Goal: Task Accomplishment & Management: Manage account settings

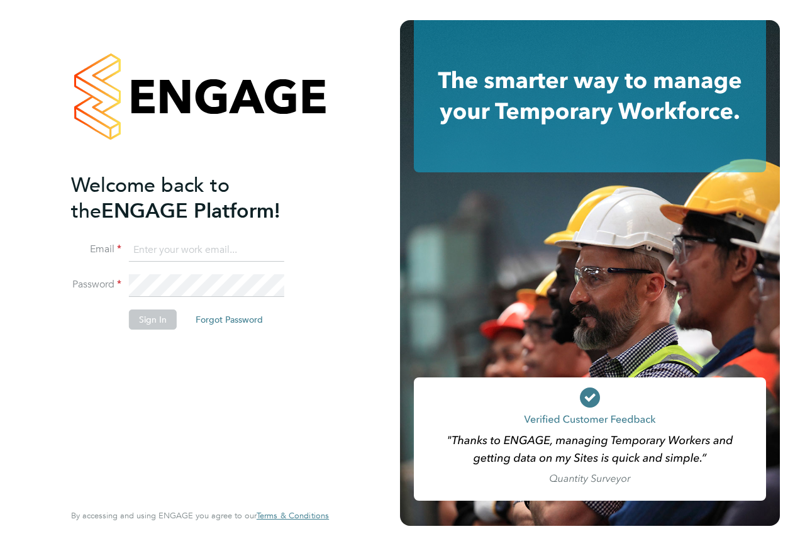
click at [190, 251] on input at bounding box center [206, 250] width 155 height 23
type input "samreet.thandi@hays.com"
click at [183, 269] on li "Email samreet.thandi@hays.com" at bounding box center [193, 256] width 245 height 35
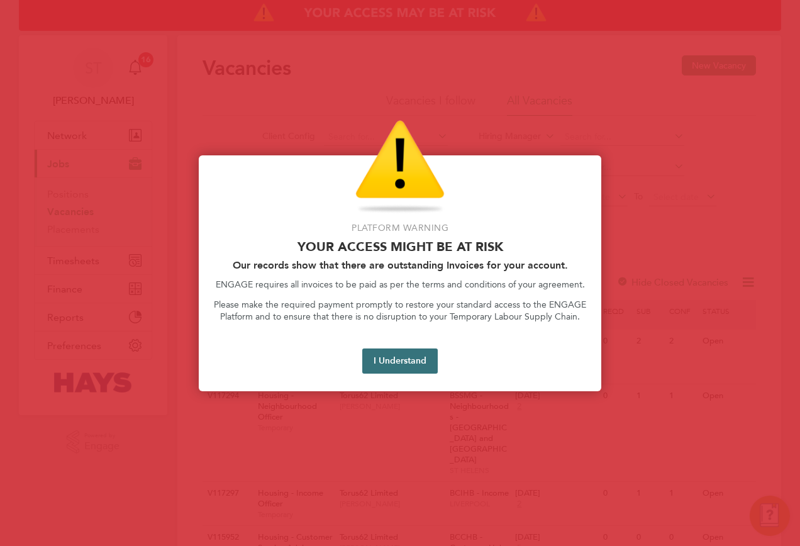
click at [396, 356] on button "I Understand" at bounding box center [399, 360] width 75 height 25
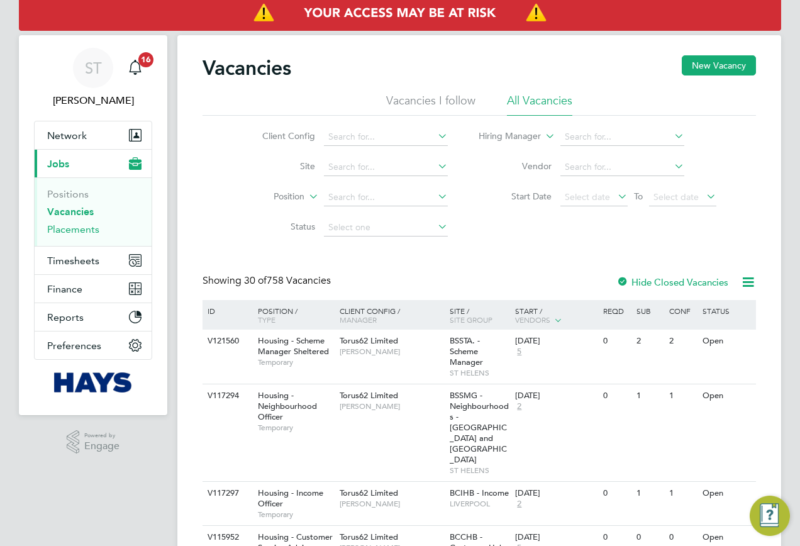
drag, startPoint x: 73, startPoint y: 230, endPoint x: 116, endPoint y: 211, distance: 47.1
click at [73, 230] on link "Placements" at bounding box center [73, 229] width 52 height 12
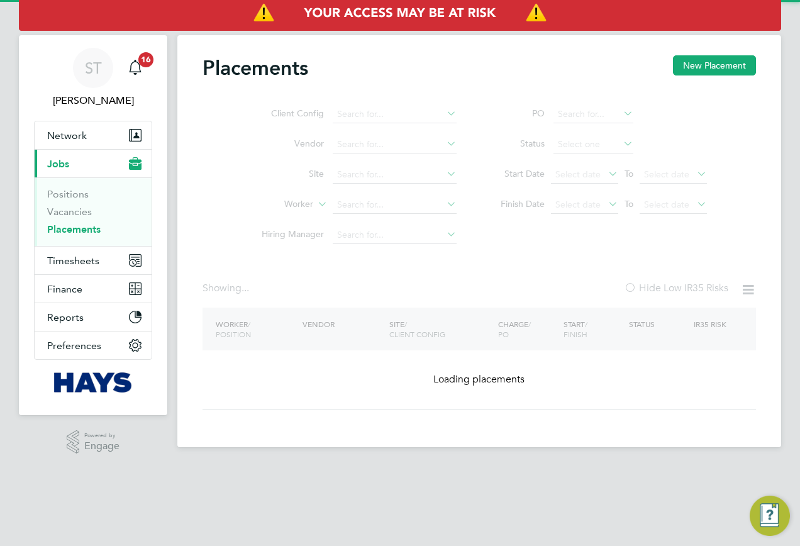
click at [365, 208] on ul "Client Config Vendor Site Worker Hiring Manager" at bounding box center [354, 174] width 236 height 151
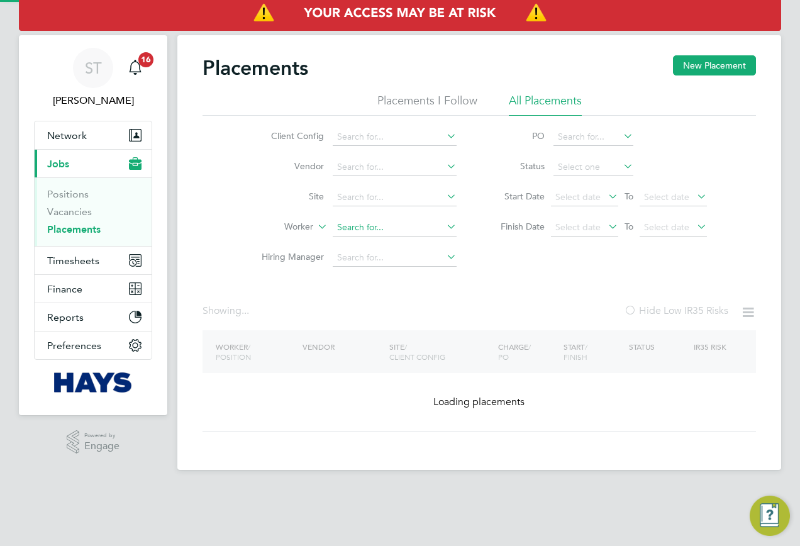
click at [341, 231] on input at bounding box center [395, 228] width 124 height 18
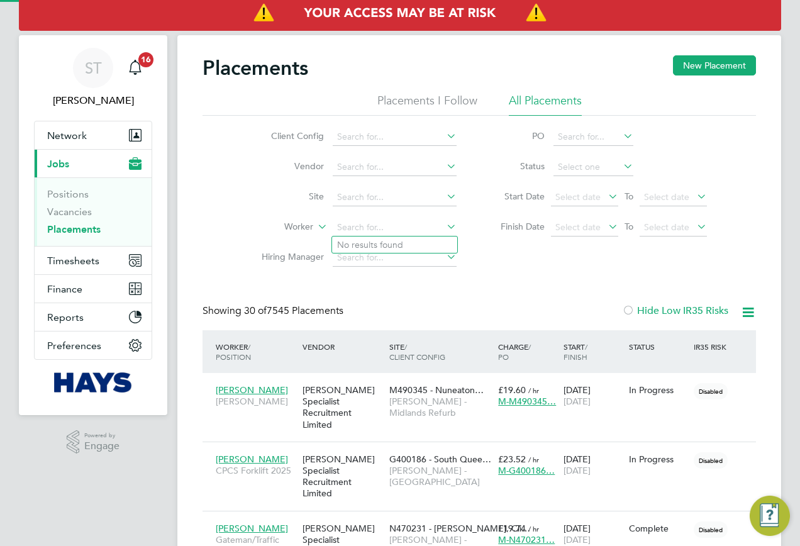
paste input "[PERSON_NAME]"
type input "[PERSON_NAME]"
click at [383, 244] on b "Garrett" at bounding box center [402, 245] width 73 height 11
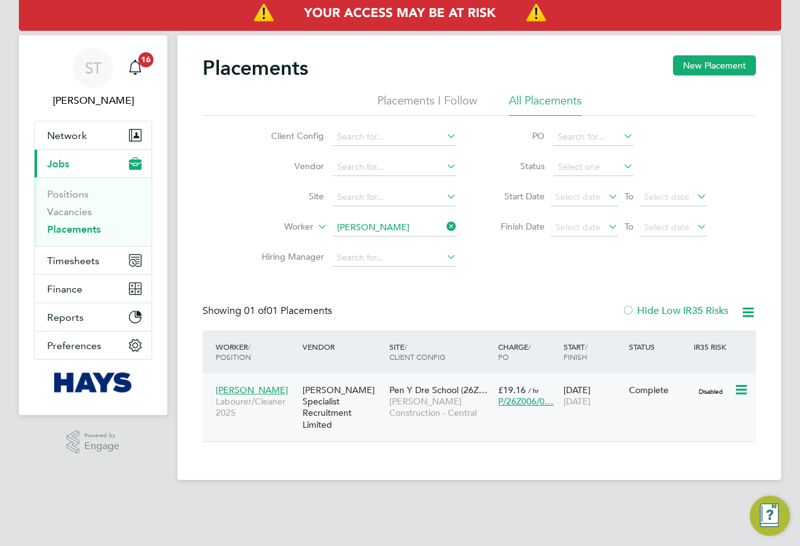
click at [450, 408] on span "[PERSON_NAME] Construction - Central" at bounding box center [440, 407] width 103 height 23
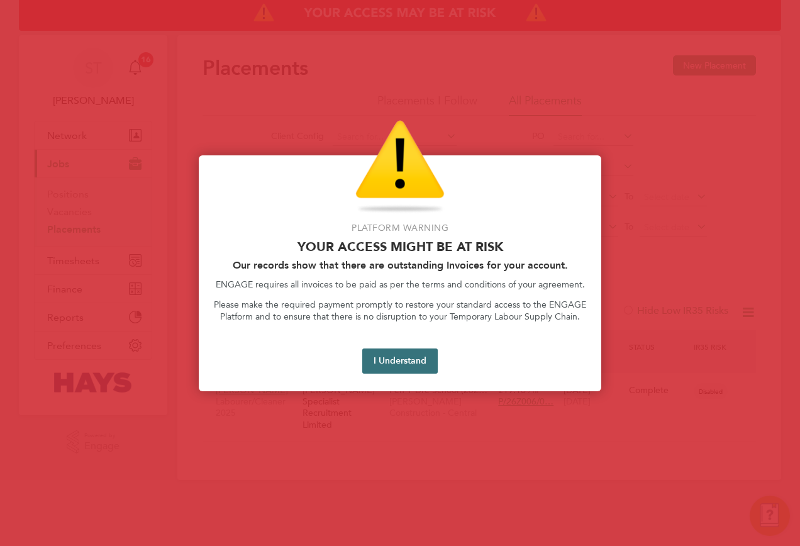
click at [395, 370] on button "I Understand" at bounding box center [399, 360] width 75 height 25
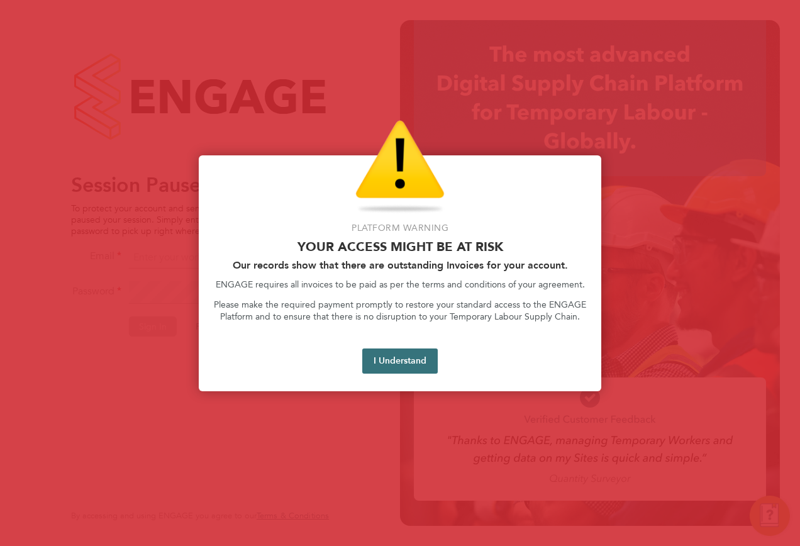
click at [378, 352] on button "I Understand" at bounding box center [399, 360] width 75 height 25
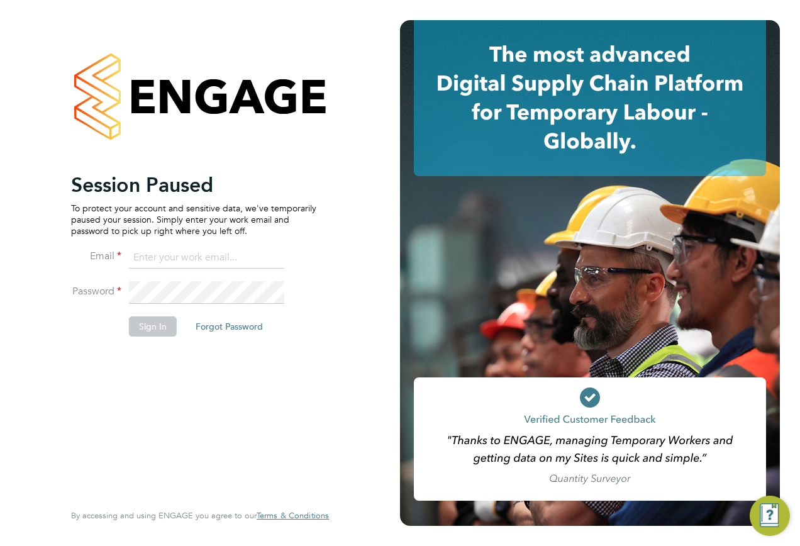
click at [155, 255] on input at bounding box center [206, 258] width 155 height 23
type input "samreet.thandi@hays.com"
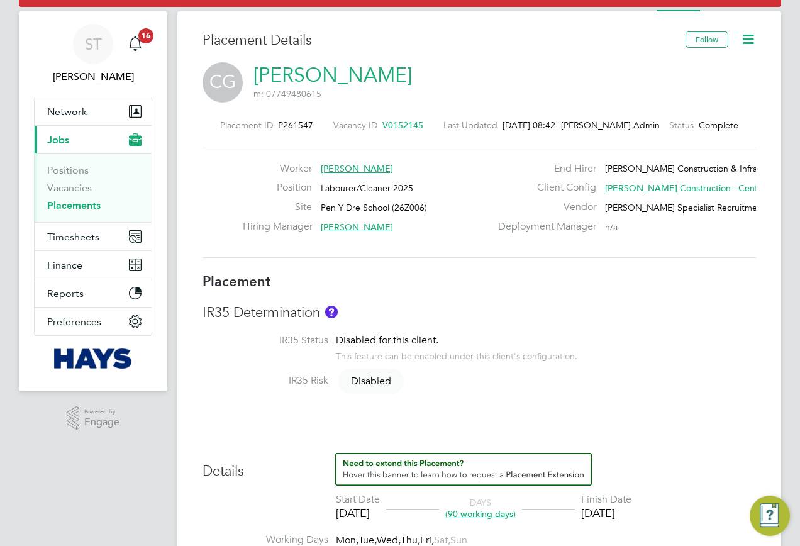
click at [756, 42] on icon at bounding box center [748, 39] width 16 height 16
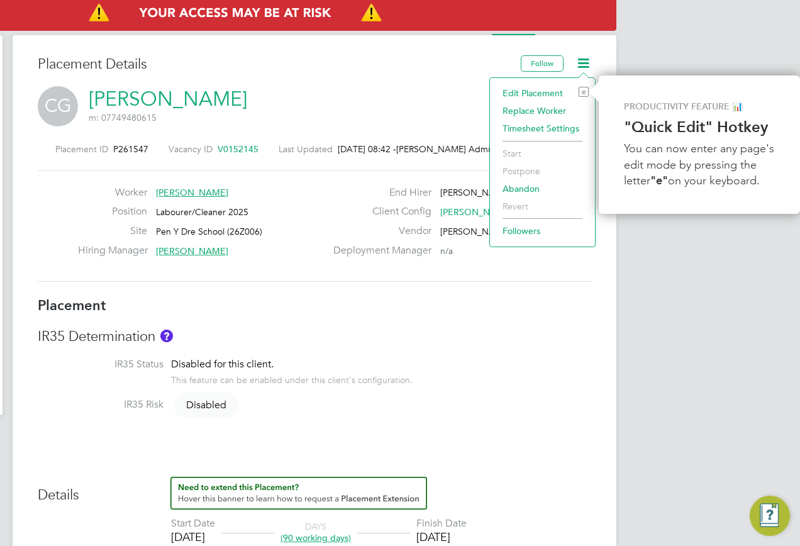
click at [544, 92] on li "Edit Placement e" at bounding box center [542, 93] width 92 height 18
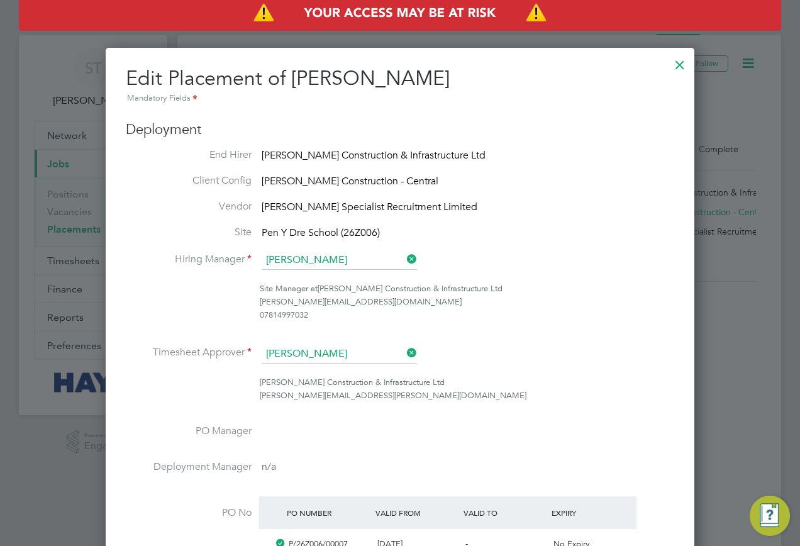
click at [674, 65] on div at bounding box center [680, 61] width 23 height 23
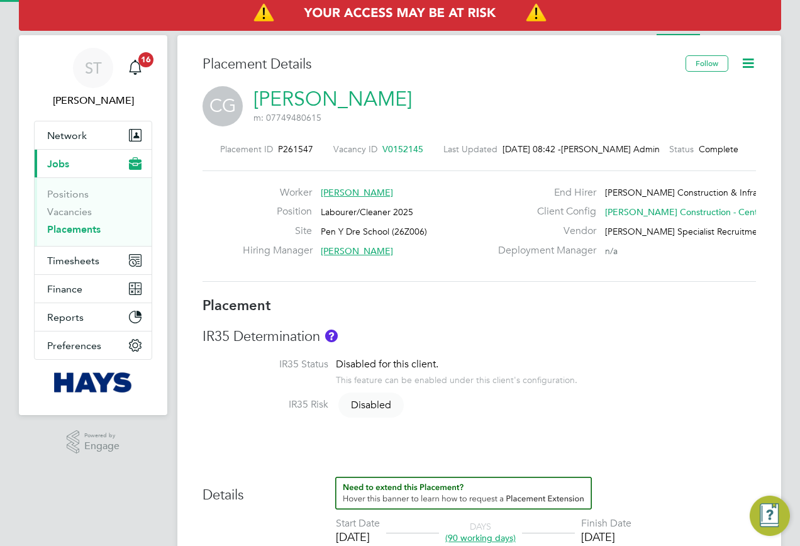
click at [755, 64] on icon at bounding box center [748, 63] width 16 height 16
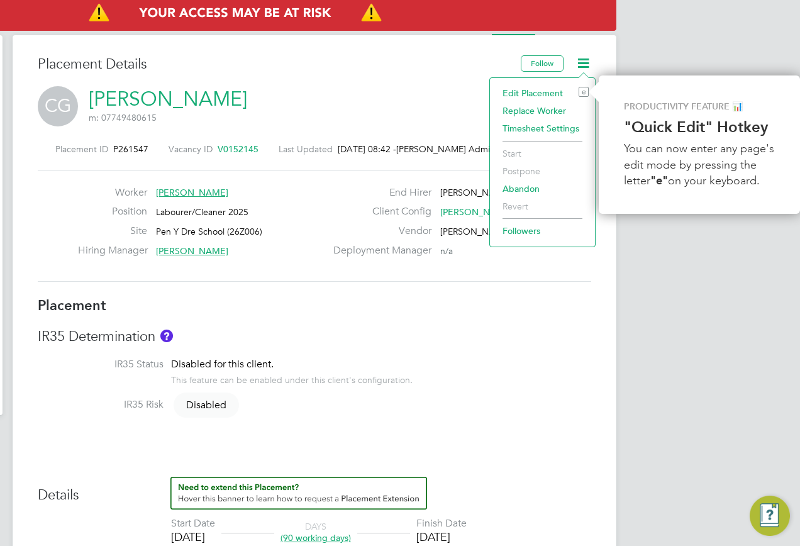
click at [422, 97] on div "CG Calum Garrett m: 07749480615" at bounding box center [314, 107] width 553 height 43
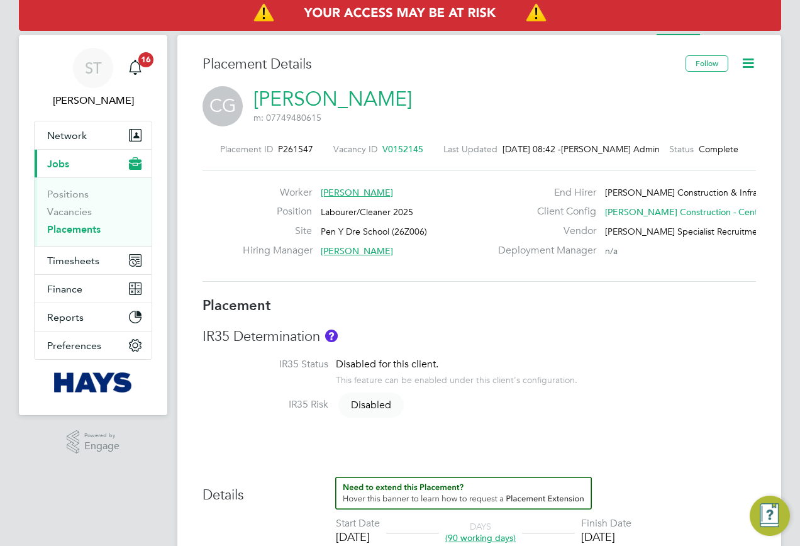
click at [401, 151] on span "V0152145" at bounding box center [402, 148] width 41 height 11
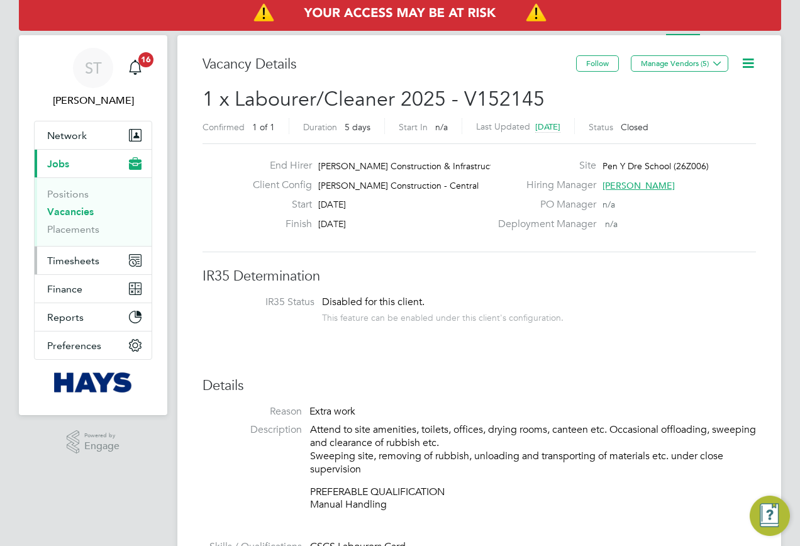
click at [72, 259] on span "Timesheets" at bounding box center [73, 261] width 52 height 12
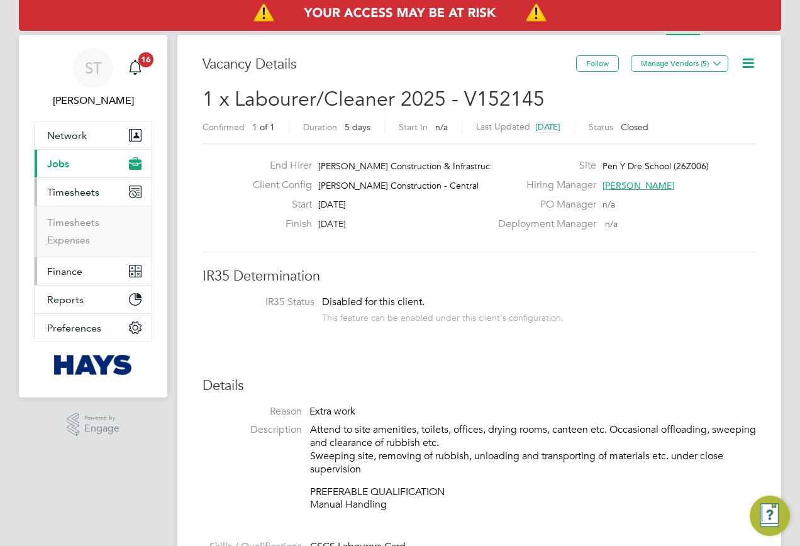
click at [70, 272] on span "Finance" at bounding box center [64, 271] width 35 height 12
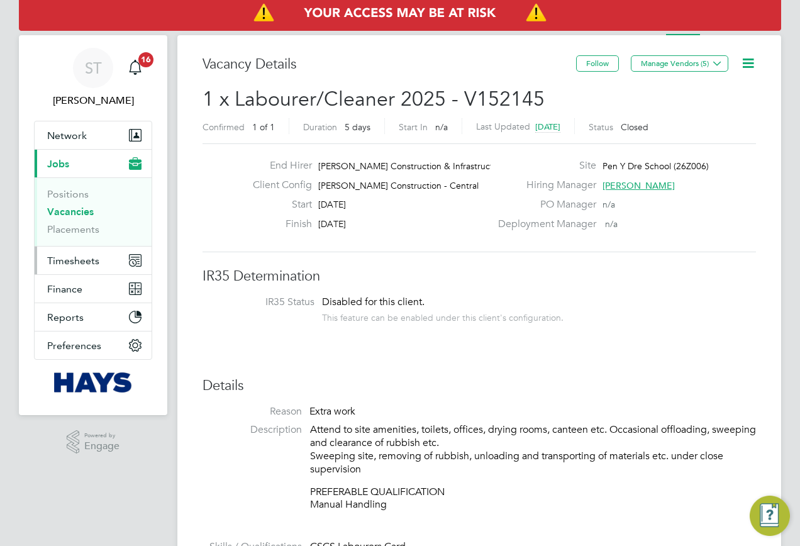
click at [52, 260] on span "Timesheets" at bounding box center [73, 261] width 52 height 12
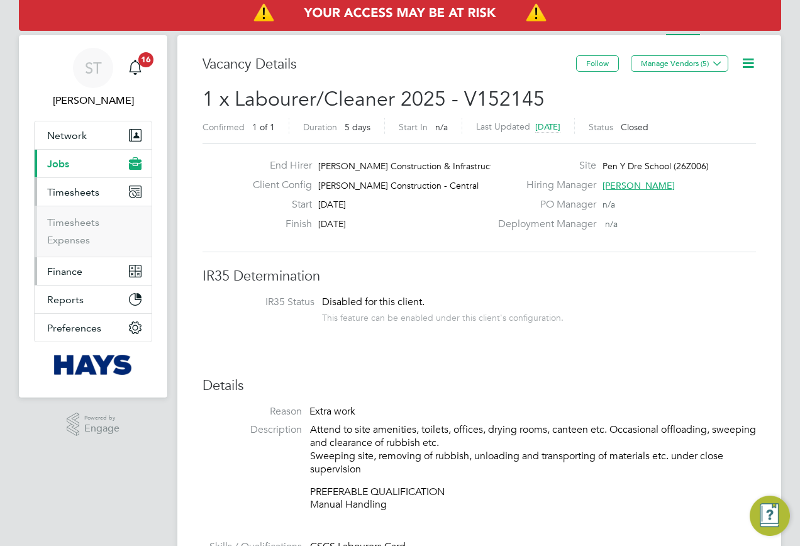
click at [70, 278] on button "Finance" at bounding box center [93, 271] width 117 height 28
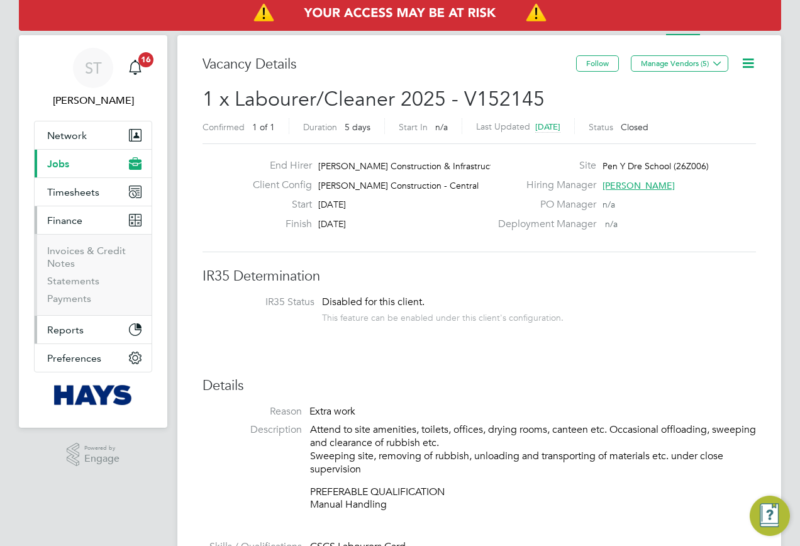
click at [75, 324] on span "Reports" at bounding box center [65, 330] width 36 height 12
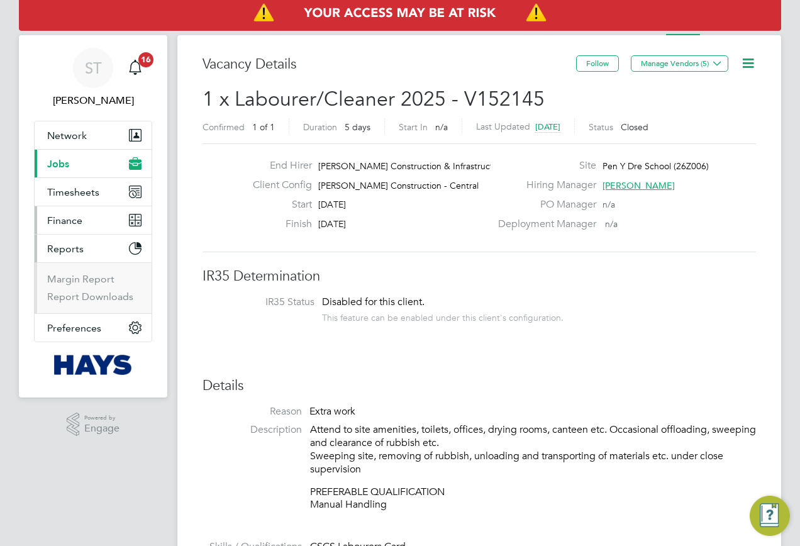
click at [107, 214] on button "Finance" at bounding box center [93, 220] width 117 height 28
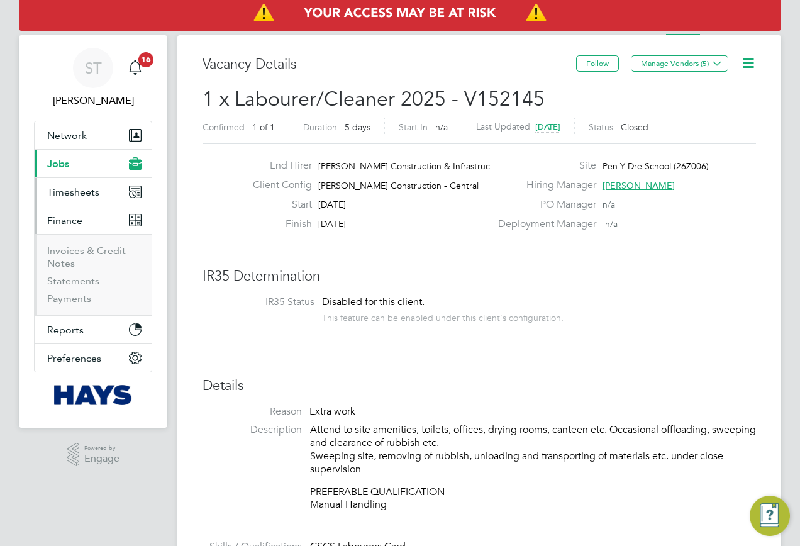
click at [110, 197] on button "Timesheets" at bounding box center [93, 192] width 117 height 28
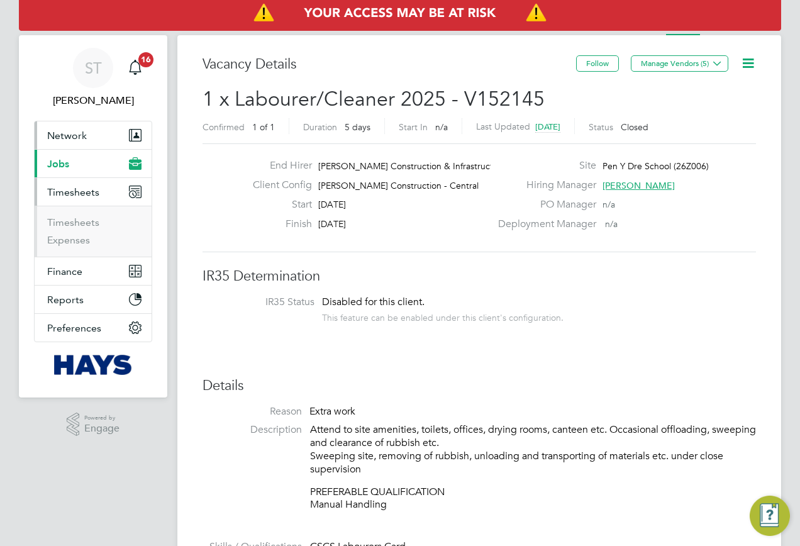
click at [90, 147] on button "Network" at bounding box center [93, 135] width 117 height 28
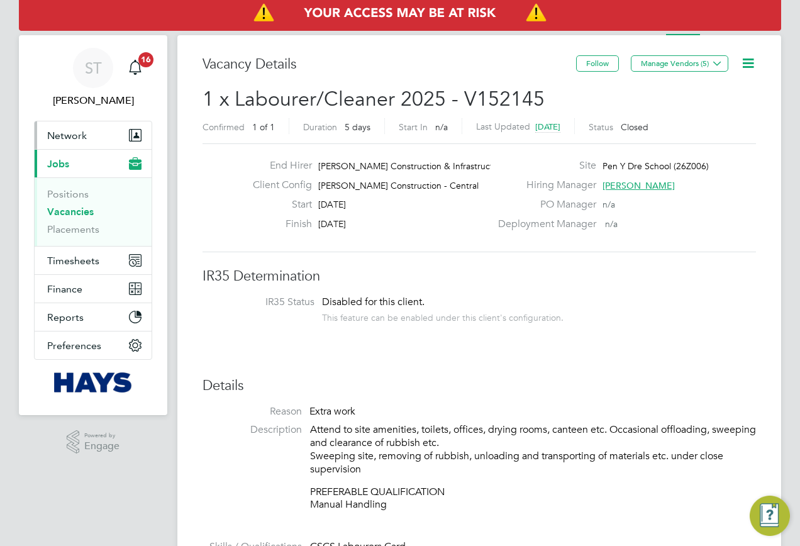
click at [69, 144] on button "Network" at bounding box center [93, 135] width 117 height 28
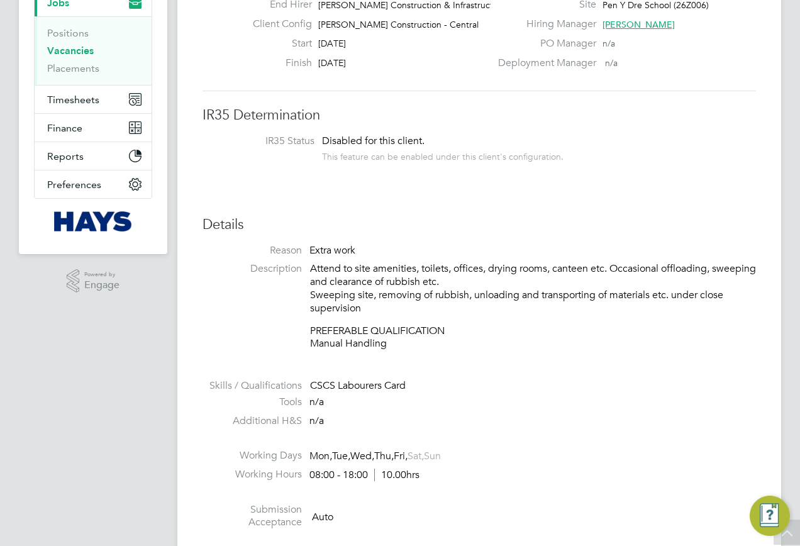
scroll to position [64, 0]
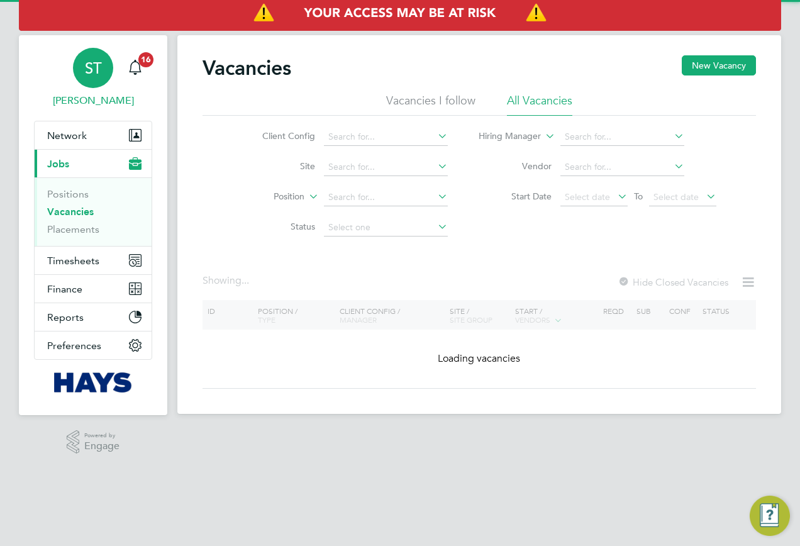
click at [94, 69] on span "ST" at bounding box center [93, 68] width 17 height 16
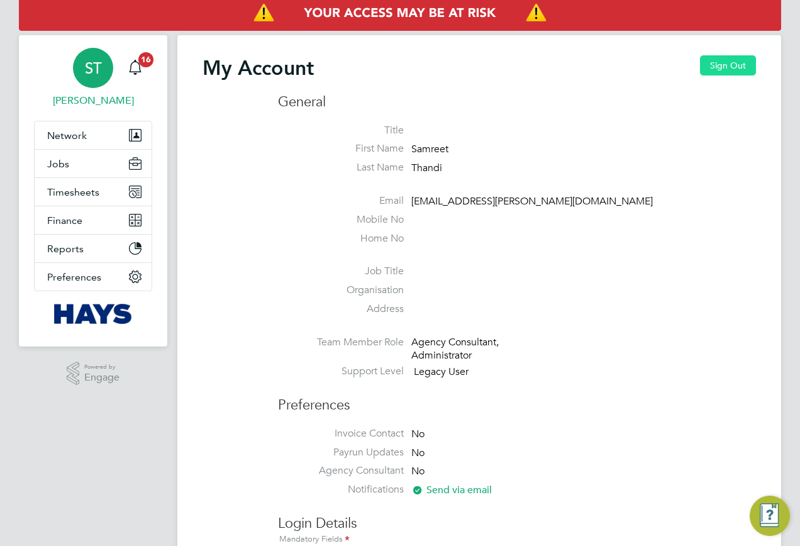
click at [726, 62] on button "Sign Out" at bounding box center [728, 65] width 56 height 20
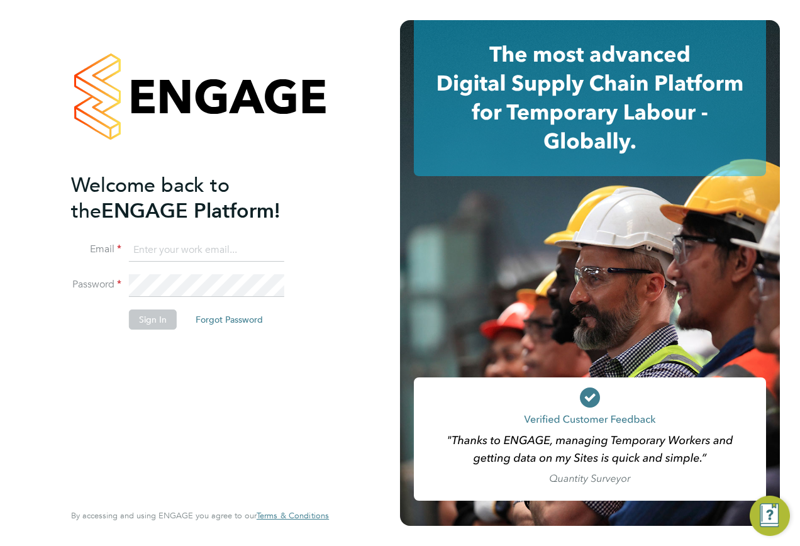
click at [191, 248] on input at bounding box center [206, 250] width 155 height 23
type input "engagemasterlogins@hays.com"
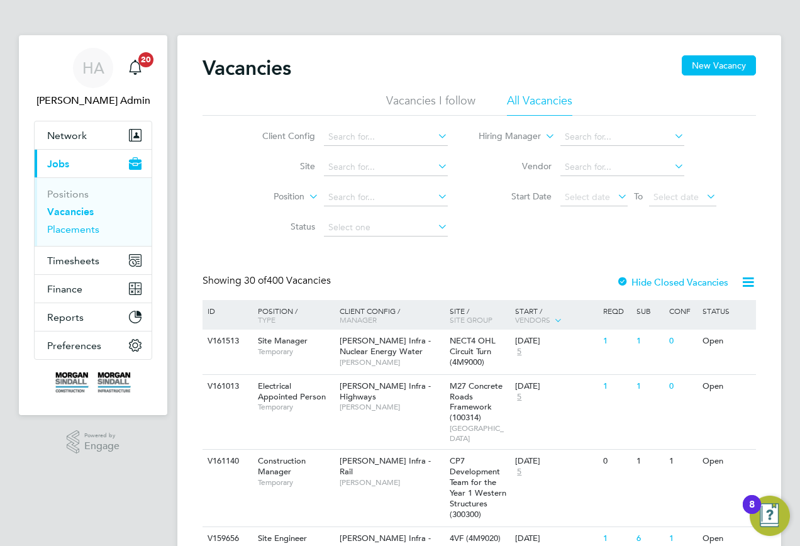
drag, startPoint x: 62, startPoint y: 233, endPoint x: 68, endPoint y: 229, distance: 7.3
click at [62, 233] on link "Placements" at bounding box center [73, 229] width 52 height 12
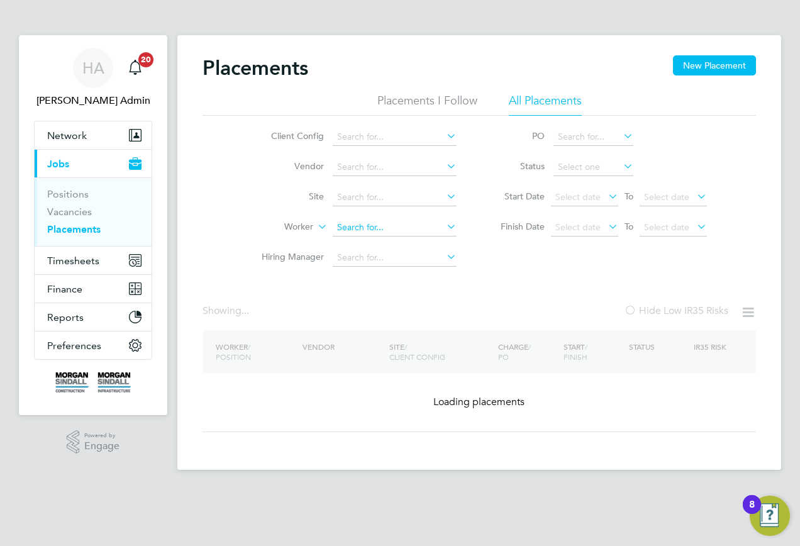
click at [360, 233] on input at bounding box center [395, 228] width 124 height 18
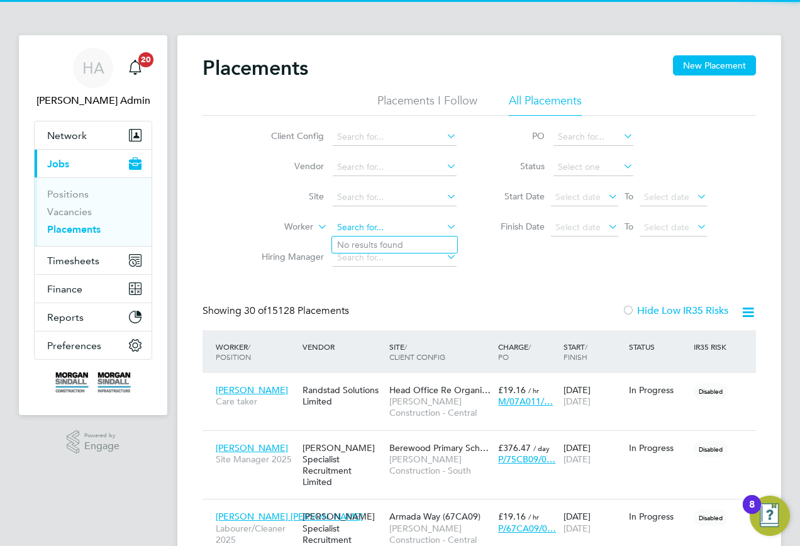
paste input "[PERSON_NAME]"
drag, startPoint x: 360, startPoint y: 233, endPoint x: 407, endPoint y: 222, distance: 47.9
click at [407, 222] on input "[PERSON_NAME]" at bounding box center [395, 228] width 124 height 18
type input "[PERSON_NAME]"
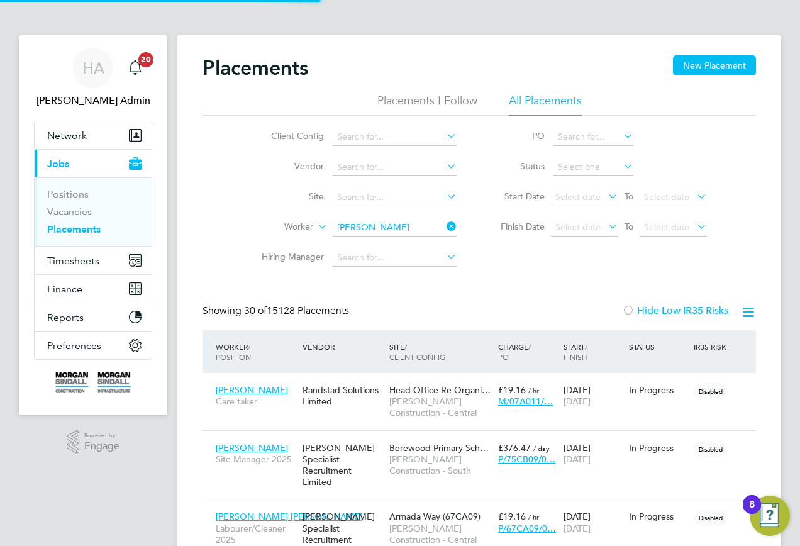
click at [409, 245] on li "Calum Garrett" at bounding box center [394, 244] width 125 height 17
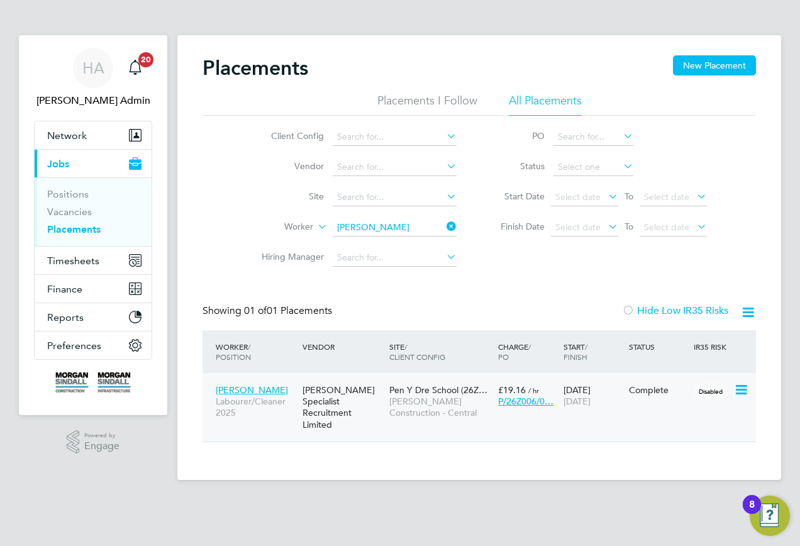
click at [467, 413] on span "Morgan Sindall Construction - Central" at bounding box center [440, 407] width 103 height 23
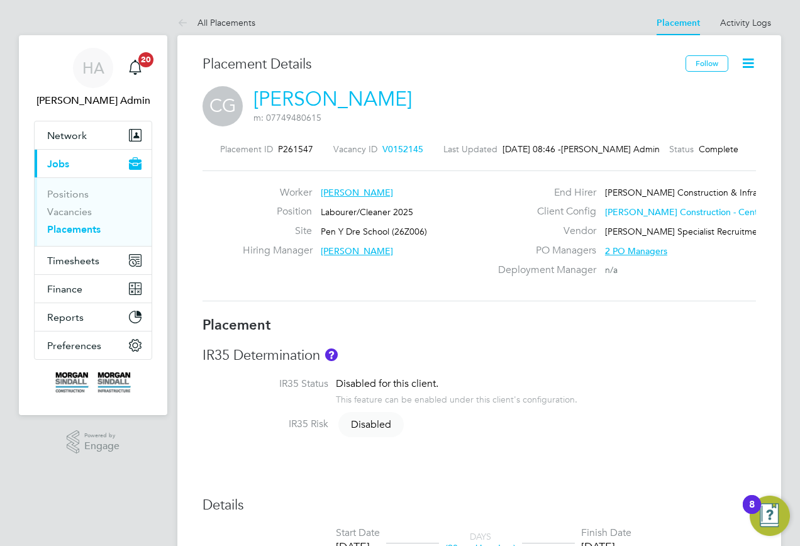
click at [316, 102] on link "[PERSON_NAME]" at bounding box center [332, 99] width 158 height 25
click at [745, 58] on icon at bounding box center [748, 63] width 16 height 16
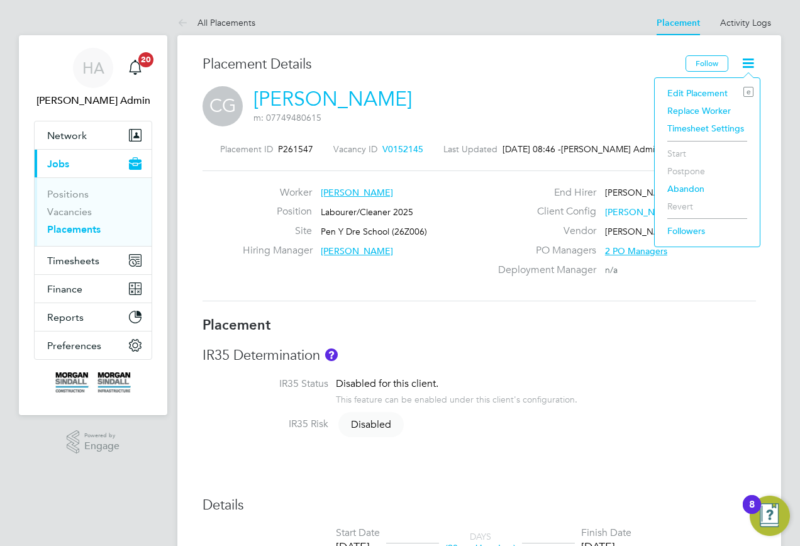
click at [691, 92] on li "Edit Placement e" at bounding box center [707, 93] width 92 height 18
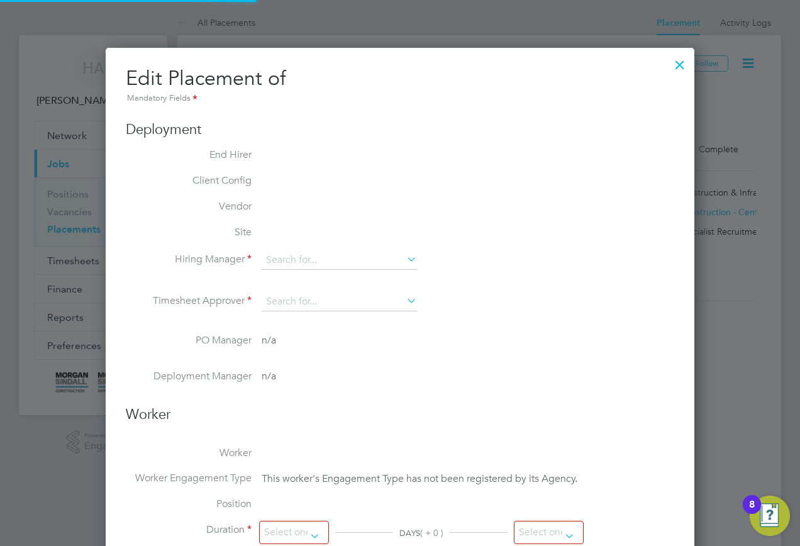
type input "[PERSON_NAME]"
type input "[DATE]"
type input "08:00"
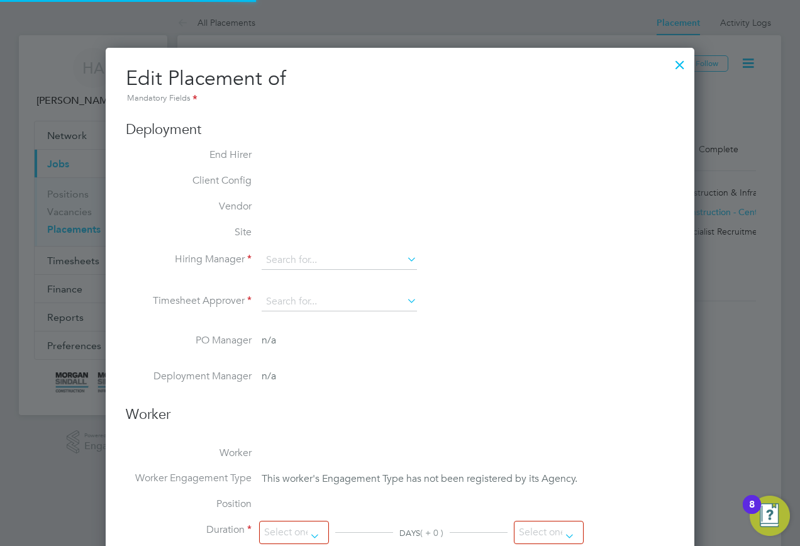
type input "18:00"
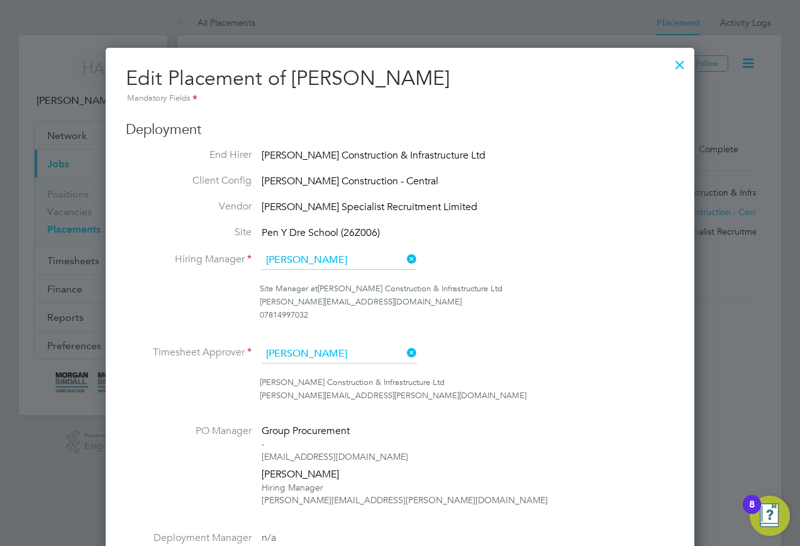
click at [676, 68] on div at bounding box center [680, 61] width 23 height 23
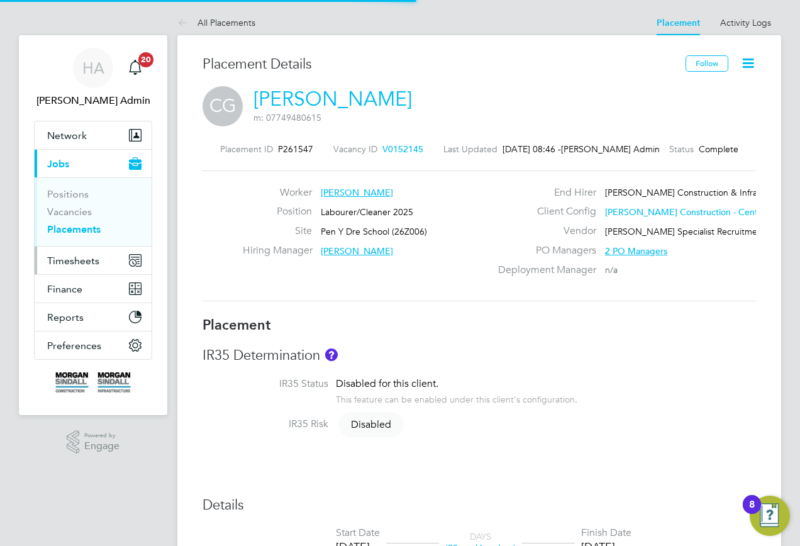
click at [62, 263] on span "Timesheets" at bounding box center [73, 261] width 52 height 12
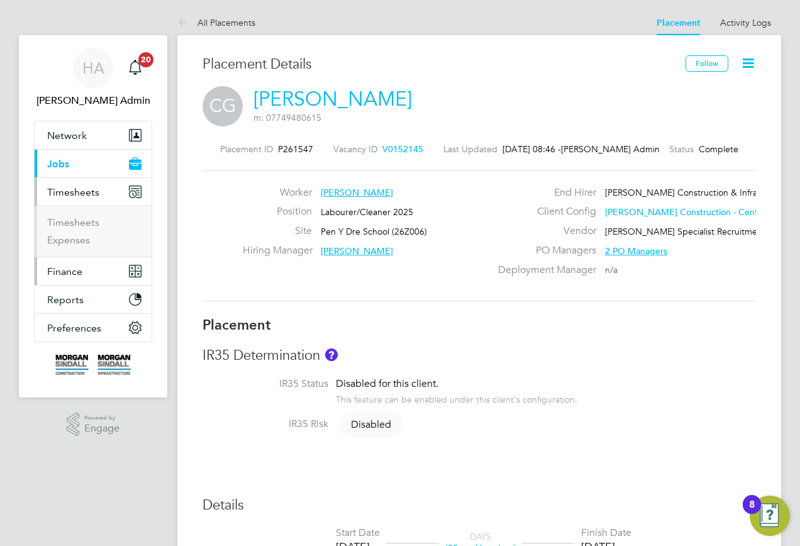
click at [71, 275] on span "Finance" at bounding box center [64, 271] width 35 height 12
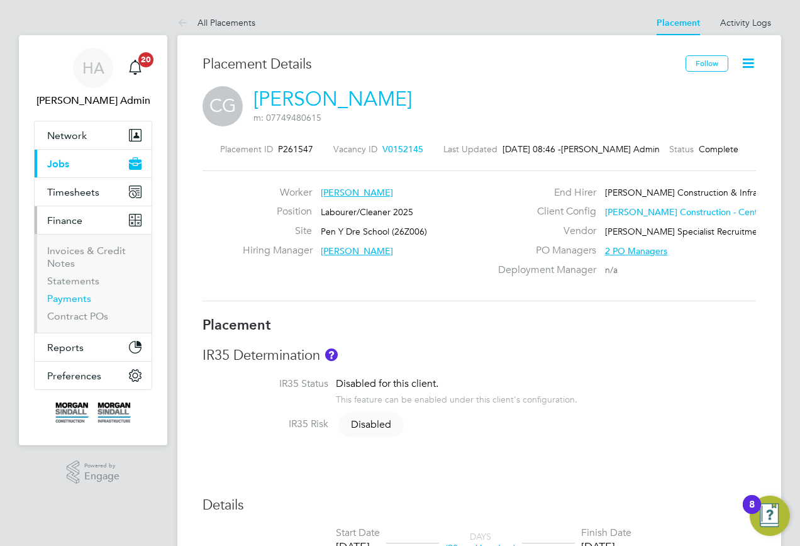
click at [64, 303] on link "Payments" at bounding box center [69, 298] width 44 height 12
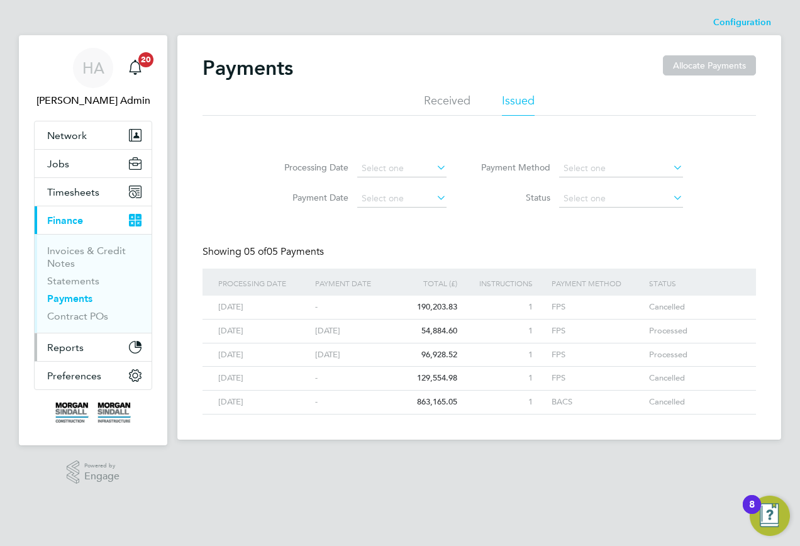
click at [47, 351] on button "Reports" at bounding box center [93, 347] width 117 height 28
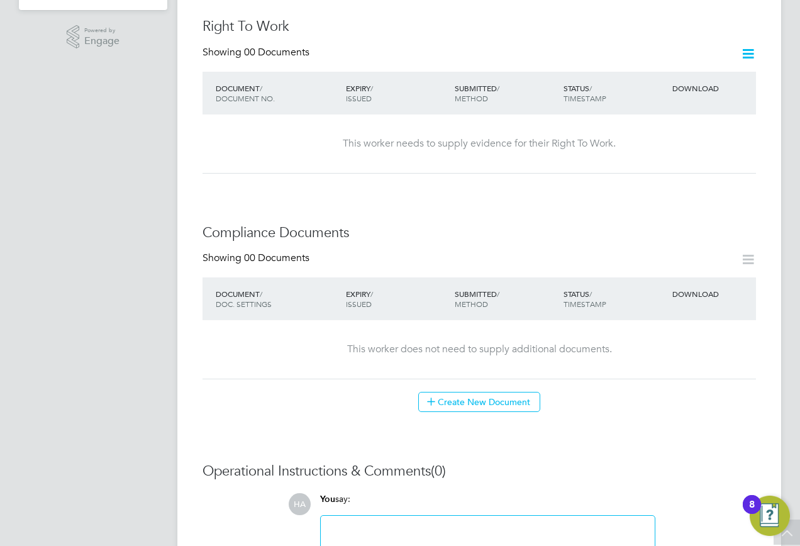
scroll to position [562, 0]
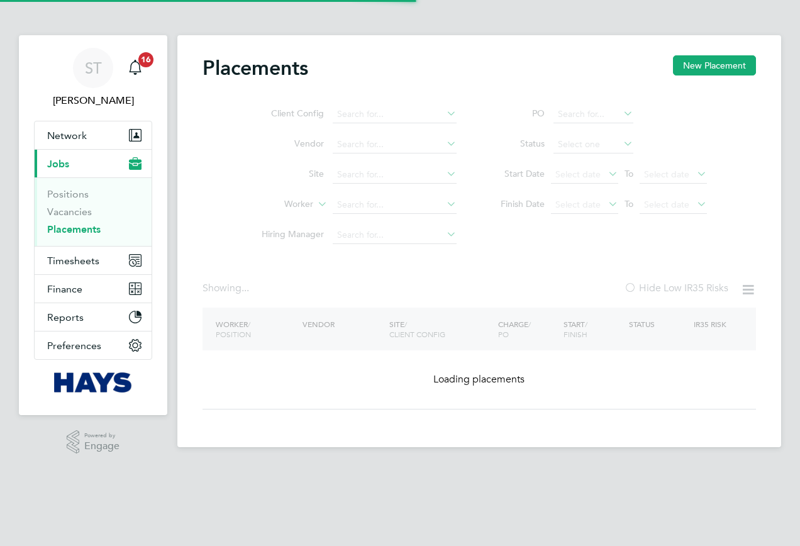
type input "Calum Garrett"
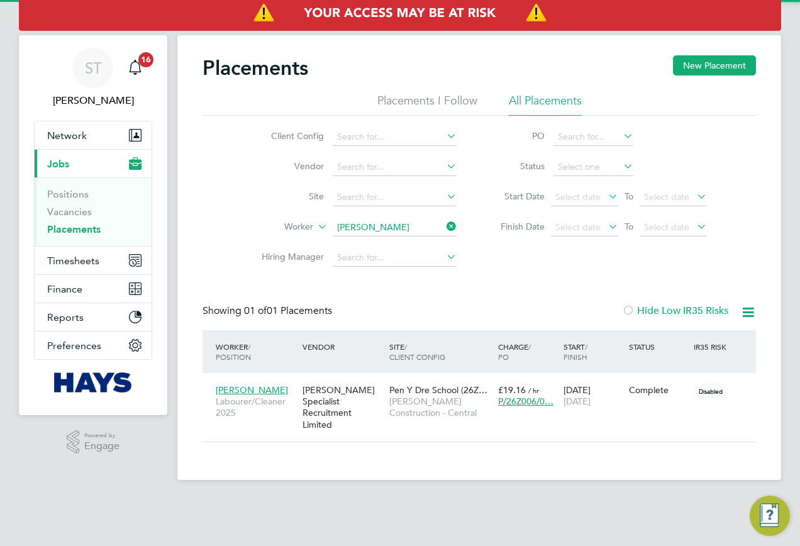
scroll to position [12, 59]
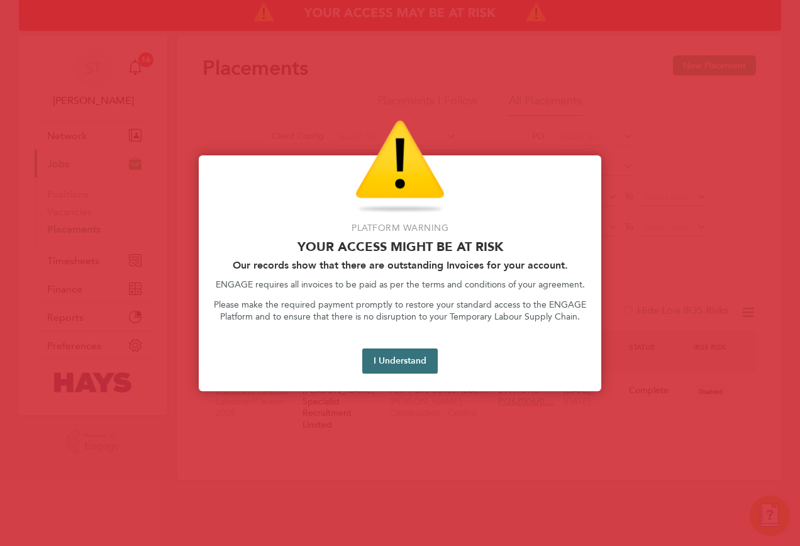
click at [393, 355] on button "I Understand" at bounding box center [399, 360] width 75 height 25
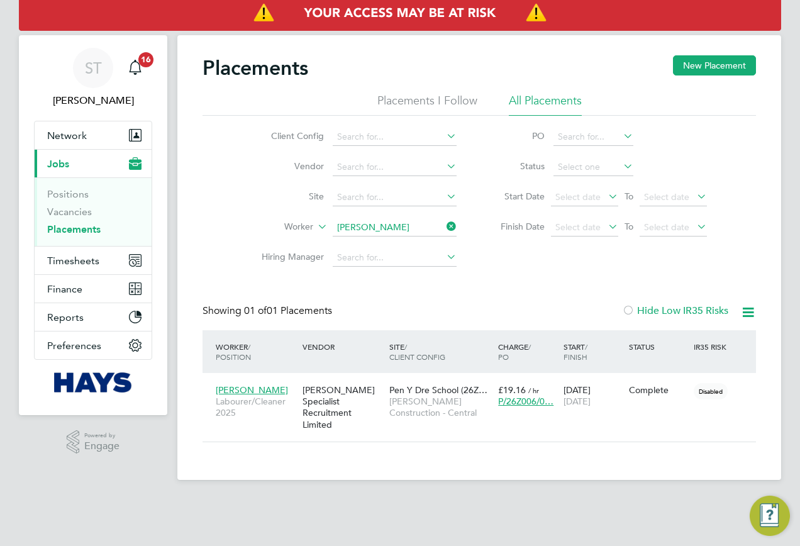
click at [444, 233] on icon at bounding box center [444, 227] width 0 height 18
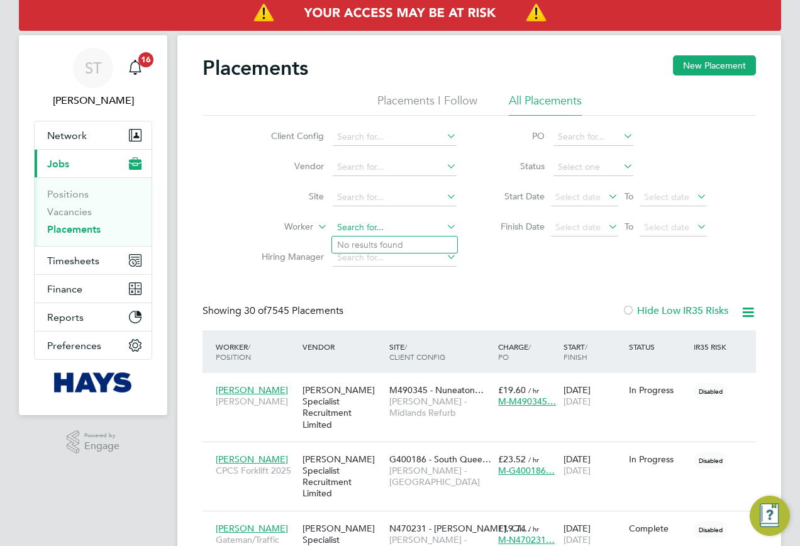
click at [383, 235] on input at bounding box center [395, 228] width 124 height 18
click at [413, 243] on b "Port" at bounding box center [422, 245] width 18 height 11
type input "Sarah Porter"
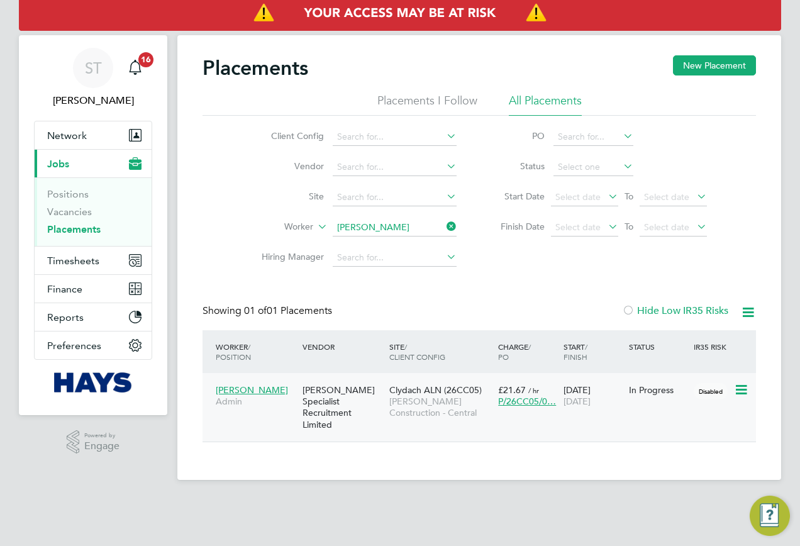
click at [395, 403] on span "Morgan Sindall Construction - Central" at bounding box center [440, 407] width 103 height 23
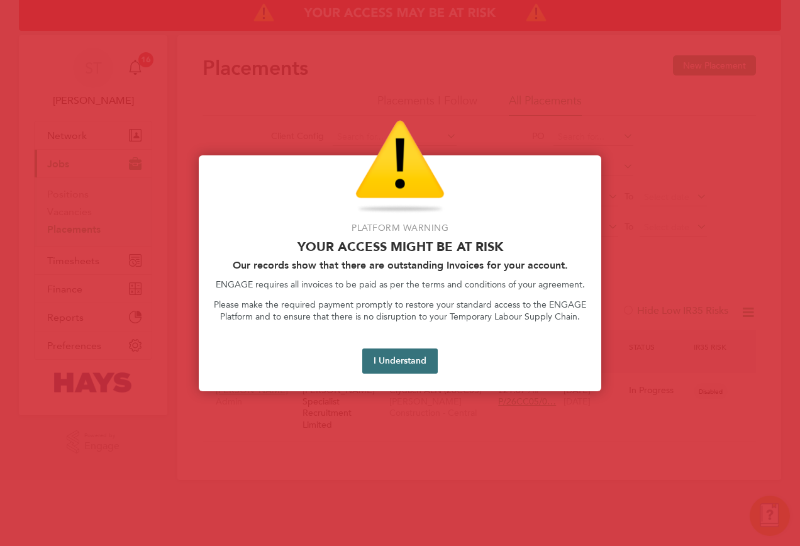
click at [400, 365] on button "I Understand" at bounding box center [399, 360] width 75 height 25
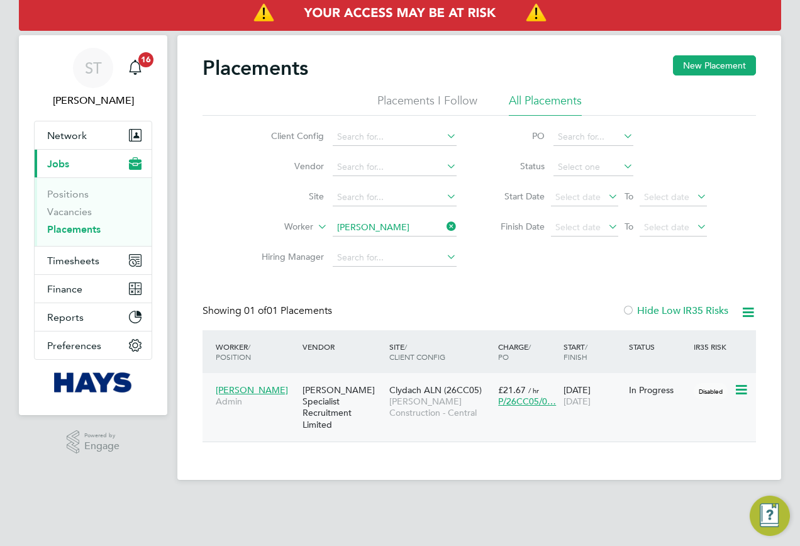
click at [413, 402] on span "Morgan Sindall Construction - Central" at bounding box center [440, 407] width 103 height 23
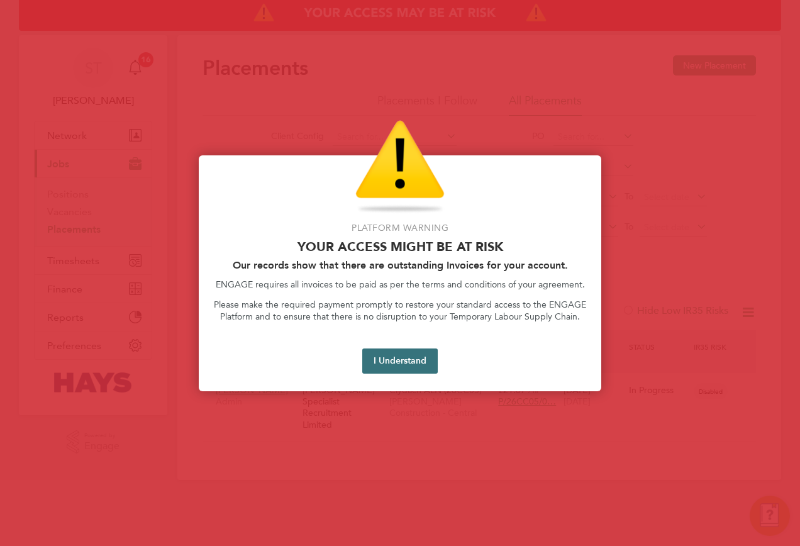
click at [403, 365] on button "I Understand" at bounding box center [399, 360] width 75 height 25
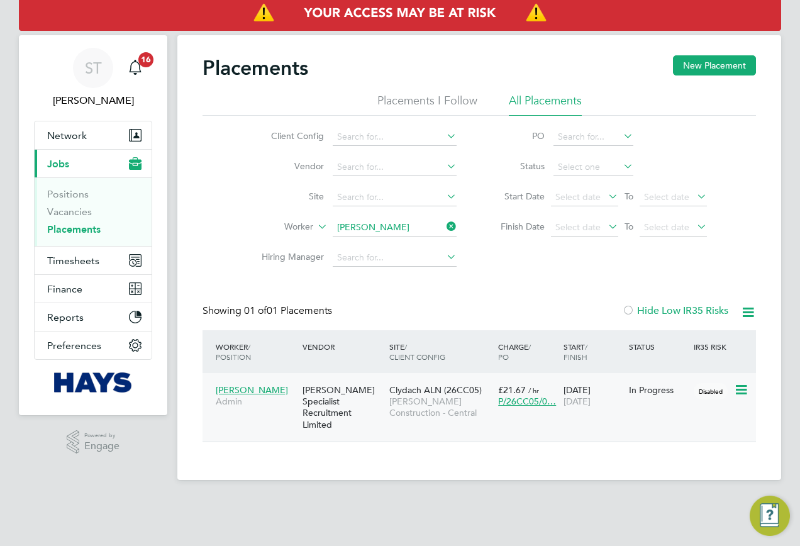
click at [406, 410] on span "Morgan Sindall Construction - Central" at bounding box center [440, 407] width 103 height 23
click at [444, 230] on icon at bounding box center [444, 227] width 0 height 18
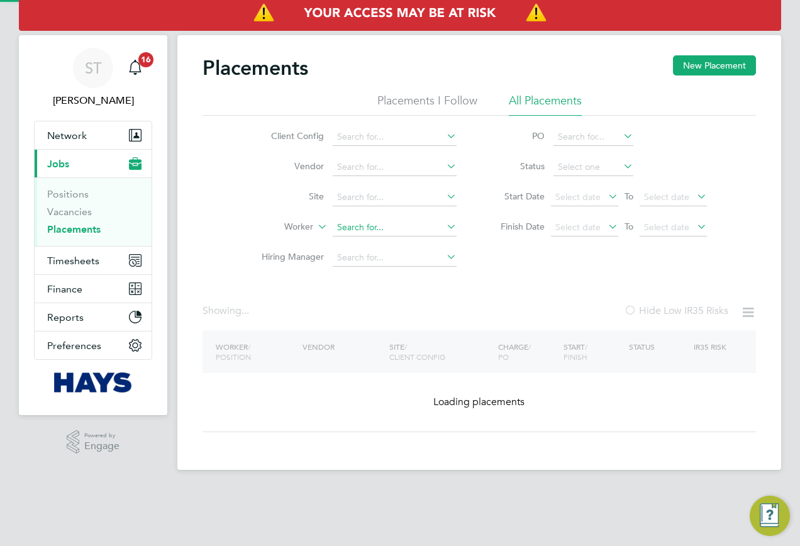
click at [409, 224] on input at bounding box center [395, 228] width 124 height 18
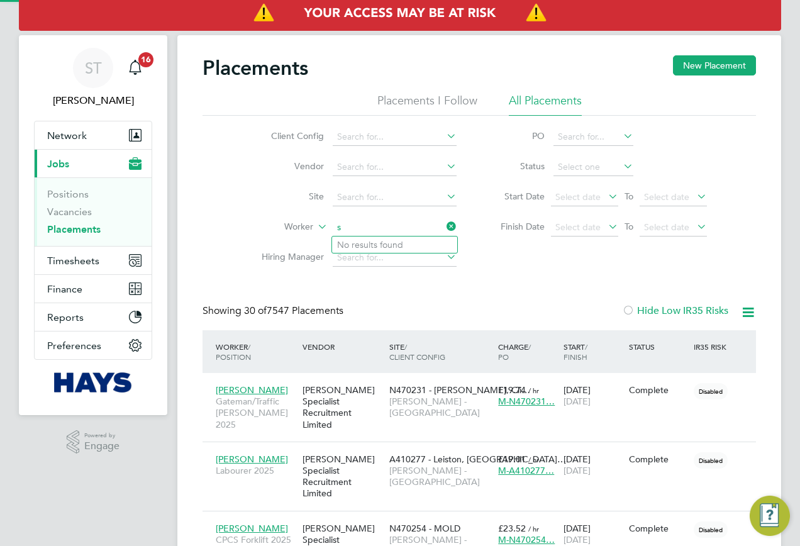
scroll to position [36, 109]
click at [378, 239] on li "Seyi Onololu" at bounding box center [394, 244] width 125 height 17
type input "[PERSON_NAME]"
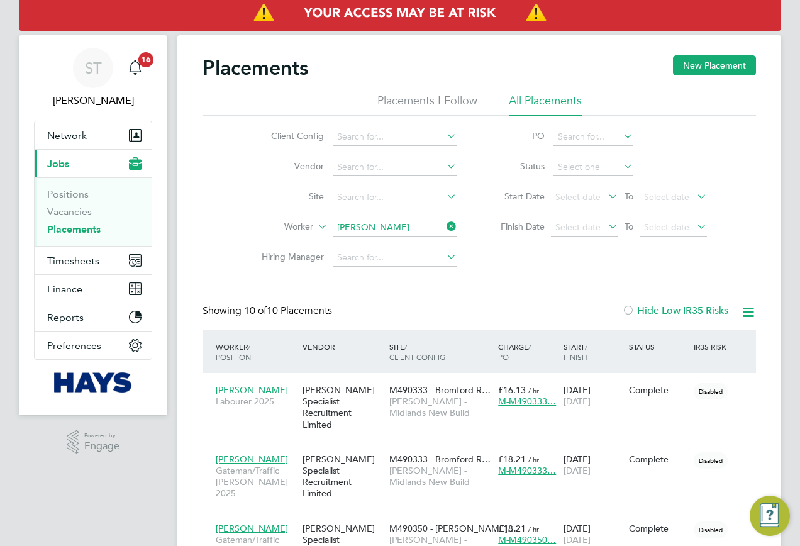
click at [444, 225] on icon at bounding box center [444, 227] width 0 height 18
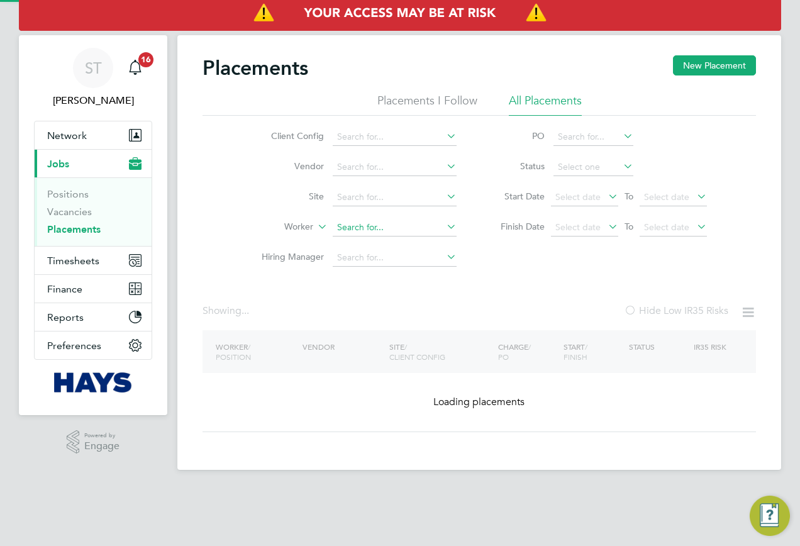
click at [388, 228] on input at bounding box center [395, 228] width 124 height 18
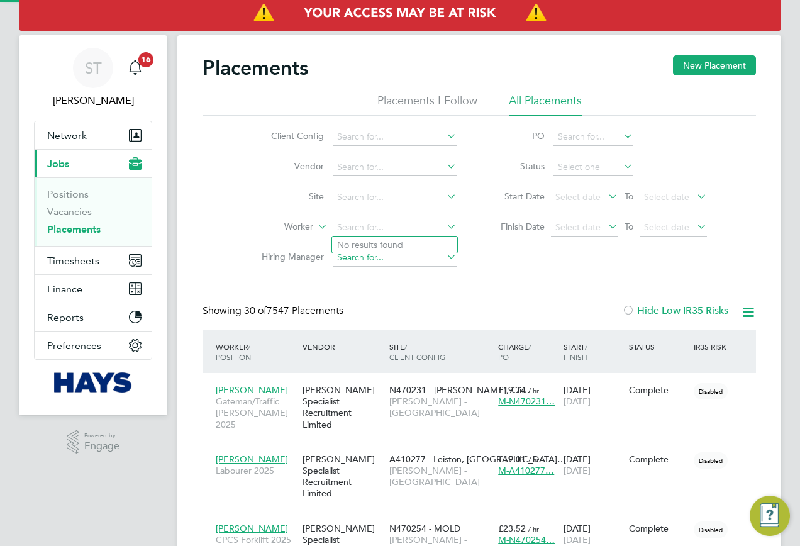
scroll to position [36, 109]
type input "Lewis Peeke"
click at [381, 233] on input at bounding box center [395, 228] width 124 height 18
type input "Lewis Peeke"
click at [392, 245] on li "Lewis Pee ke" at bounding box center [394, 244] width 125 height 17
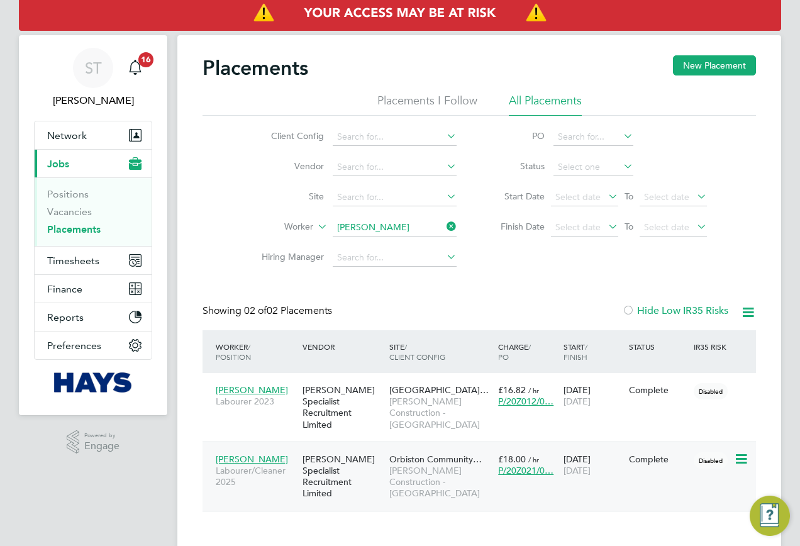
click at [452, 465] on span "Morgan Sindall Construction - Scotland" at bounding box center [440, 482] width 103 height 35
click at [606, 470] on div "16 Jun 2025 25 Aug 2025" at bounding box center [592, 464] width 65 height 35
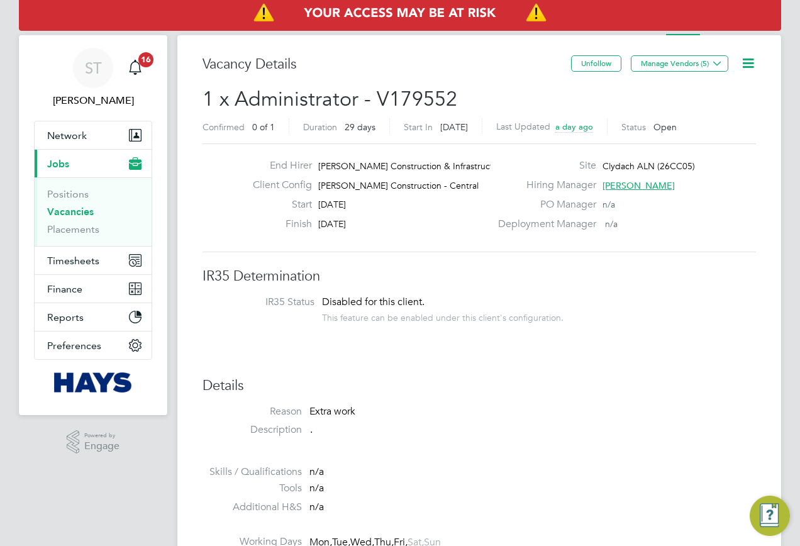
click at [741, 60] on icon at bounding box center [748, 63] width 16 height 16
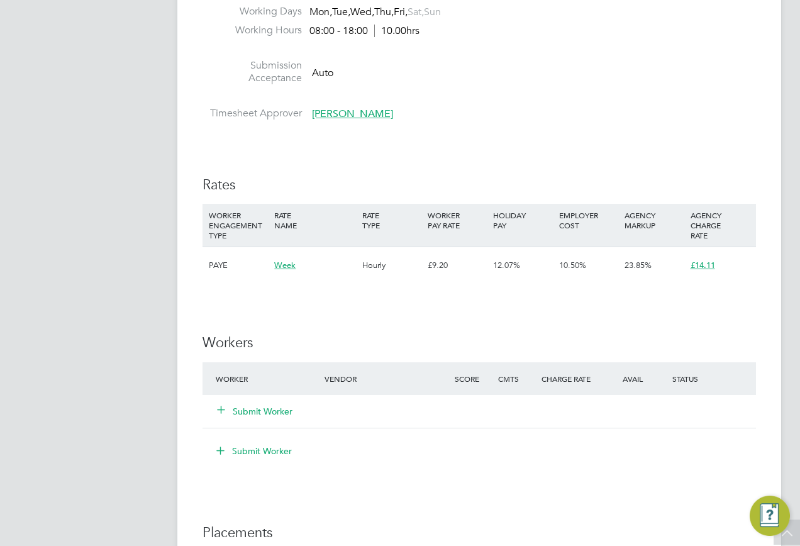
scroll to position [314, 0]
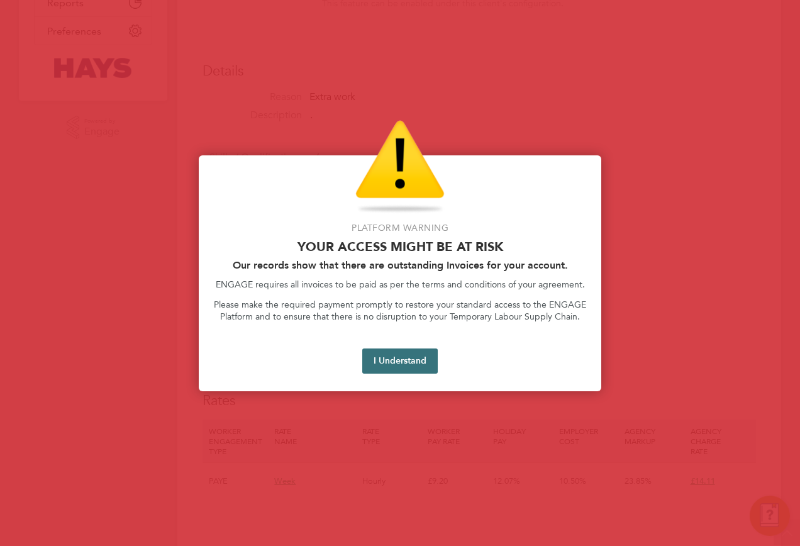
click at [389, 353] on button "I Understand" at bounding box center [399, 360] width 75 height 25
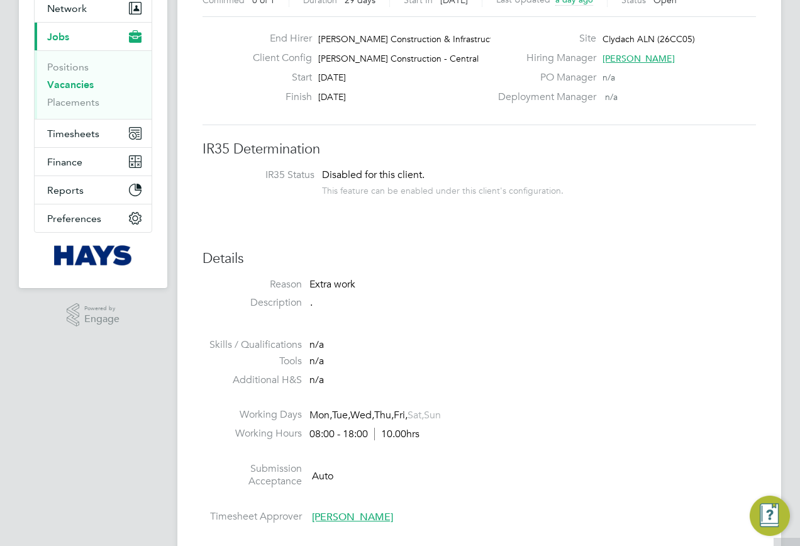
scroll to position [189, 0]
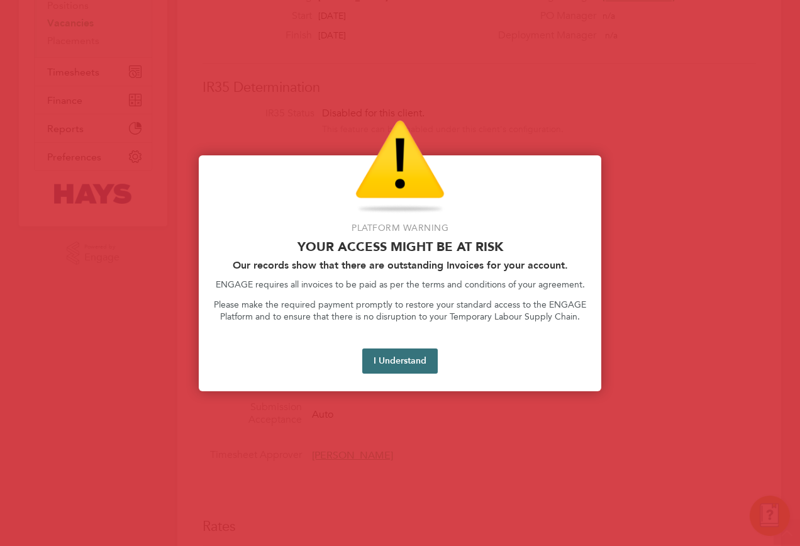
click at [400, 365] on button "I Understand" at bounding box center [399, 360] width 75 height 25
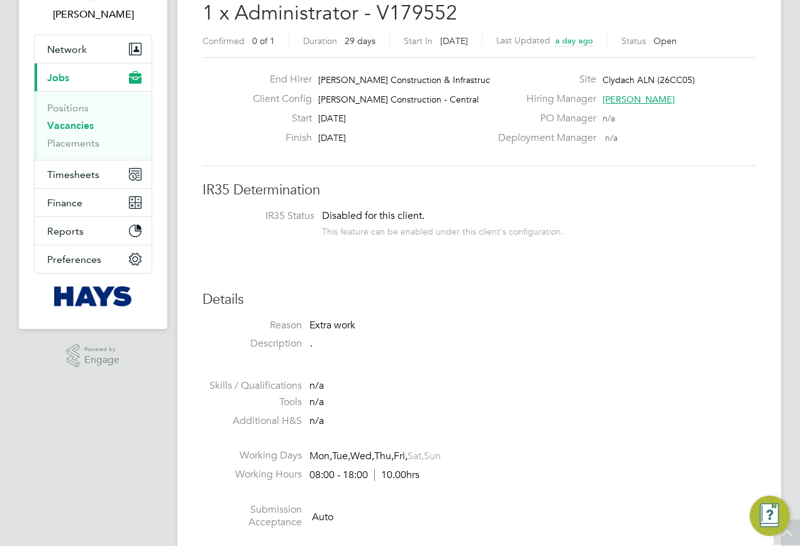
scroll to position [0, 0]
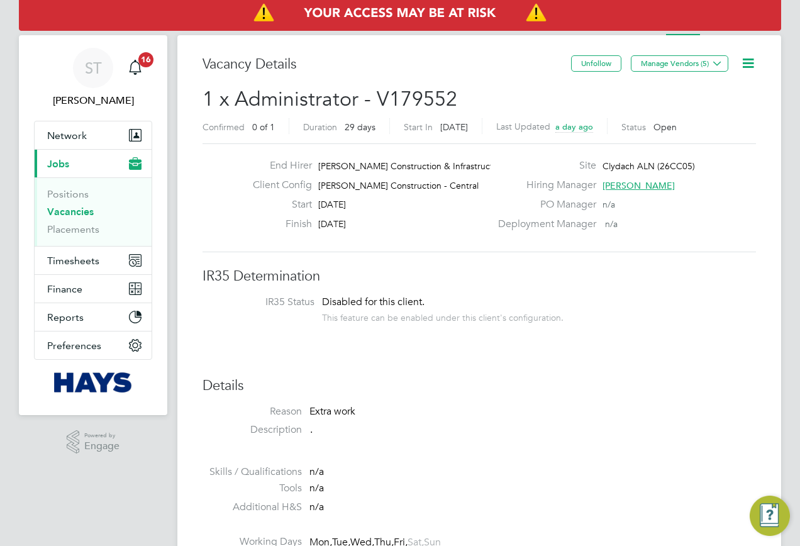
click at [750, 67] on icon at bounding box center [748, 63] width 16 height 16
drag, startPoint x: 572, startPoint y: 164, endPoint x: 569, endPoint y: 209, distance: 44.7
click at [570, 165] on label "Site" at bounding box center [544, 165] width 106 height 13
click at [755, 66] on icon at bounding box center [748, 63] width 16 height 16
click at [700, 84] on div "Edit Vacancy e Update Status Followers" at bounding box center [717, 114] width 87 height 74
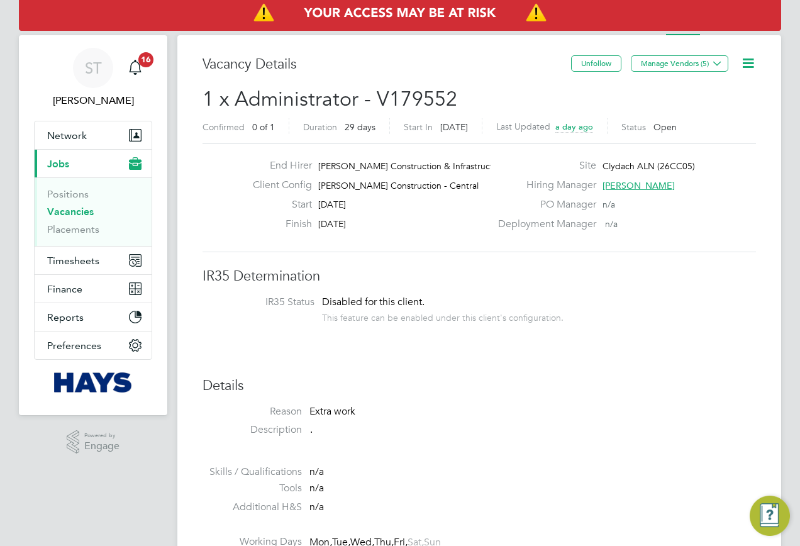
click at [750, 71] on icon at bounding box center [748, 63] width 16 height 16
click at [714, 96] on li "Edit Vacancy e" at bounding box center [717, 93] width 73 height 18
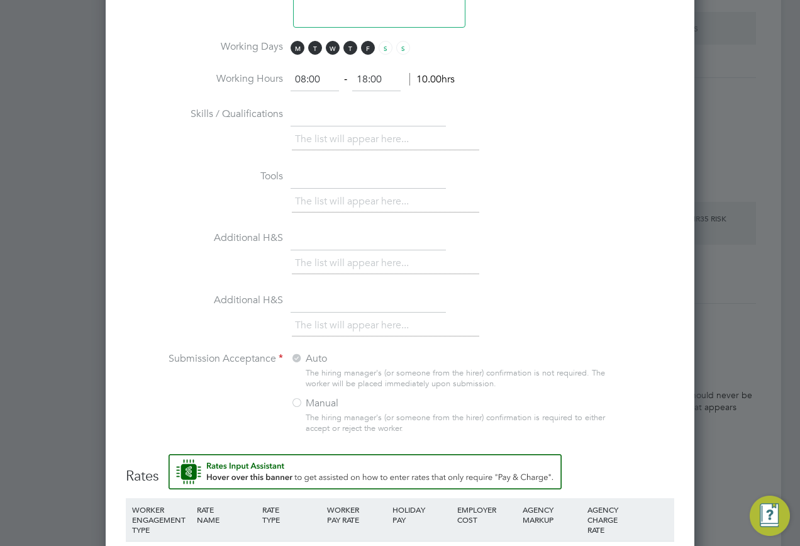
scroll to position [1032, 0]
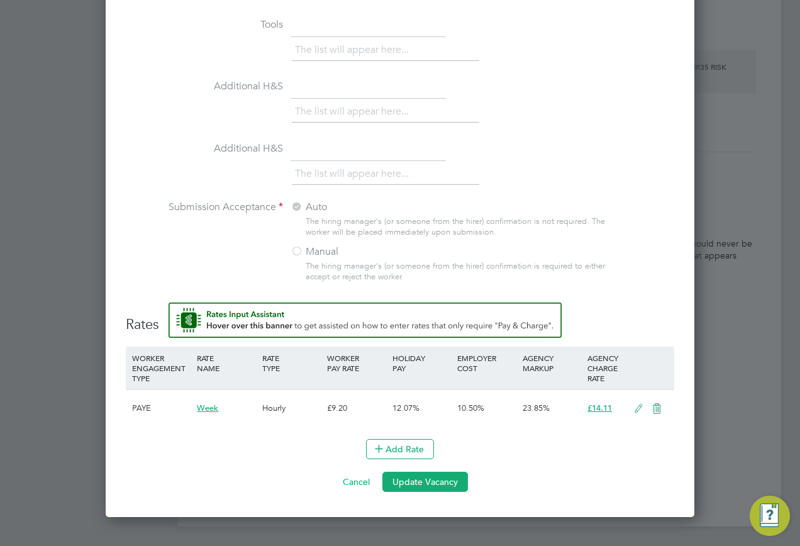
click at [636, 412] on icon at bounding box center [639, 409] width 16 height 10
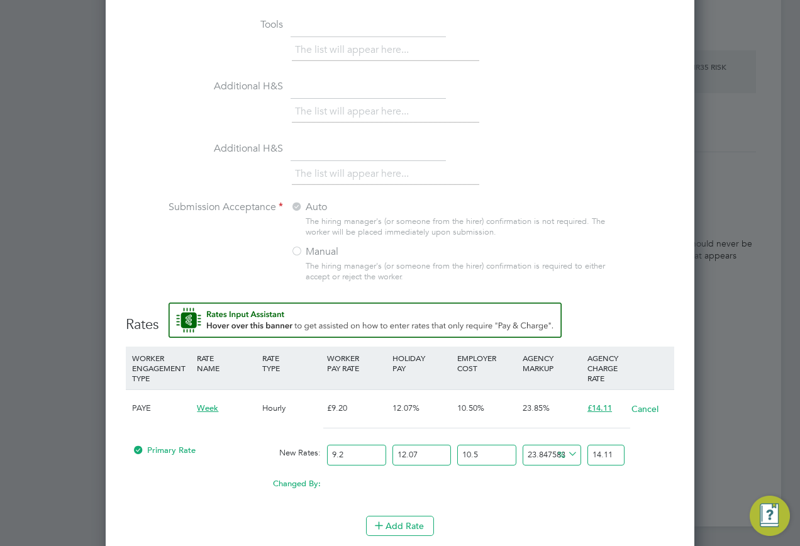
drag, startPoint x: 355, startPoint y: 452, endPoint x: 294, endPoint y: 453, distance: 61.6
click at [294, 453] on div "Primary Rate New Rates: 9.2 12.07 n/a 10.5 n/a 23.847583315850432 0 % 14.11" at bounding box center [400, 454] width 548 height 33
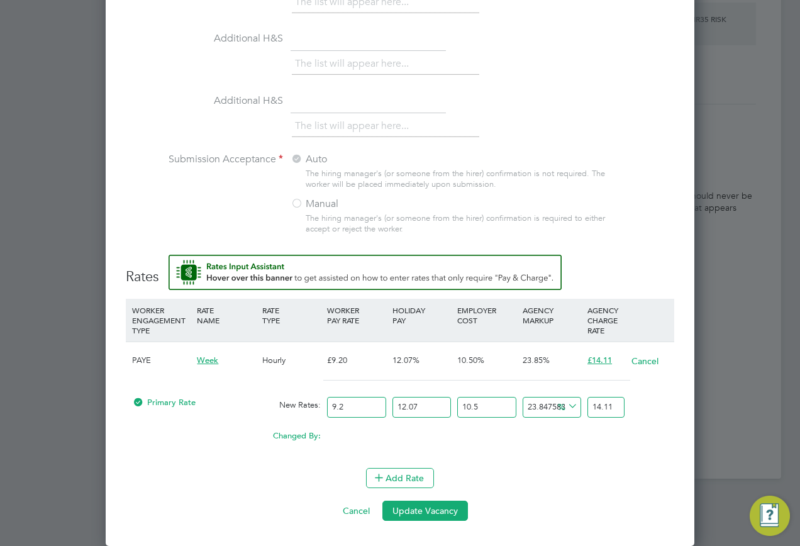
click at [645, 359] on button "Cancel" at bounding box center [645, 361] width 28 height 13
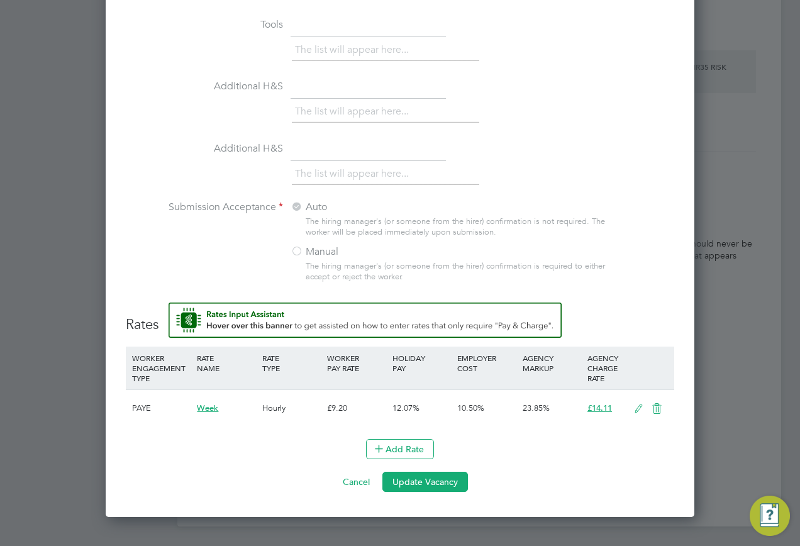
scroll to position [1503, 589]
click at [408, 482] on button "Update Vacancy" at bounding box center [425, 482] width 86 height 20
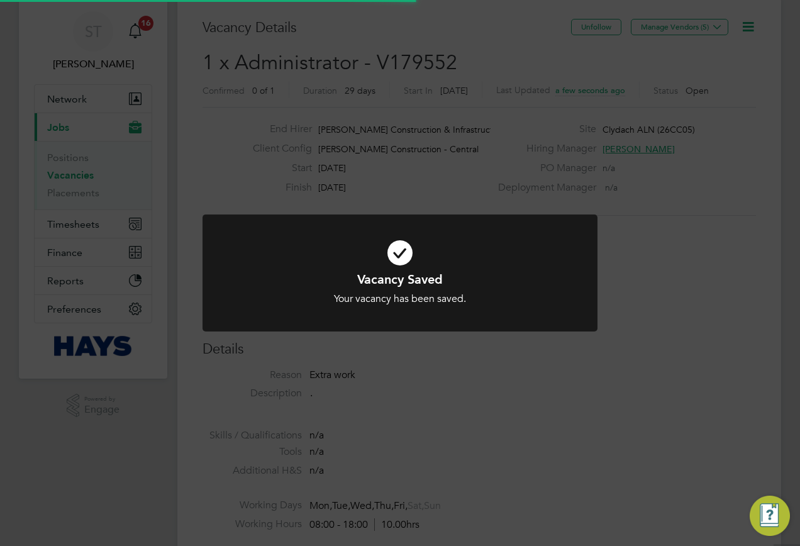
scroll to position [0, 0]
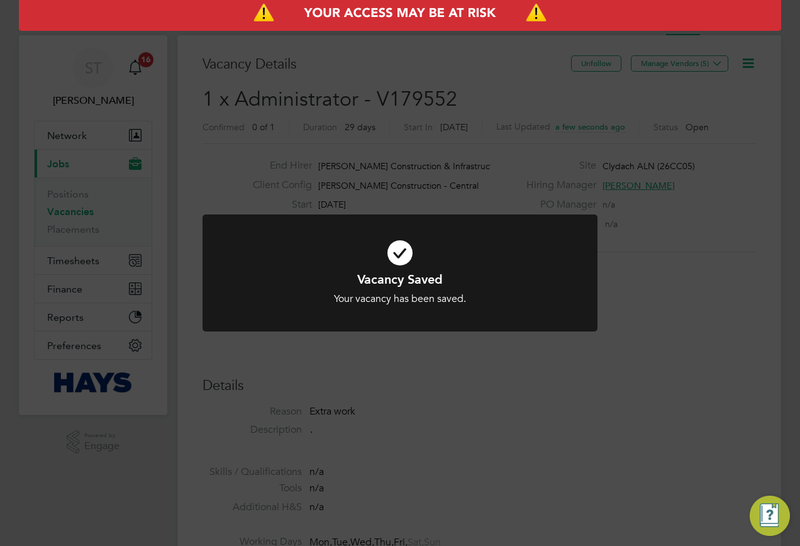
click at [708, 147] on div "Vacancy Saved Your vacancy has been saved. Cancel Okay" at bounding box center [400, 273] width 800 height 546
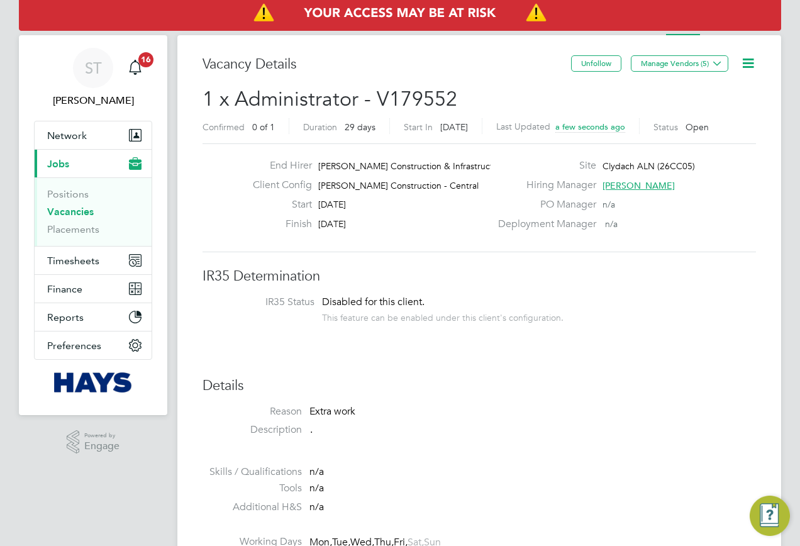
click at [750, 67] on icon at bounding box center [748, 63] width 16 height 16
click at [701, 97] on li "Edit Vacancy e" at bounding box center [717, 93] width 73 height 18
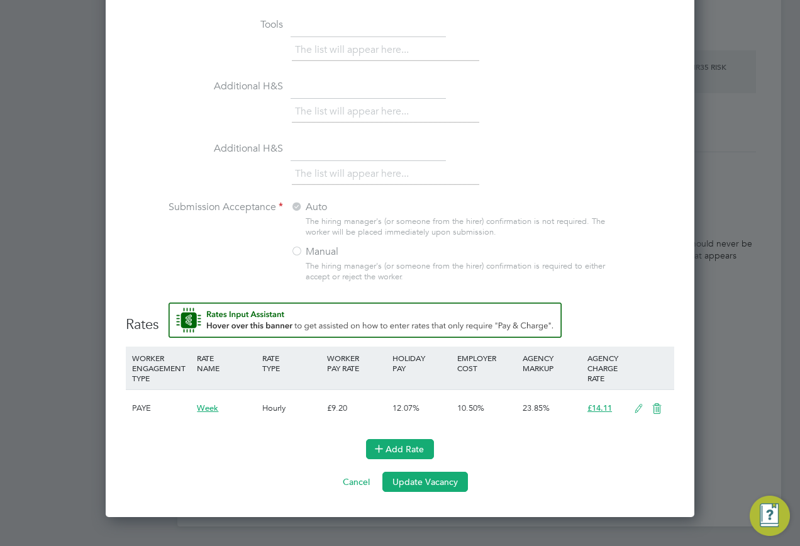
click at [384, 453] on icon at bounding box center [378, 447] width 9 height 9
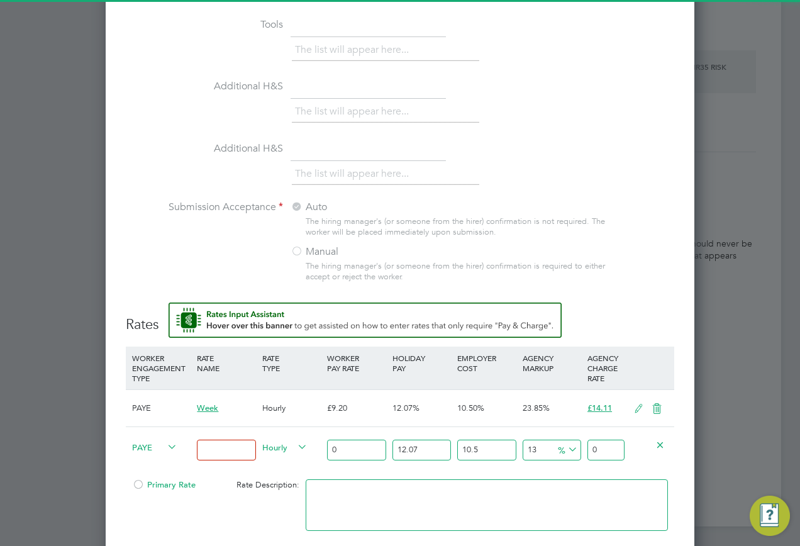
click at [227, 455] on input at bounding box center [226, 450] width 58 height 21
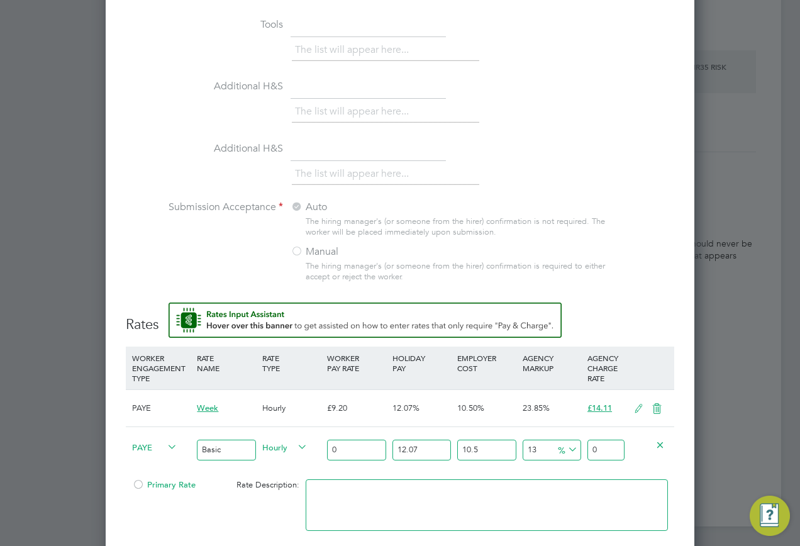
type input "Basic"
click at [360, 454] on input "0" at bounding box center [356, 450] width 58 height 21
type input "1"
type input "1.399362055"
type input "15"
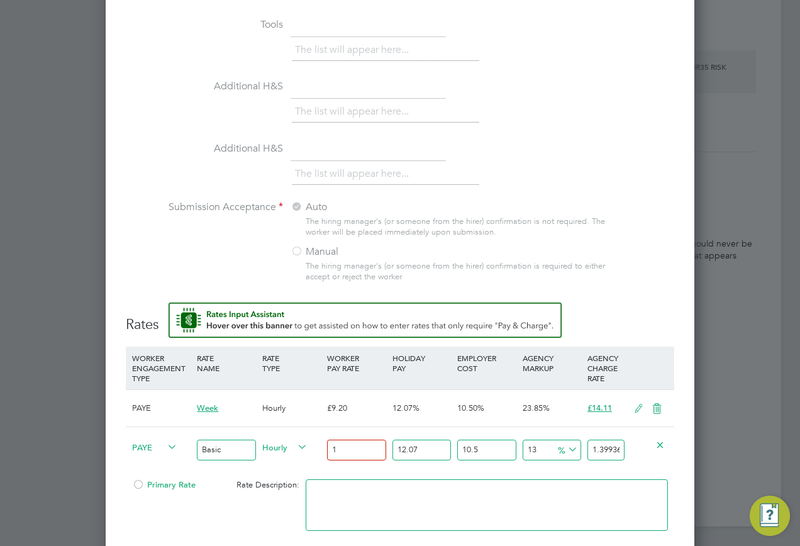
type input "20.990430825"
type input "15"
drag, startPoint x: 592, startPoint y: 447, endPoint x: 660, endPoint y: 449, distance: 68.6
click at [660, 449] on div "PAYE Basic Hourly 15 12.07 n/a 10.5 n/a 13 2.414828325 % 20.990430825" at bounding box center [400, 449] width 548 height 47
type input "-89.2331890715254"
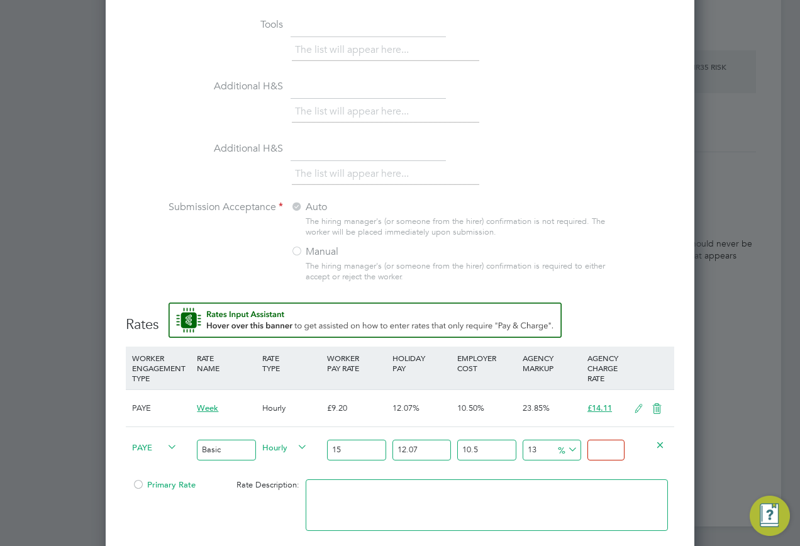
type input "2"
type input "13.051514748983243"
type input "21"
type input "16.28155802752562"
type input "21.6"
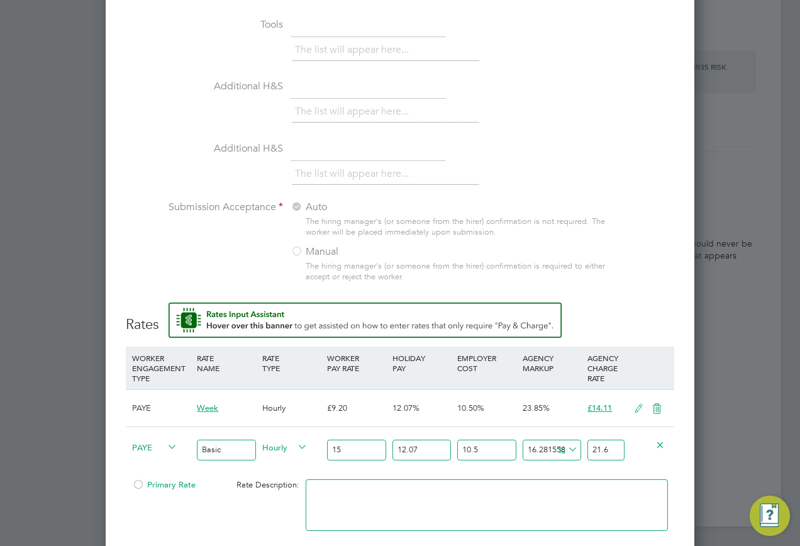
type input "16.65839641002223"
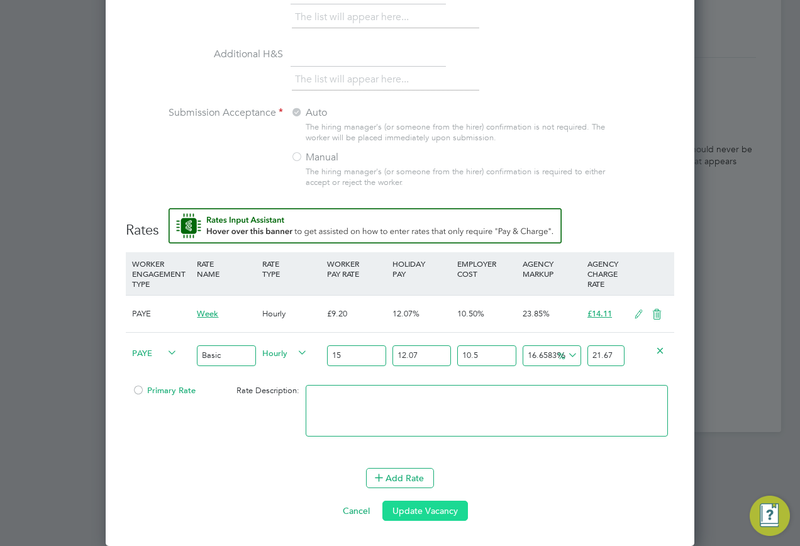
type input "21.669999999999998"
click at [420, 513] on button "Update Vacancy" at bounding box center [425, 511] width 86 height 20
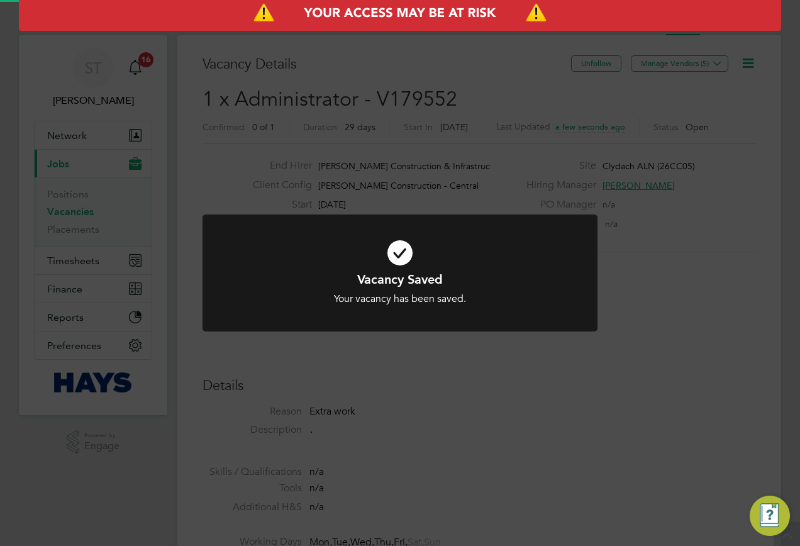
click at [656, 136] on div "Vacancy Saved Your vacancy has been saved. Cancel Okay" at bounding box center [400, 273] width 800 height 546
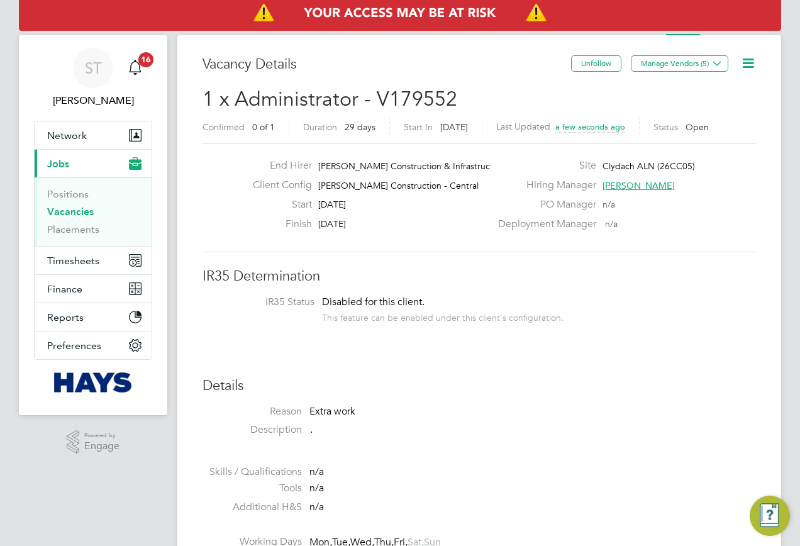
click at [745, 64] on icon at bounding box center [748, 63] width 16 height 16
click at [702, 89] on li "Edit Vacancy e" at bounding box center [717, 93] width 73 height 18
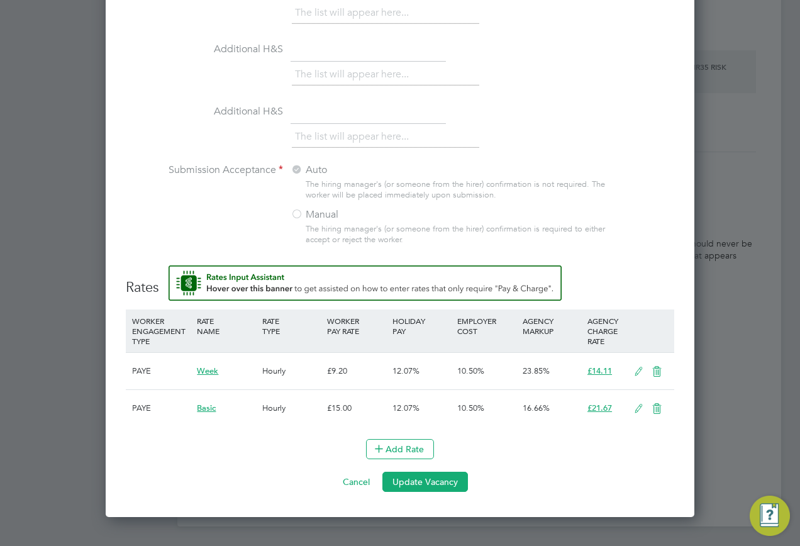
click at [658, 374] on icon at bounding box center [657, 372] width 16 height 10
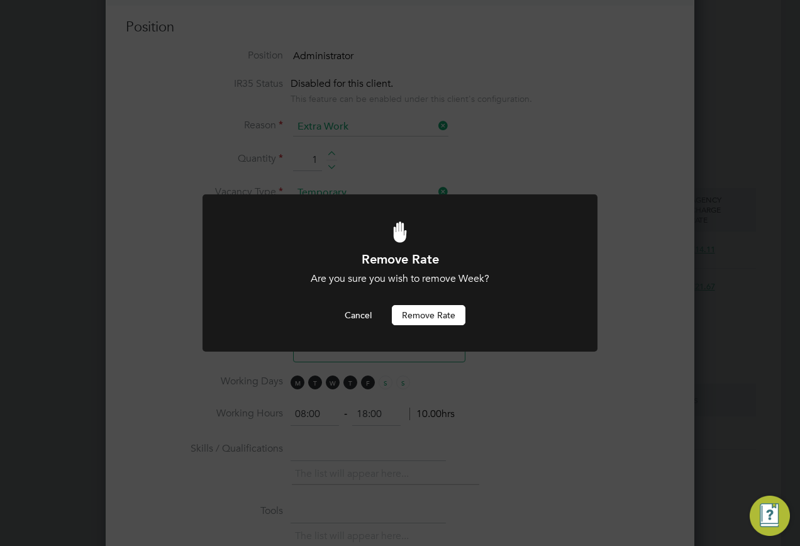
click at [405, 312] on button "Remove rate" at bounding box center [429, 315] width 74 height 20
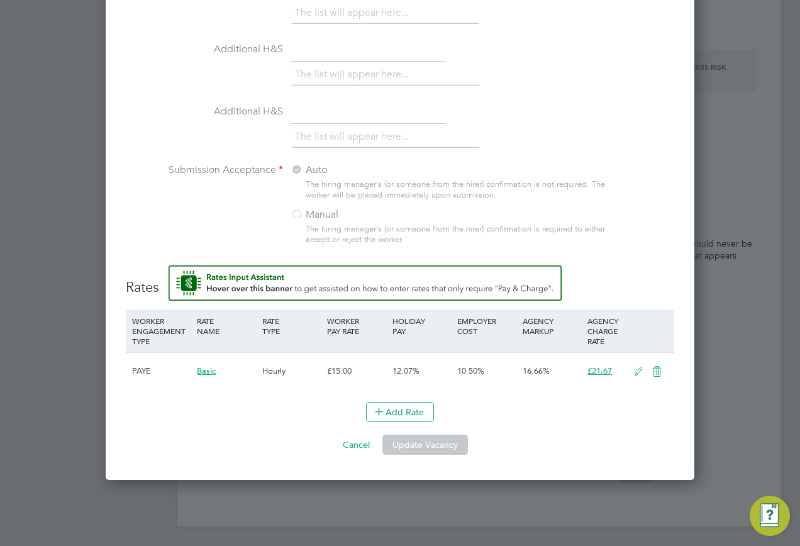
click at [533, 420] on div "Add Rate" at bounding box center [400, 412] width 548 height 20
click at [641, 377] on icon at bounding box center [639, 372] width 16 height 10
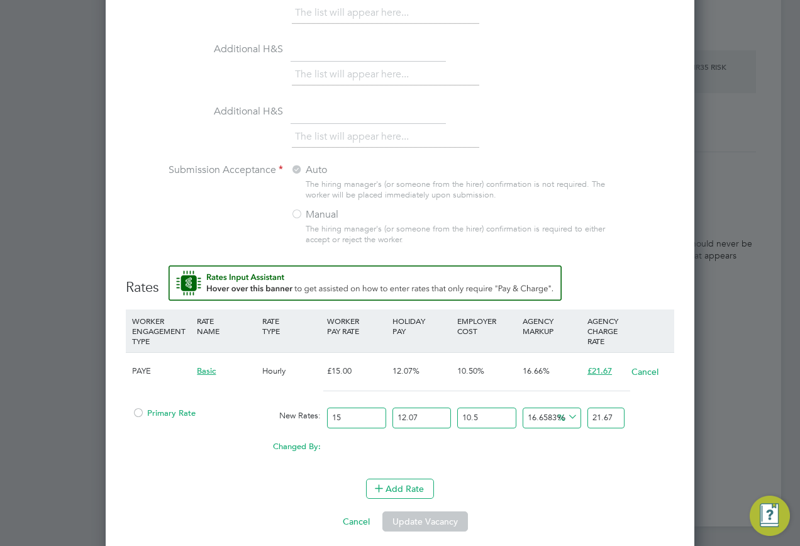
click at [160, 412] on span "Primary Rate" at bounding box center [164, 413] width 64 height 11
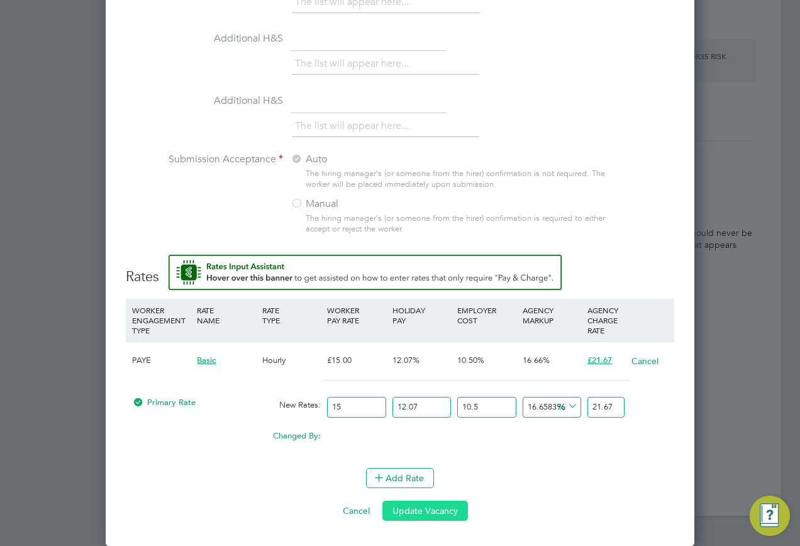
click at [421, 508] on button "Update Vacancy" at bounding box center [425, 511] width 86 height 20
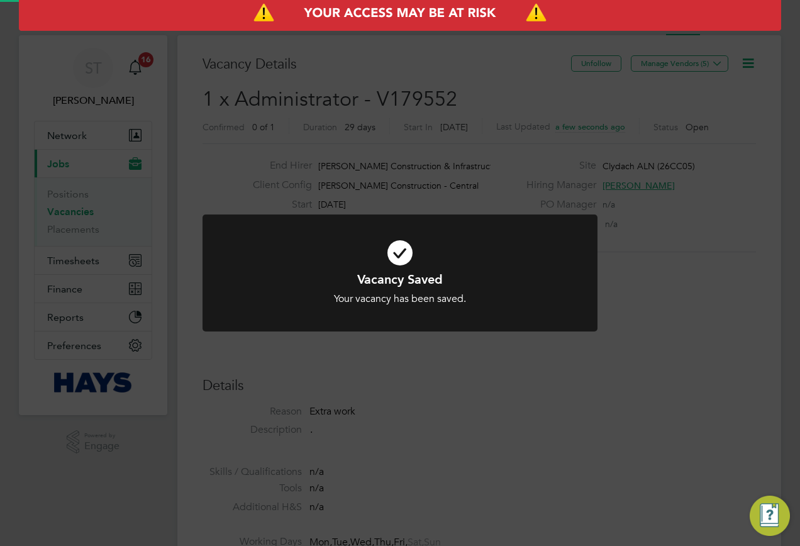
click at [656, 353] on div "Vacancy Saved Your vacancy has been saved. Cancel Okay" at bounding box center [400, 273] width 800 height 546
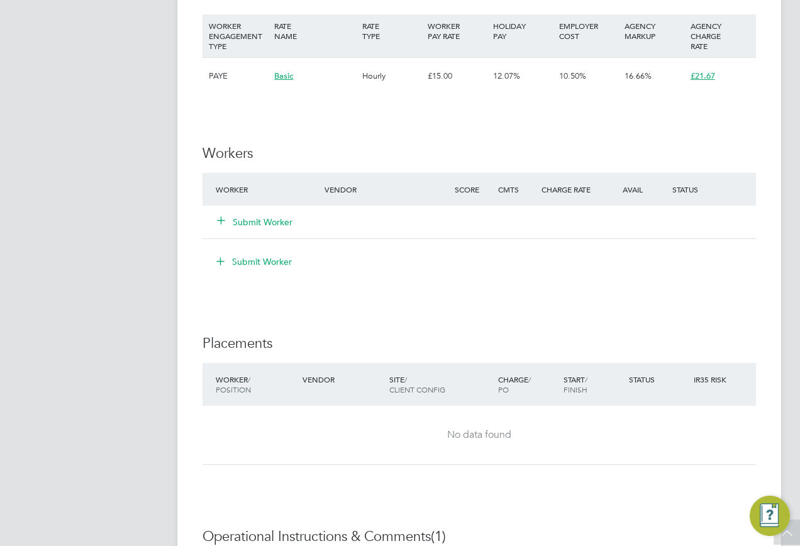
scroll to position [718, 0]
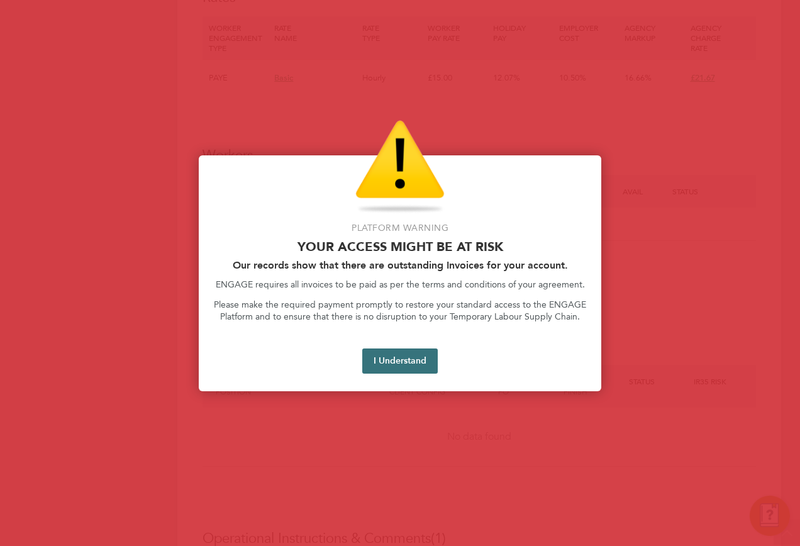
click at [391, 362] on button "I Understand" at bounding box center [399, 360] width 75 height 25
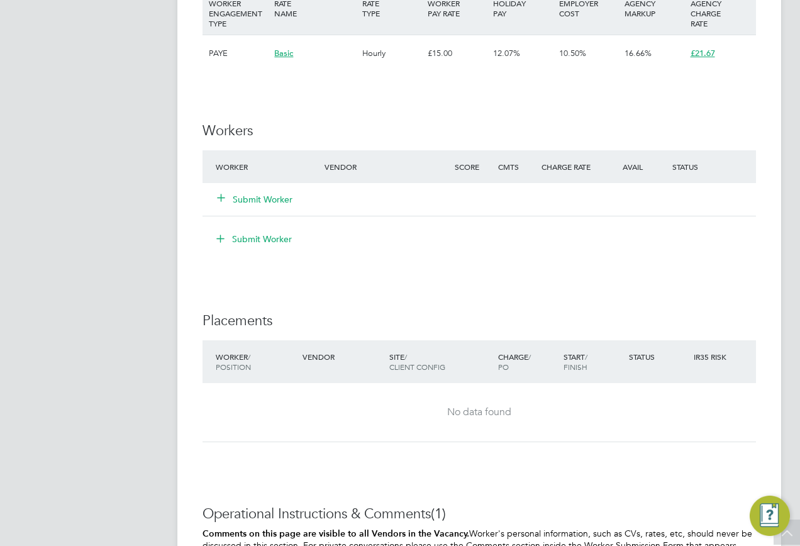
scroll to position [880, 0]
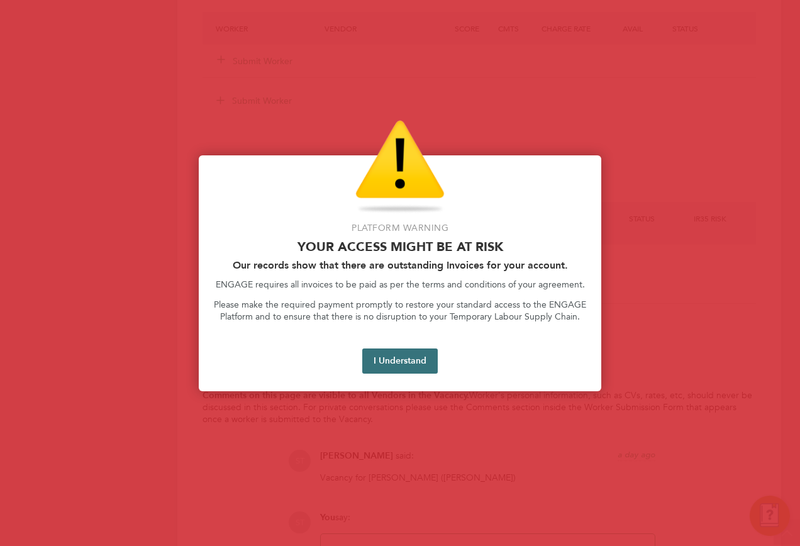
click at [426, 359] on button "I Understand" at bounding box center [399, 360] width 75 height 25
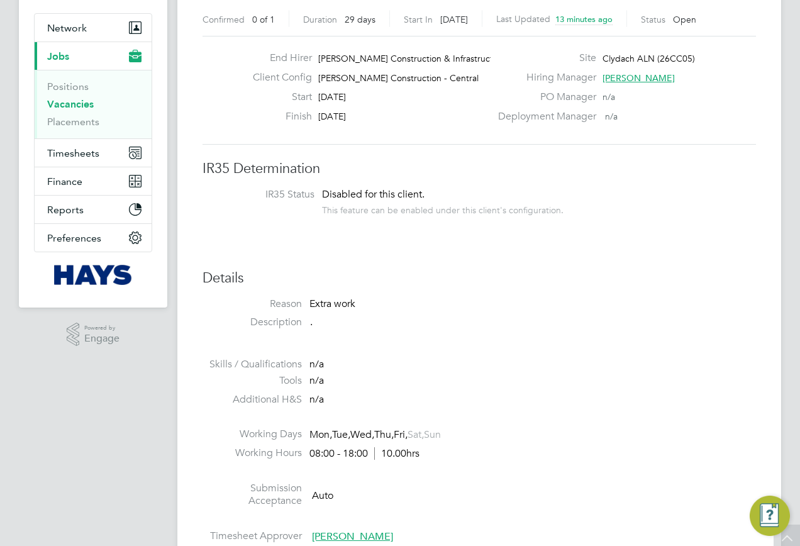
scroll to position [0, 0]
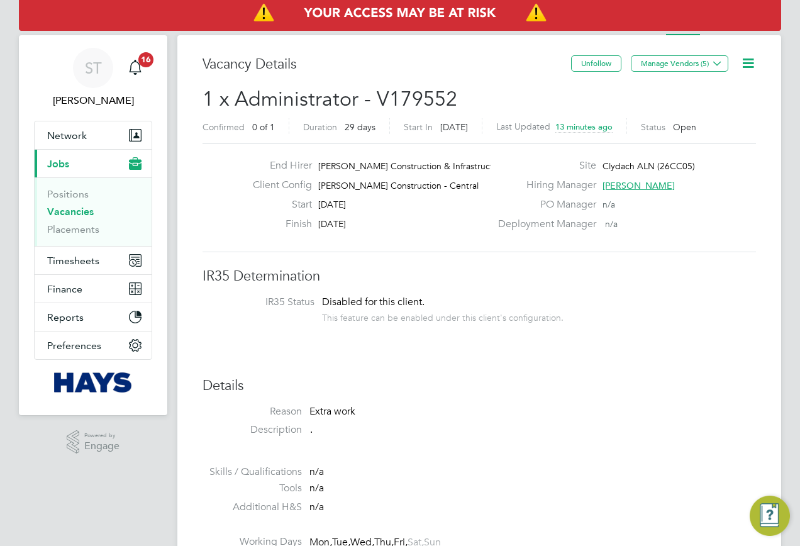
click at [745, 58] on icon at bounding box center [748, 63] width 16 height 16
click at [706, 87] on li "Edit Vacancy e" at bounding box center [717, 93] width 73 height 18
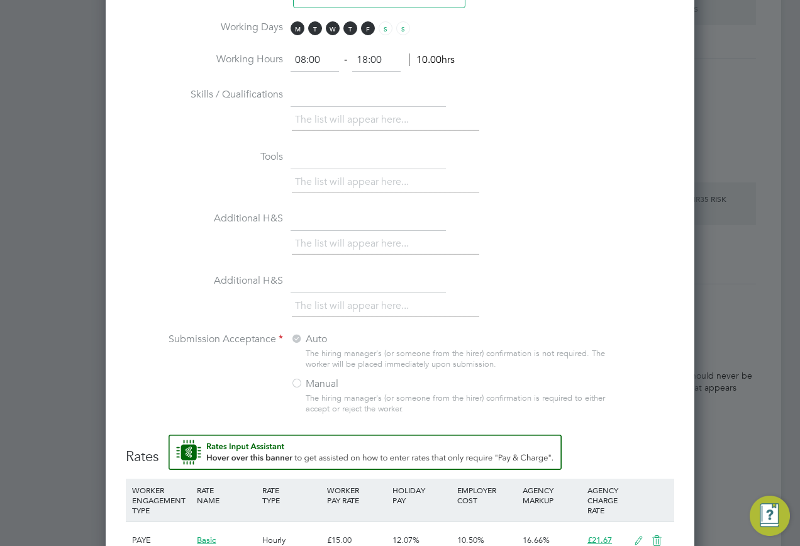
scroll to position [1006, 0]
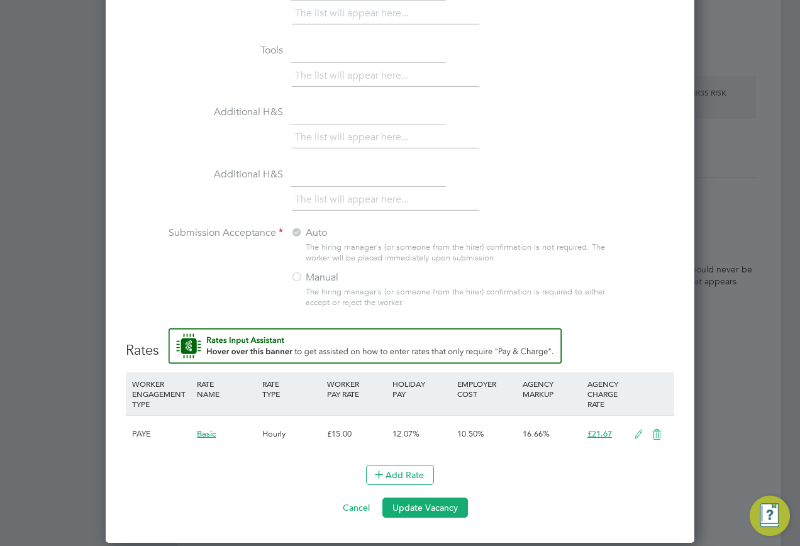
click at [638, 436] on icon at bounding box center [639, 435] width 16 height 10
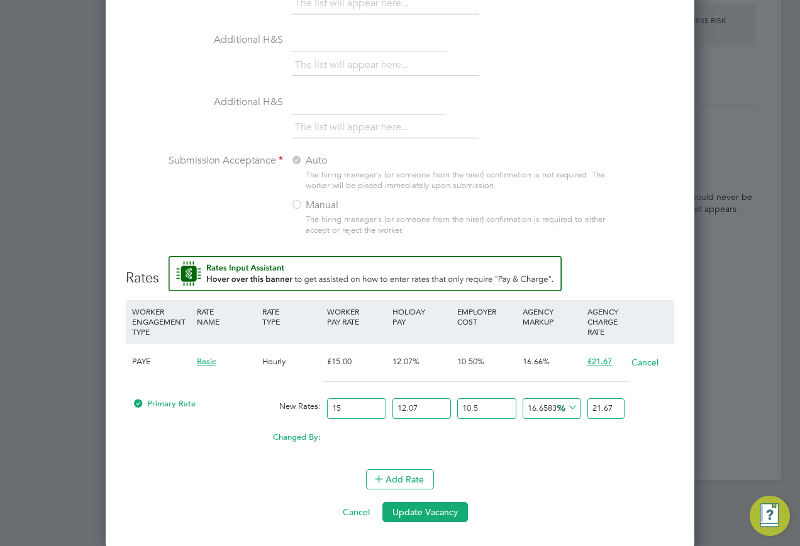
scroll to position [1081, 0]
drag, startPoint x: 591, startPoint y: 407, endPoint x: 661, endPoint y: 404, distance: 70.5
click at [661, 404] on div "Primary Rate New Rates: 15 12.07 n/a 10.5 n/a 16.65839641002223 0 % 21.67" at bounding box center [400, 407] width 548 height 33
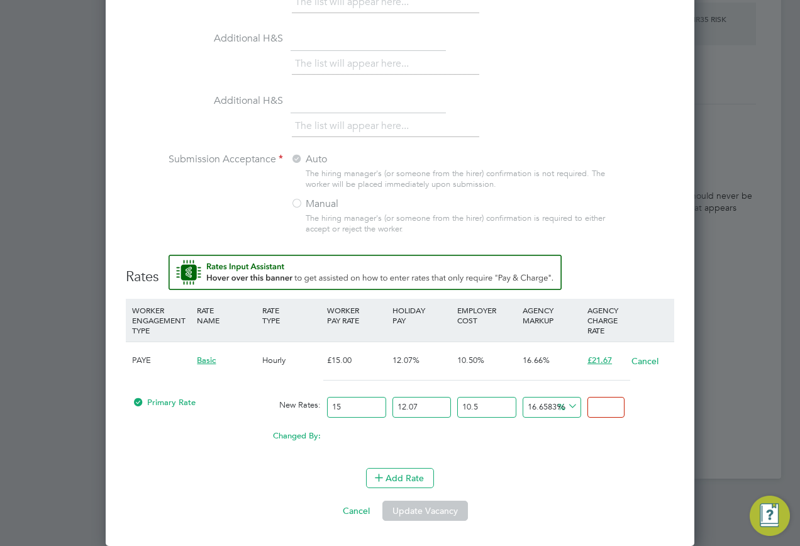
type input "-89.2331890715254"
type input "2"
type input "23.81832567745784"
type input "23"
type input "24.895006770305297"
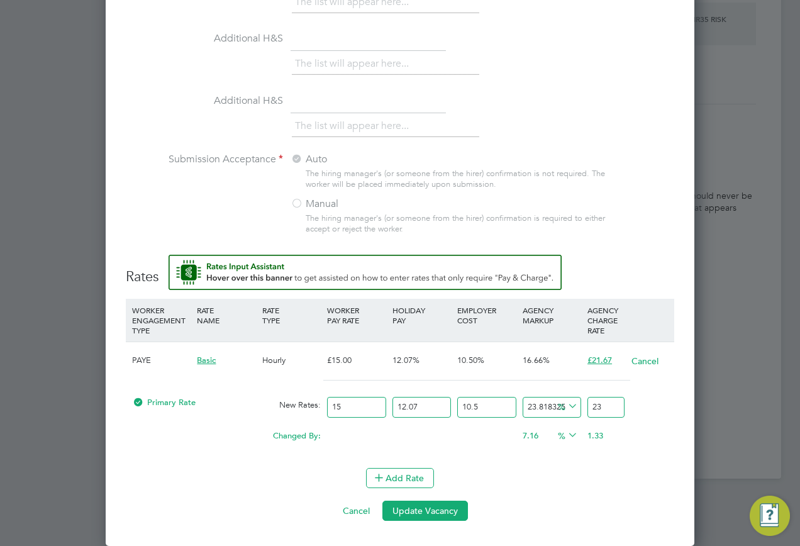
type input "23.2"
type input "25.110342988874788"
type input "23.24"
click at [455, 511] on button "Update Vacancy" at bounding box center [425, 511] width 86 height 20
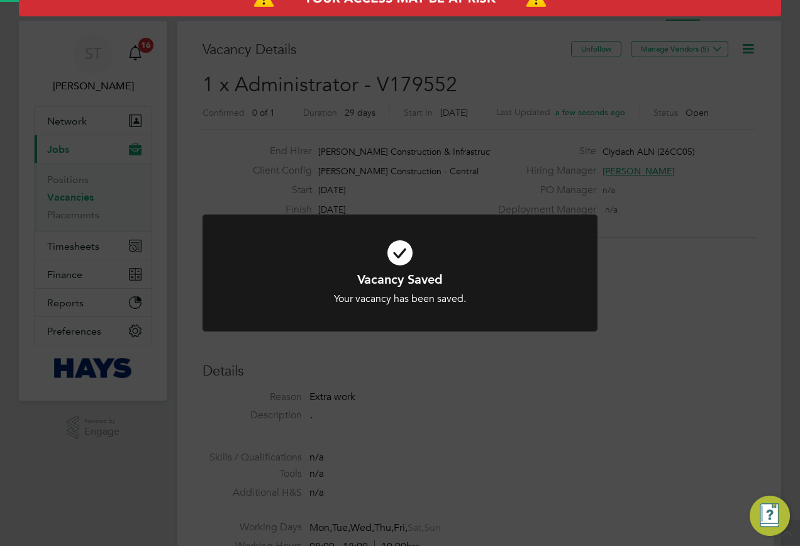
scroll to position [0, 0]
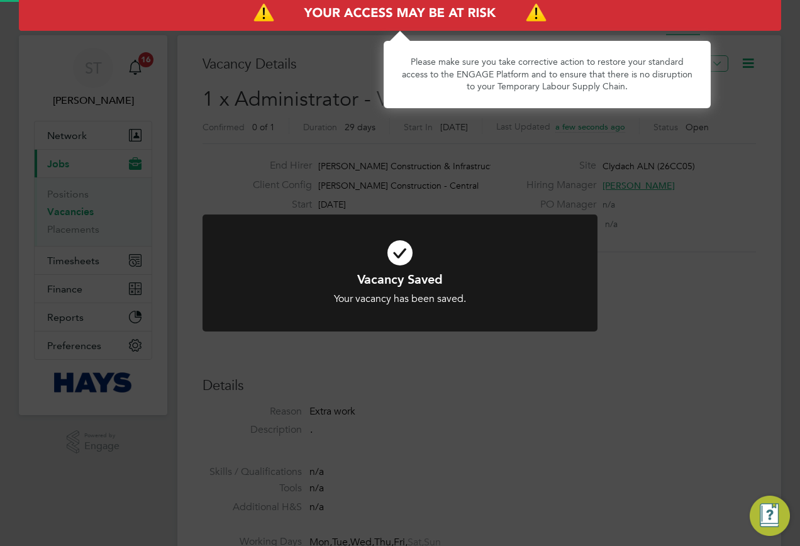
click at [508, 72] on p "Please make sure you take corrective action to restore your standard access to …" at bounding box center [547, 74] width 297 height 37
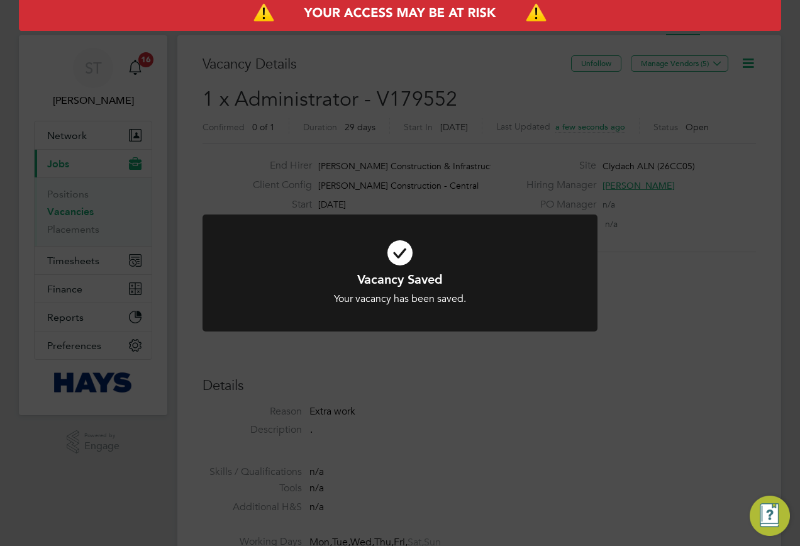
click at [489, 180] on div "Vacancy Saved Your vacancy has been saved. Cancel Okay" at bounding box center [400, 273] width 800 height 546
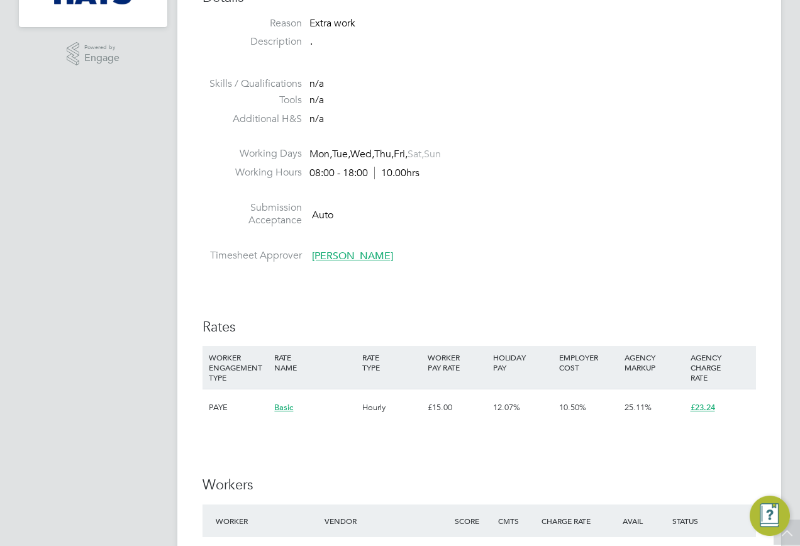
scroll to position [503, 0]
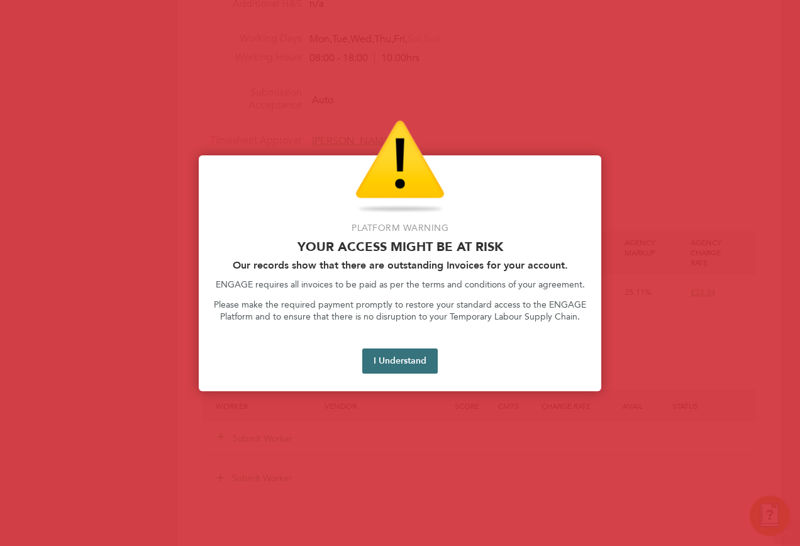
click at [402, 367] on button "I Understand" at bounding box center [399, 360] width 75 height 25
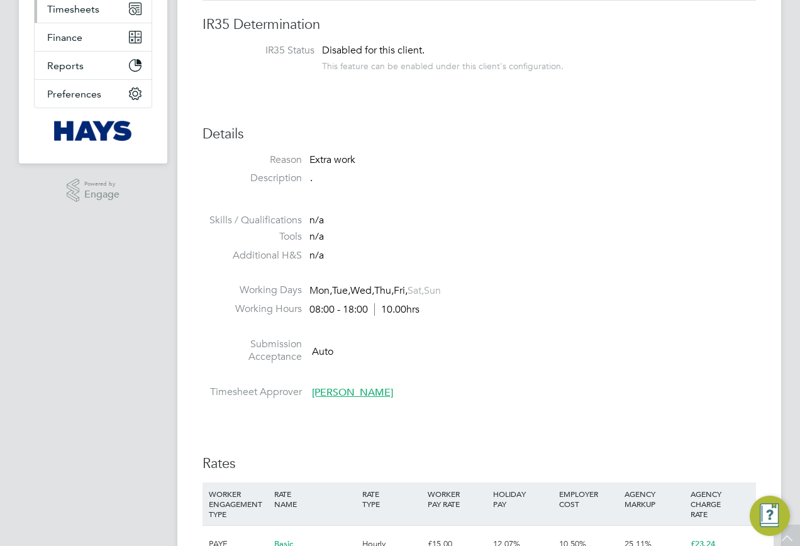
scroll to position [0, 0]
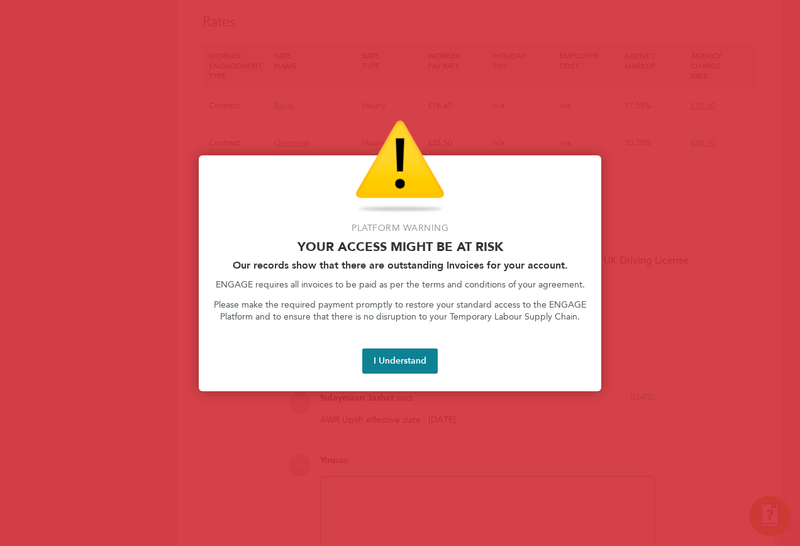
click at [396, 360] on button "I Understand" at bounding box center [399, 360] width 75 height 25
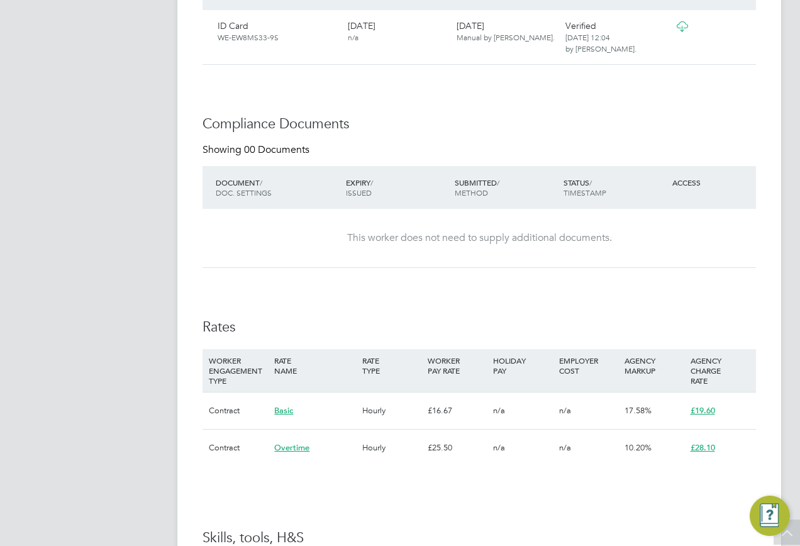
scroll to position [1384, 0]
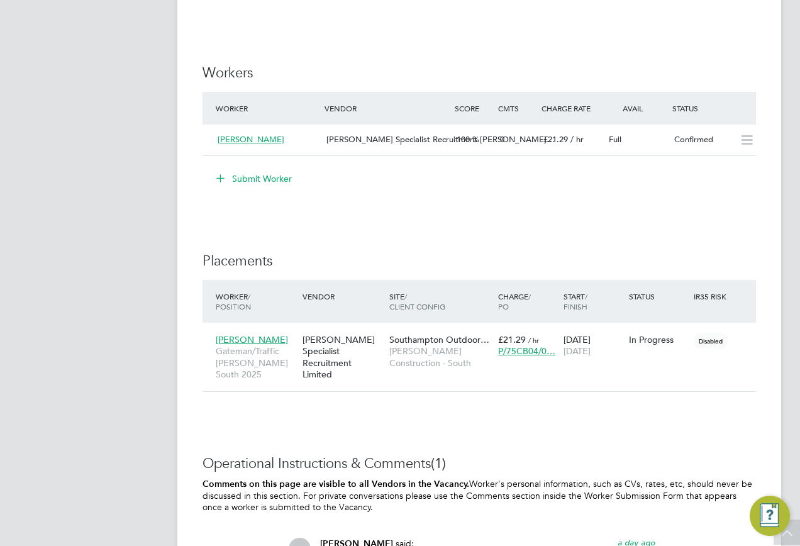
scroll to position [1132, 0]
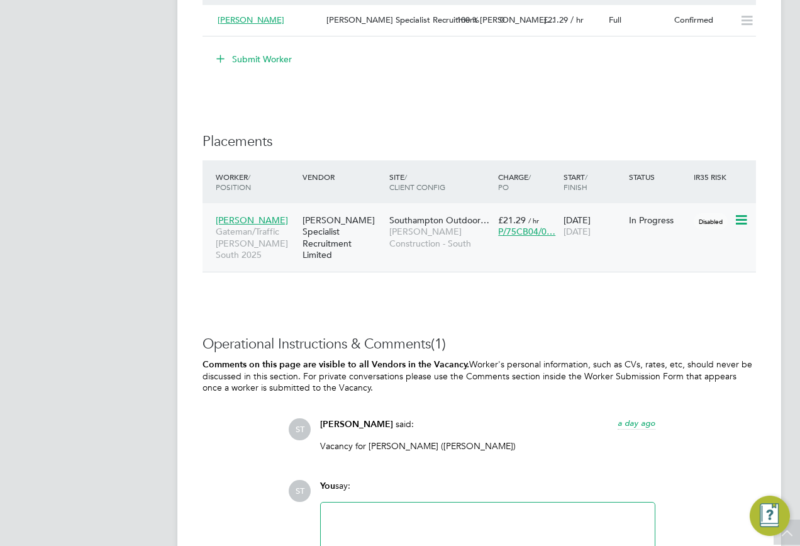
click at [257, 219] on span "[PERSON_NAME]" at bounding box center [252, 219] width 72 height 11
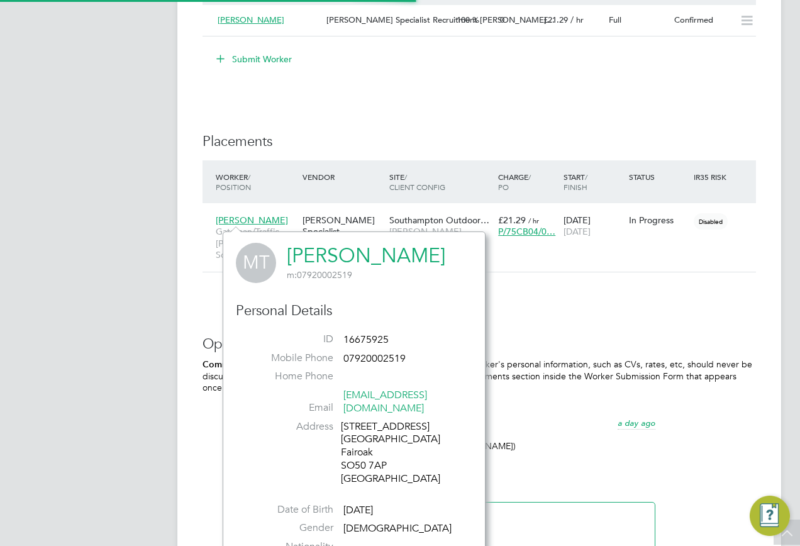
scroll to position [8, 8]
click at [335, 261] on link "Mark Tricker" at bounding box center [366, 255] width 158 height 25
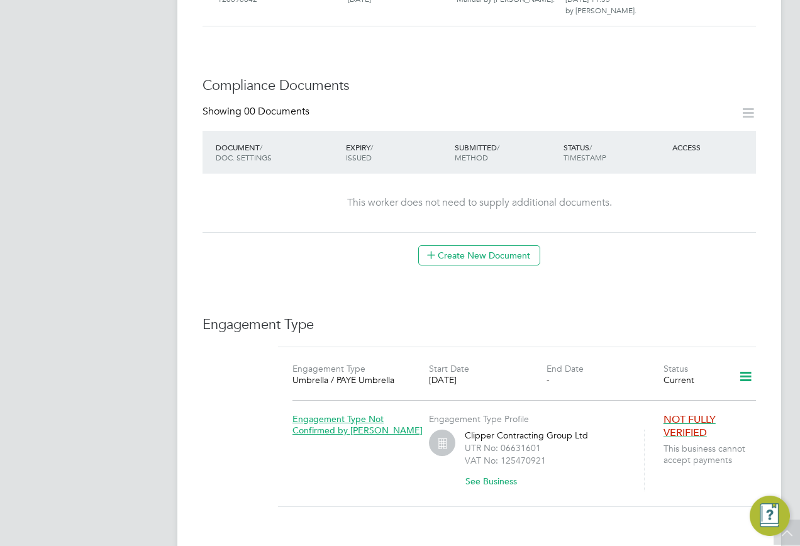
scroll to position [755, 0]
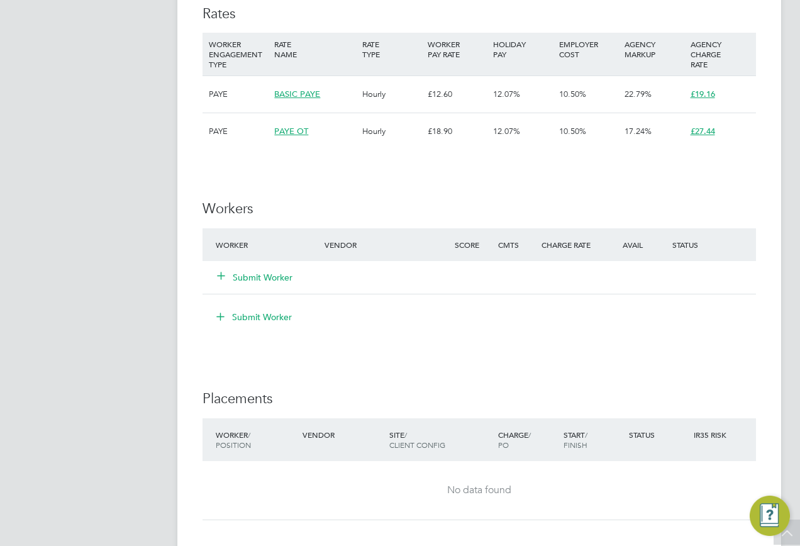
scroll to position [818, 0]
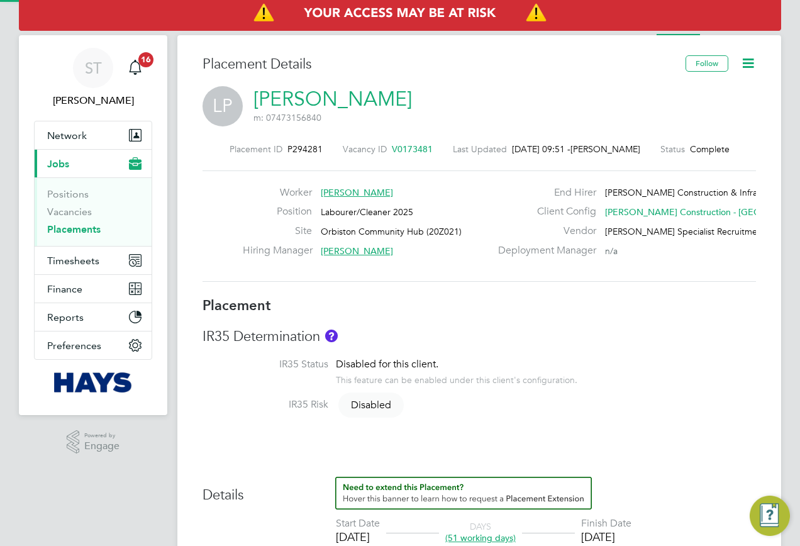
drag, startPoint x: 750, startPoint y: 55, endPoint x: 728, endPoint y: 76, distance: 30.3
click at [750, 57] on icon at bounding box center [748, 63] width 16 height 16
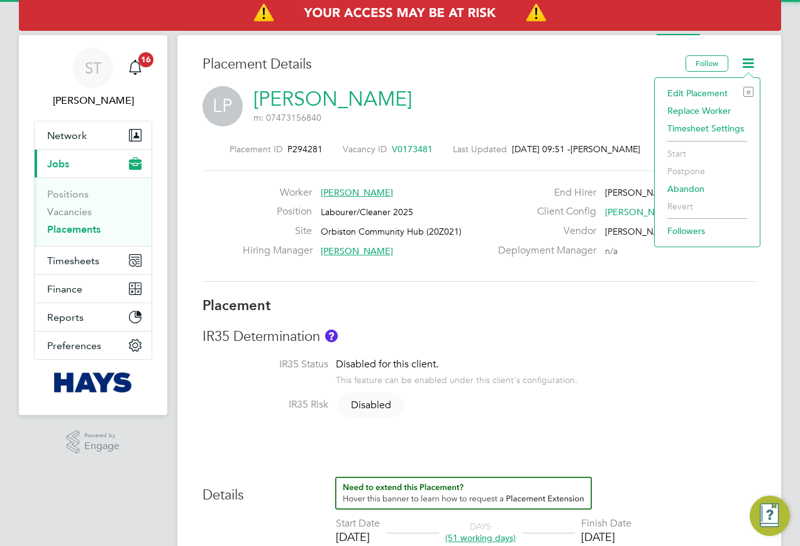
click at [696, 88] on li "Edit Placement e" at bounding box center [707, 93] width 92 height 18
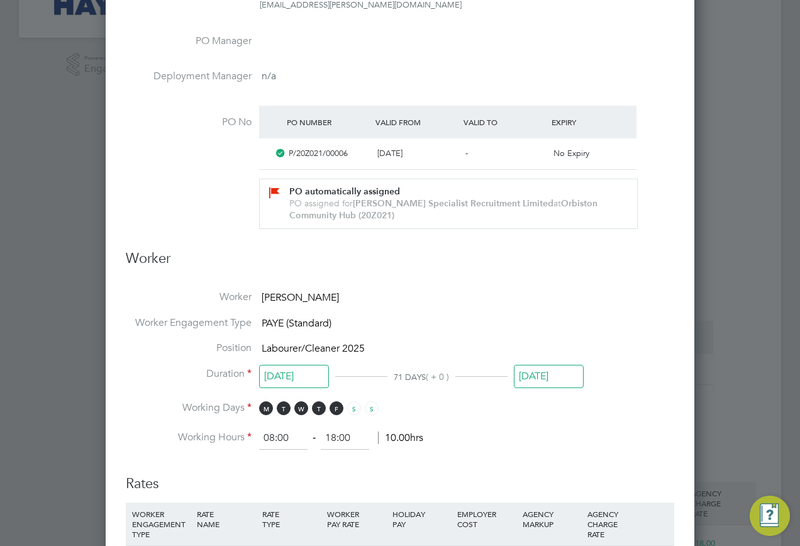
click at [541, 369] on input "25 Aug 2025" at bounding box center [549, 376] width 70 height 23
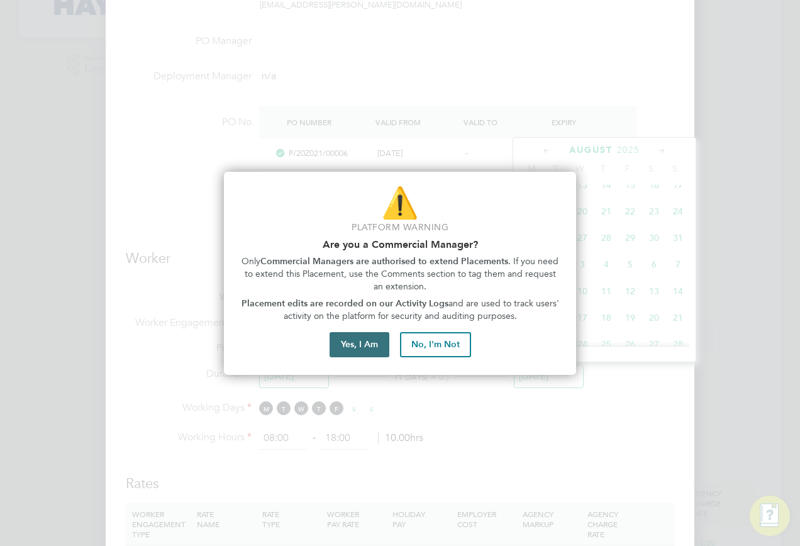
click at [382, 343] on button "Yes, I Am" at bounding box center [360, 344] width 60 height 25
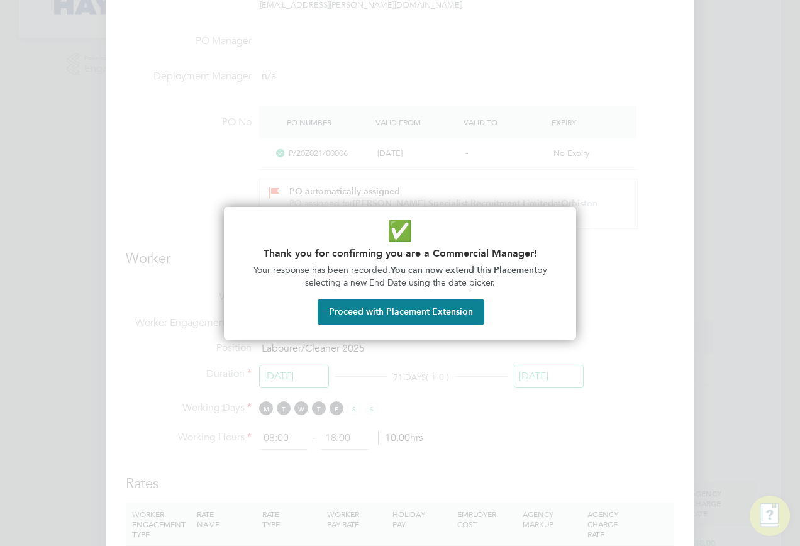
click at [387, 302] on button "Proceed with Placement Extension" at bounding box center [401, 311] width 167 height 25
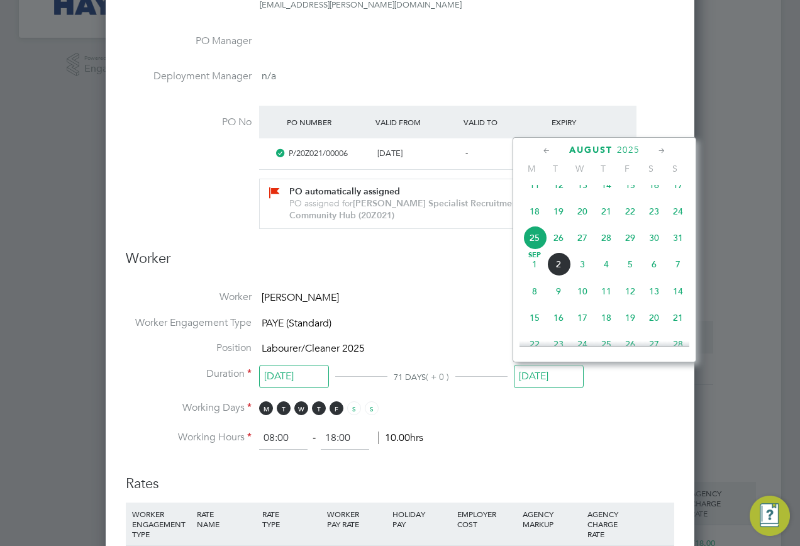
click at [630, 276] on span "5" at bounding box center [630, 264] width 24 height 24
type input "05 Sep 2025"
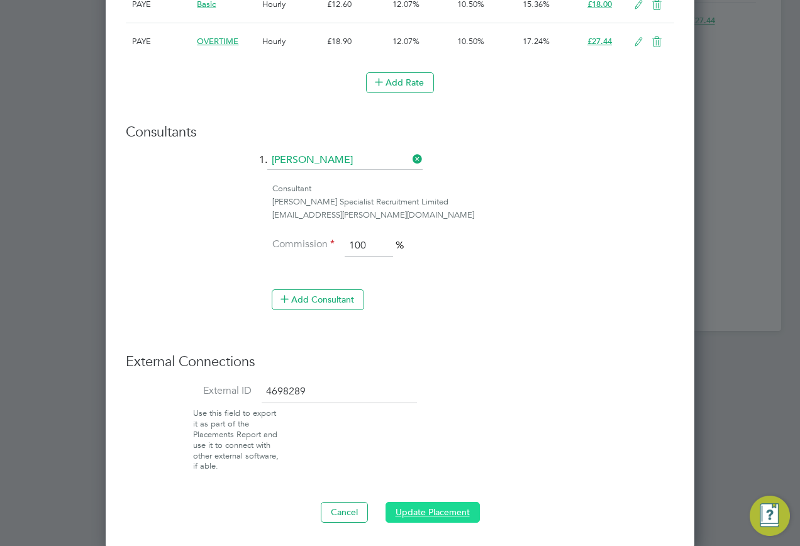
click at [434, 511] on button "Update Placement" at bounding box center [433, 512] width 94 height 20
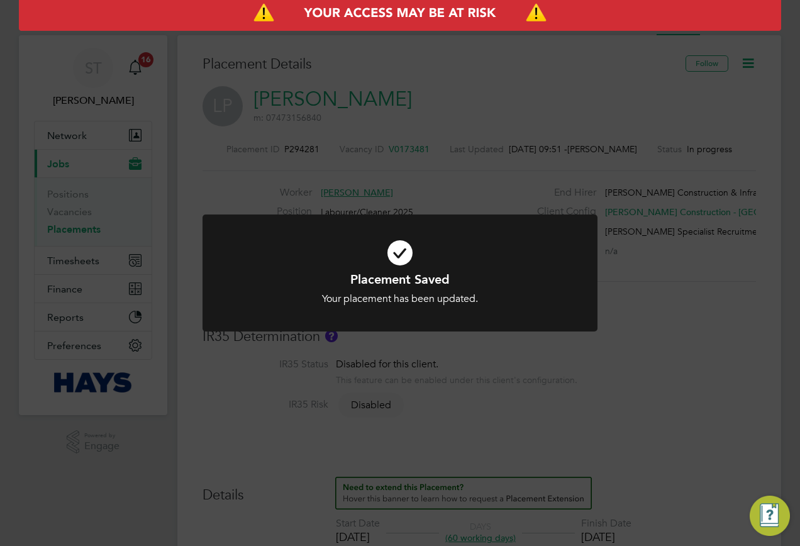
drag, startPoint x: 638, startPoint y: 375, endPoint x: 627, endPoint y: 378, distance: 11.6
click at [635, 375] on div "Placement Saved Your placement has been updated. Cancel Okay" at bounding box center [400, 273] width 800 height 546
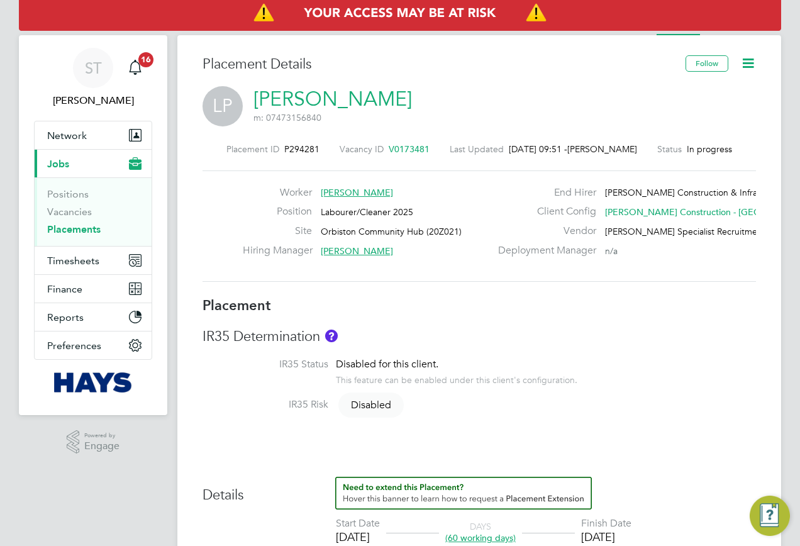
scroll to position [377, 0]
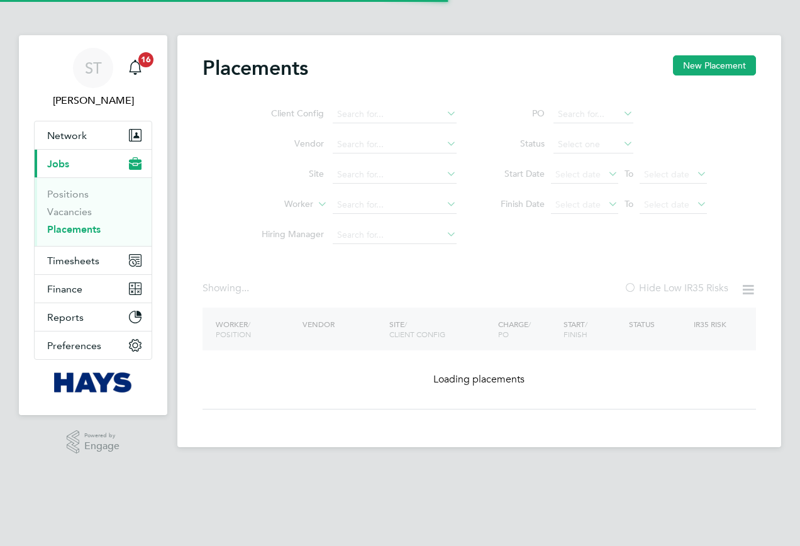
type input "[PERSON_NAME]"
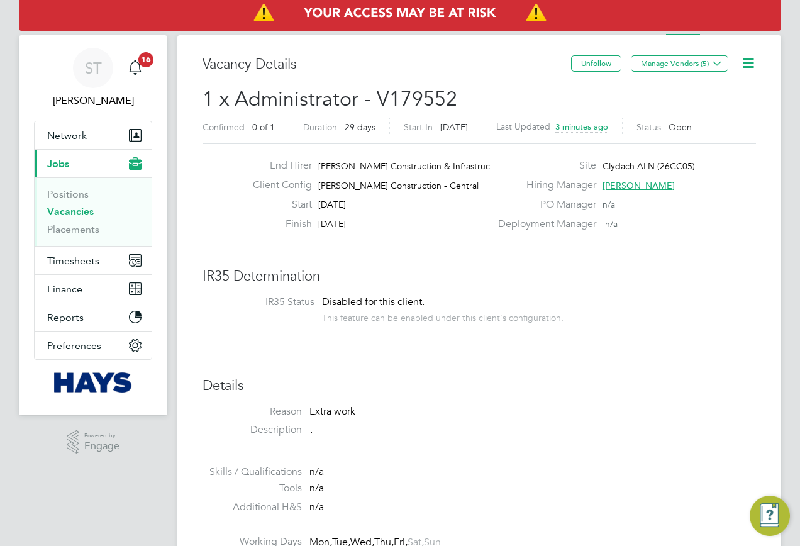
scroll to position [37, 88]
drag, startPoint x: 65, startPoint y: 226, endPoint x: 72, endPoint y: 201, distance: 26.5
click at [65, 226] on link "Placements" at bounding box center [73, 229] width 52 height 12
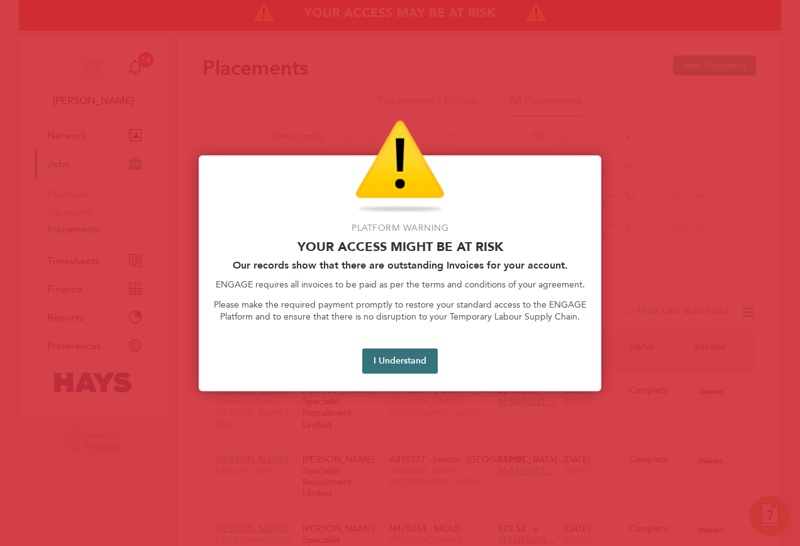
click at [392, 361] on button "I Understand" at bounding box center [399, 360] width 75 height 25
click at [378, 355] on button "I Understand" at bounding box center [399, 360] width 75 height 25
click at [406, 353] on button "I Understand" at bounding box center [399, 360] width 75 height 25
click at [426, 357] on button "I Understand" at bounding box center [399, 360] width 75 height 25
click at [395, 362] on button "I Understand" at bounding box center [399, 360] width 75 height 25
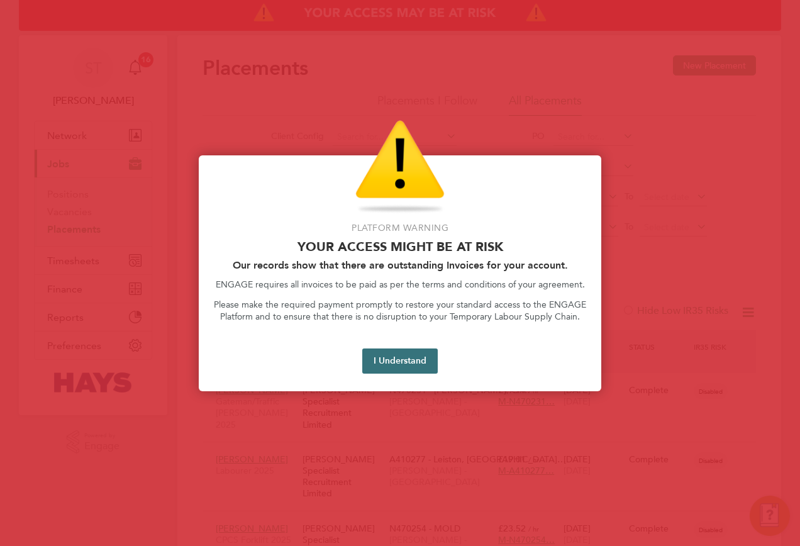
click at [390, 364] on button "I Understand" at bounding box center [399, 360] width 75 height 25
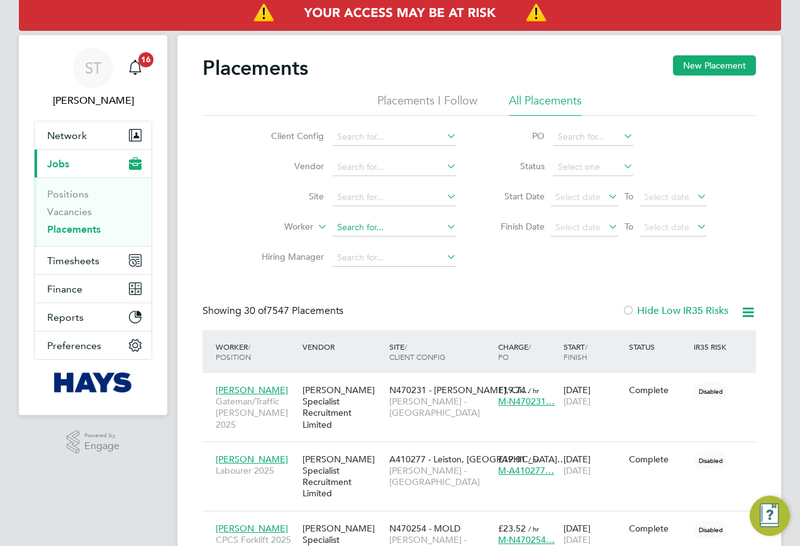
click at [374, 231] on input at bounding box center [395, 228] width 124 height 18
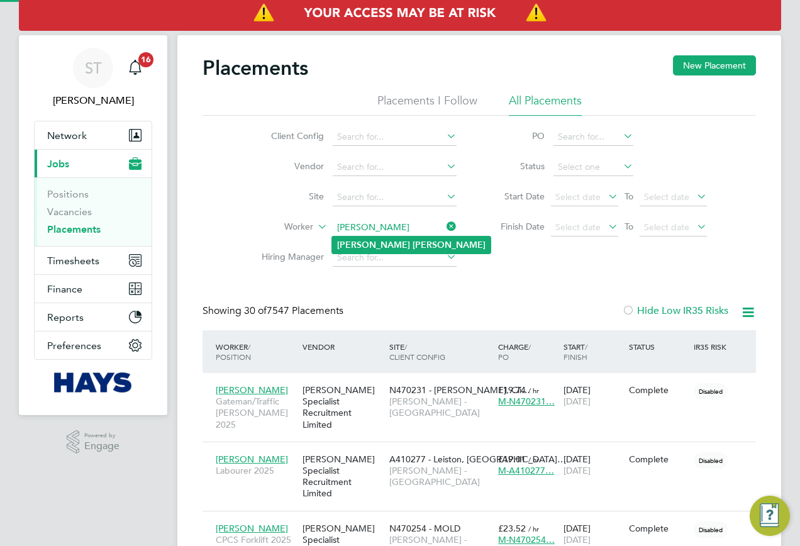
click at [413, 244] on b "Seward" at bounding box center [449, 245] width 73 height 11
type input "James Seward"
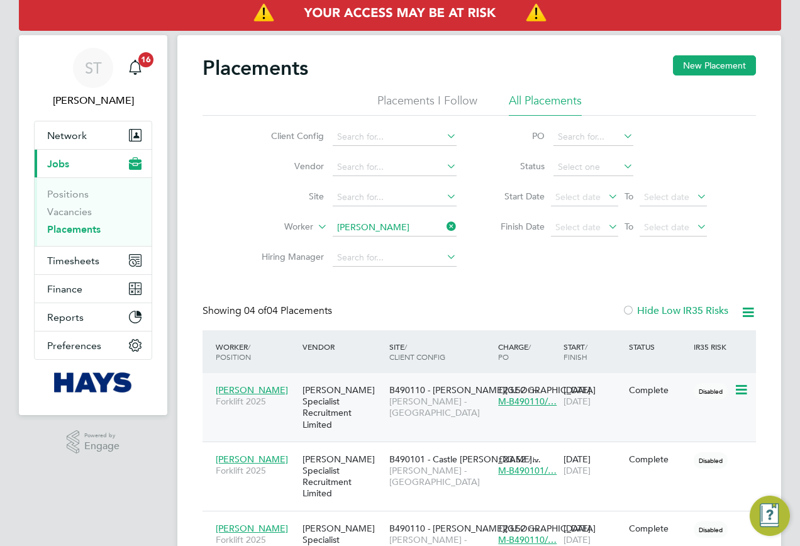
scroll to position [36, 109]
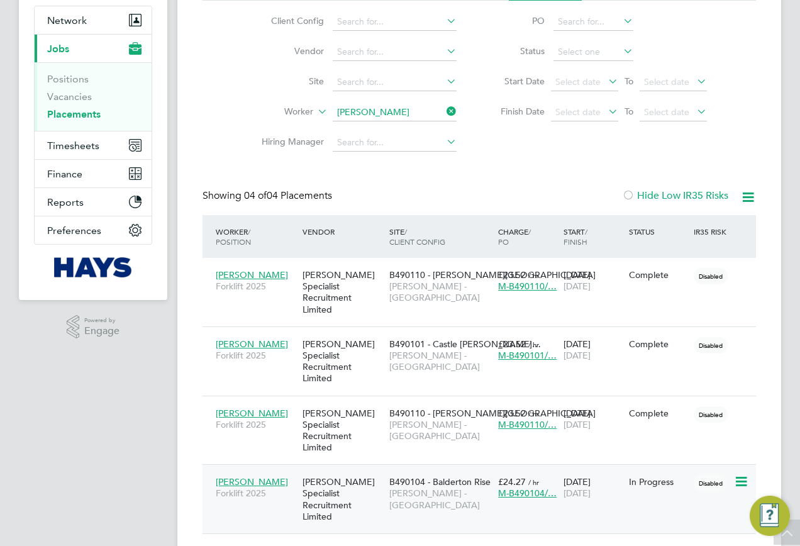
click at [448, 487] on span "Lovell - East Midlands" at bounding box center [440, 498] width 103 height 23
click at [444, 109] on icon at bounding box center [444, 112] width 0 height 18
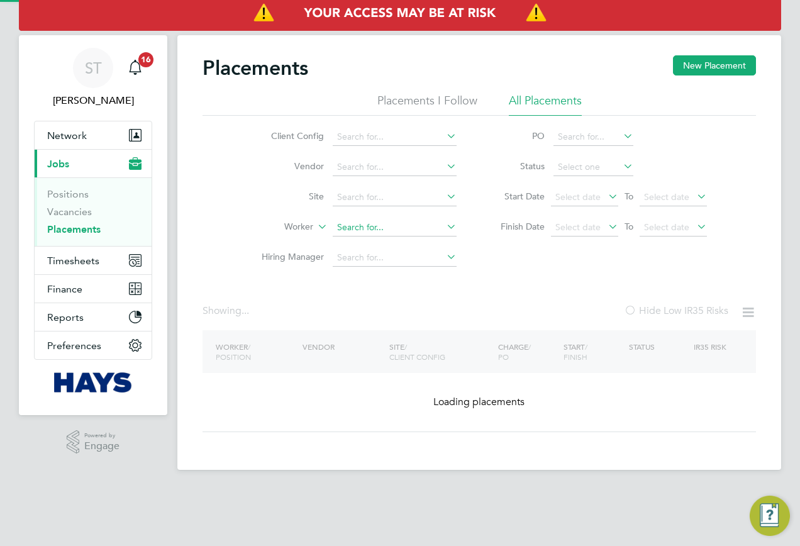
click at [362, 226] on input at bounding box center [395, 228] width 124 height 18
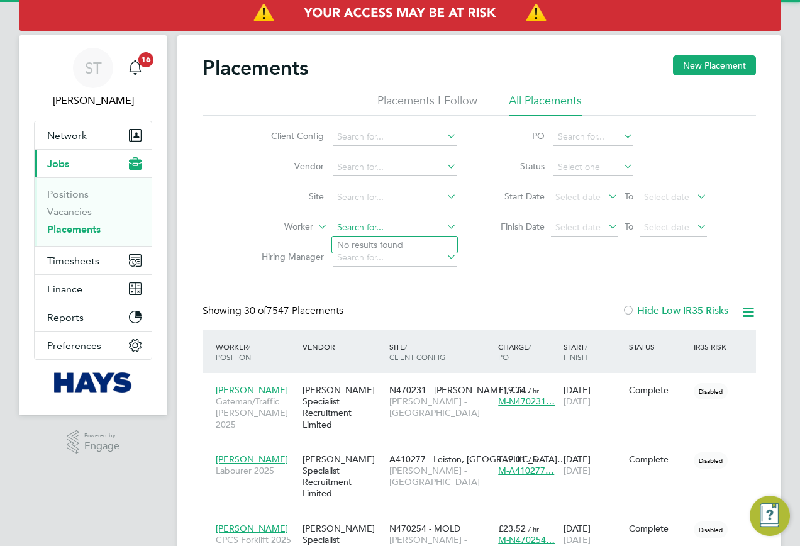
scroll to position [36, 109]
click at [413, 247] on b "Sandhu" at bounding box center [449, 245] width 73 height 11
type input "Jamie Sandhu"
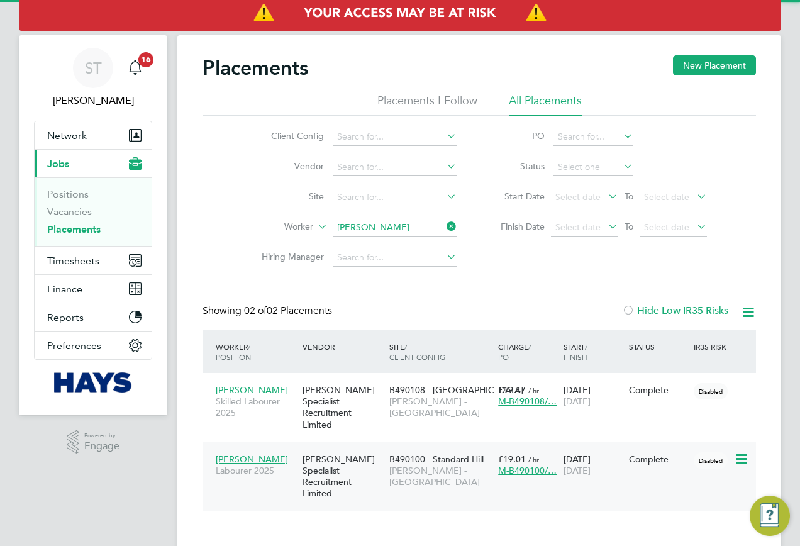
click at [428, 453] on span "B490100 - Standard Hill" at bounding box center [436, 458] width 94 height 11
click at [80, 269] on button "Timesheets" at bounding box center [93, 261] width 117 height 28
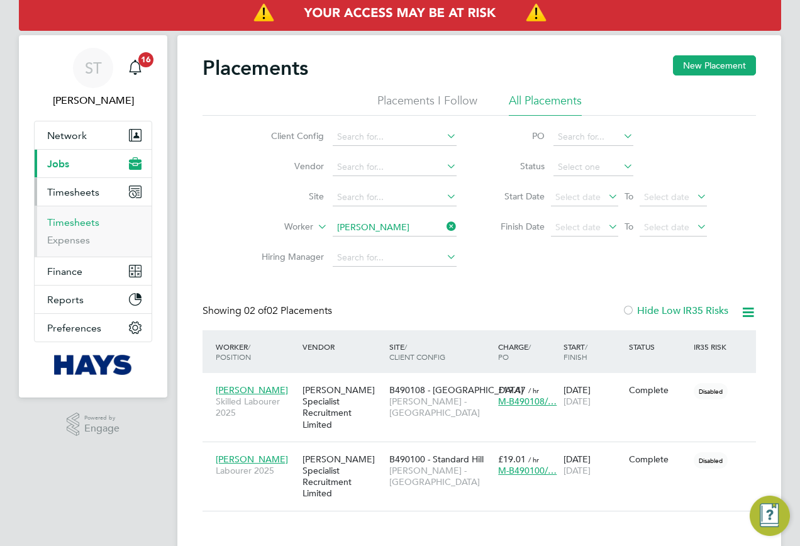
click at [88, 221] on link "Timesheets" at bounding box center [73, 222] width 52 height 12
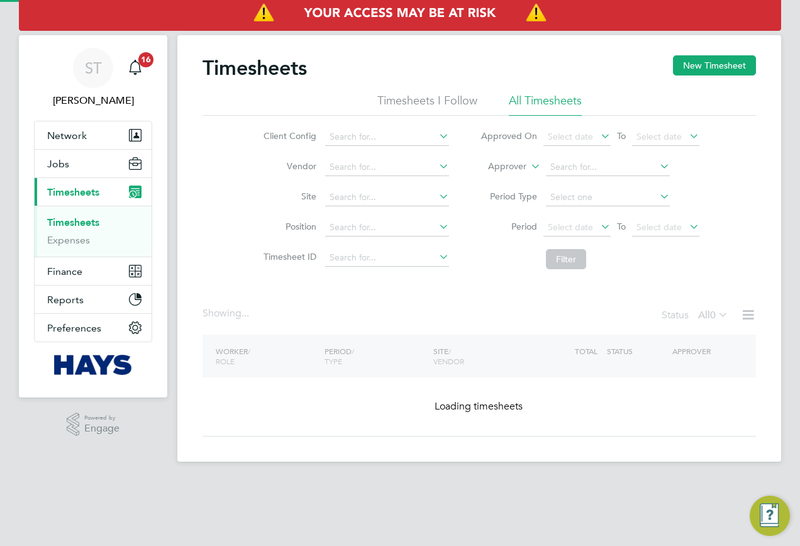
click at [520, 166] on label "Approver" at bounding box center [498, 166] width 57 height 13
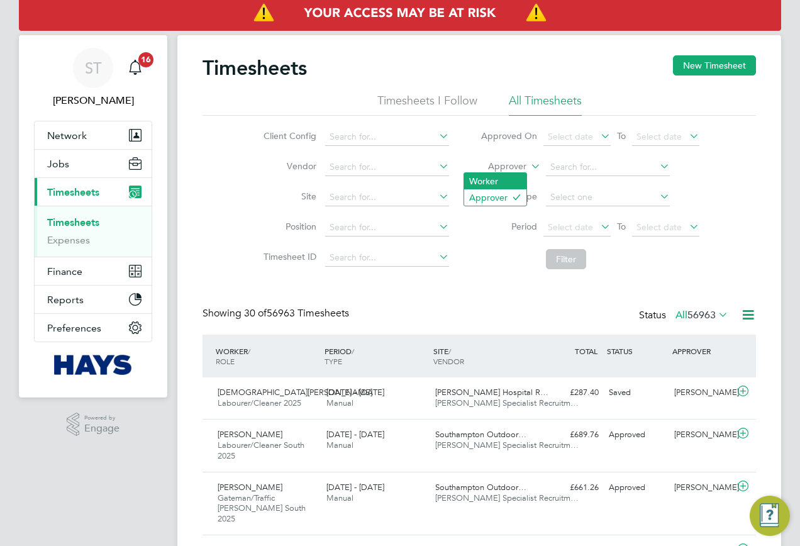
click at [499, 182] on li "Worker" at bounding box center [495, 181] width 62 height 16
click at [584, 157] on li "Worker" at bounding box center [590, 167] width 250 height 30
click at [579, 165] on input at bounding box center [608, 167] width 124 height 18
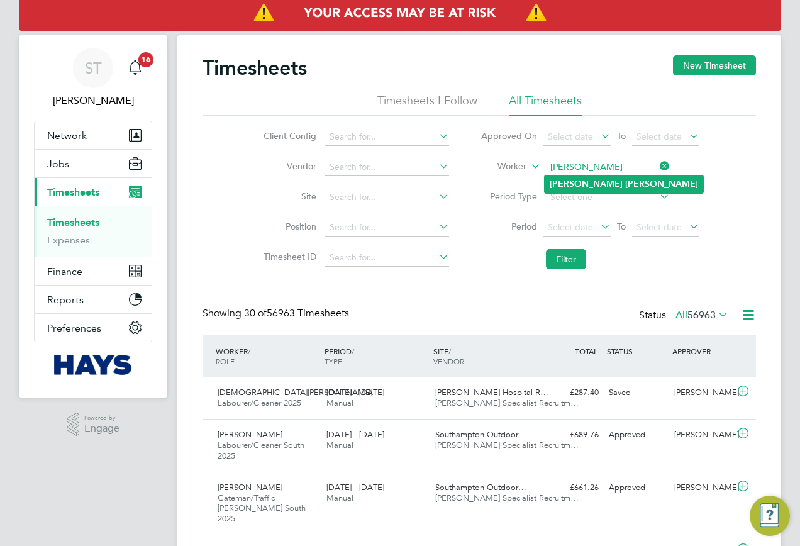
click at [573, 180] on b "Jamie" at bounding box center [586, 184] width 73 height 11
type input "Jamie Sandhu"
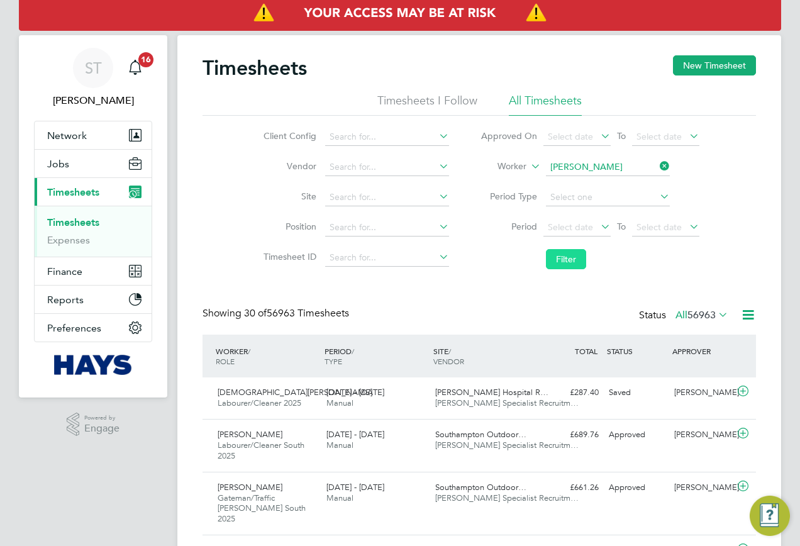
click at [564, 265] on button "Filter" at bounding box center [566, 259] width 40 height 20
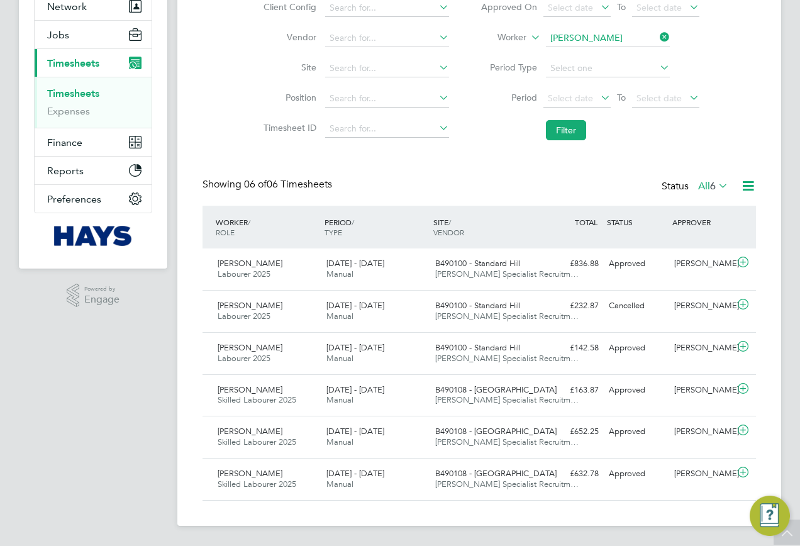
click at [698, 189] on label "All 6" at bounding box center [713, 186] width 30 height 13
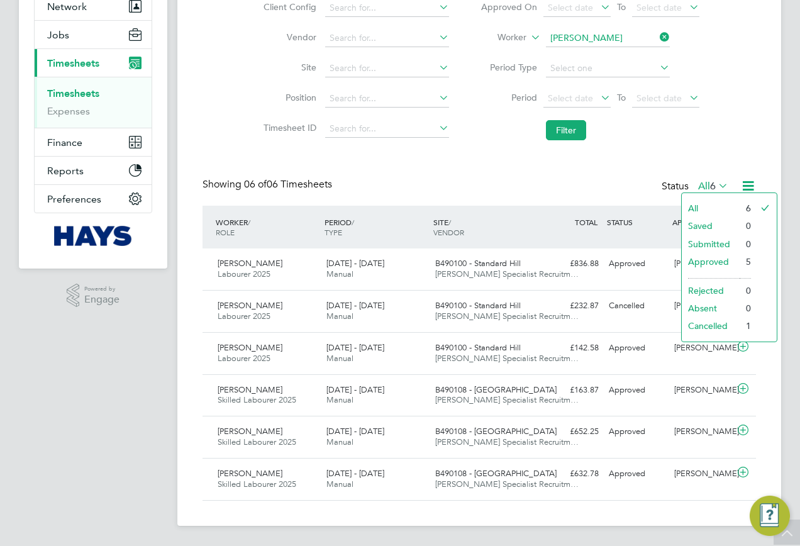
click at [698, 258] on li "Approved" at bounding box center [711, 262] width 58 height 18
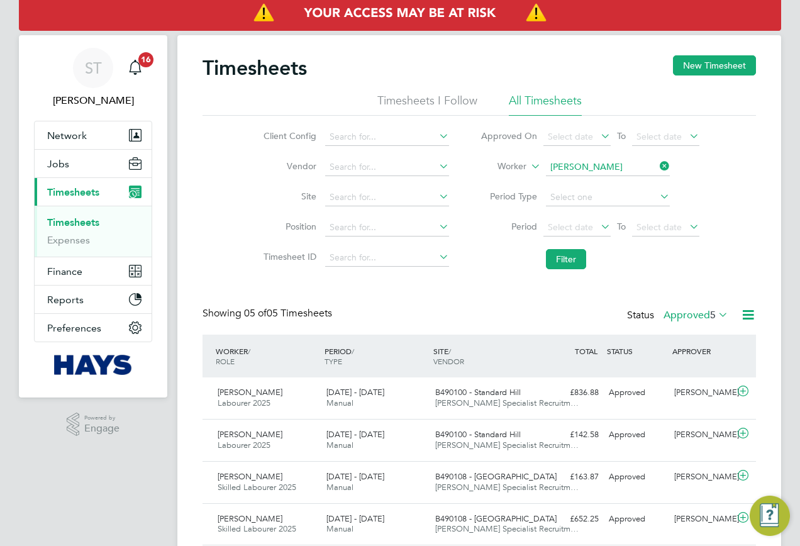
drag, startPoint x: 662, startPoint y: 164, endPoint x: 644, endPoint y: 164, distance: 18.2
click at [657, 164] on icon at bounding box center [657, 166] width 0 height 18
click at [628, 164] on input at bounding box center [608, 167] width 124 height 18
paste input "Samuel Kojo Fynn"
drag, startPoint x: 601, startPoint y: 169, endPoint x: 584, endPoint y: 170, distance: 17.0
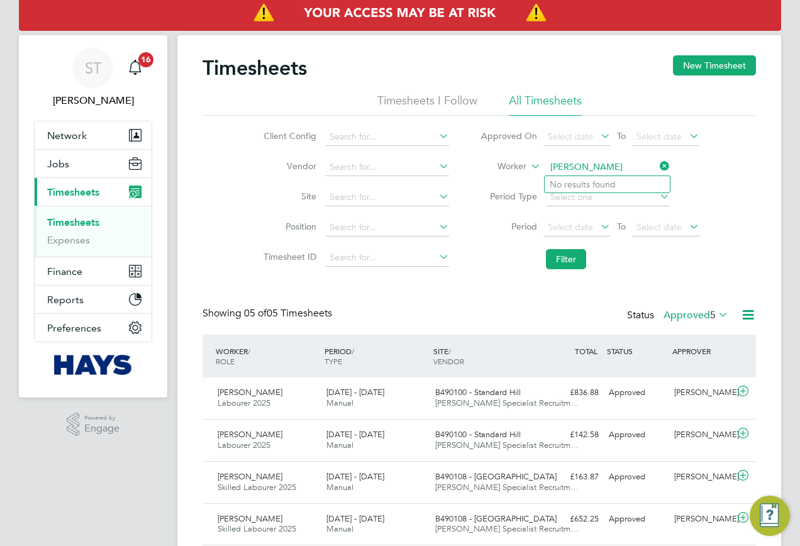
click at [584, 170] on input "Samuel Kojo Fynn" at bounding box center [608, 167] width 124 height 18
type input "Samuel Fynn"
click at [603, 186] on li "Samuel Fynn" at bounding box center [607, 184] width 125 height 17
click at [557, 258] on button "Filter" at bounding box center [566, 259] width 40 height 20
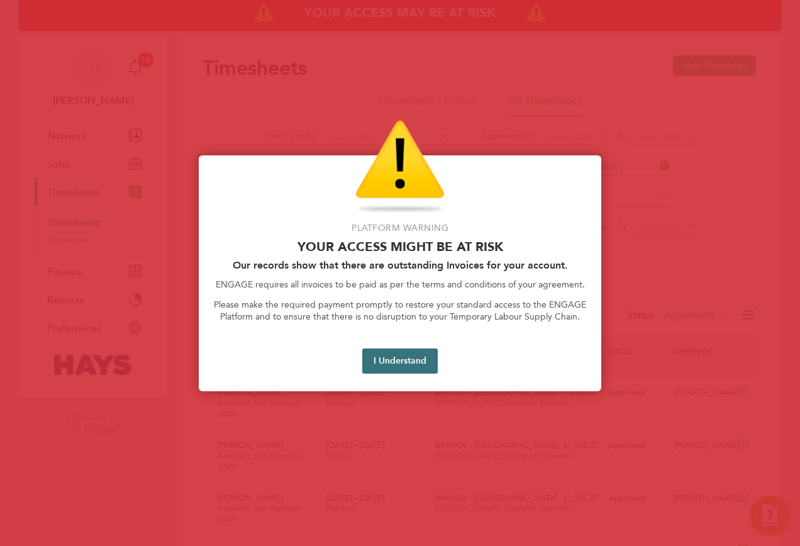
click at [422, 357] on button "I Understand" at bounding box center [399, 360] width 75 height 25
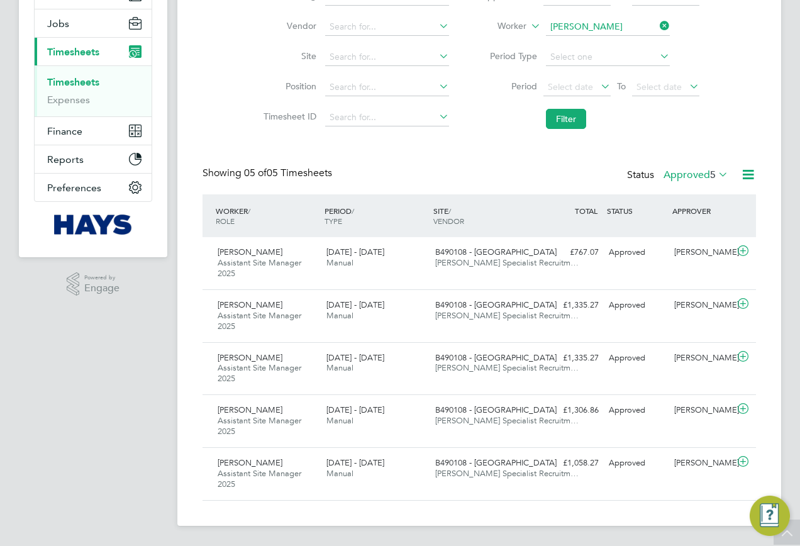
drag, startPoint x: 664, startPoint y: 31, endPoint x: 641, endPoint y: 33, distance: 22.7
click at [664, 33] on li "Worker Samuel Fynn" at bounding box center [590, 27] width 250 height 30
click at [626, 32] on input at bounding box center [608, 27] width 124 height 18
paste input "Liam Coleman"
type input "Liam Coleman"
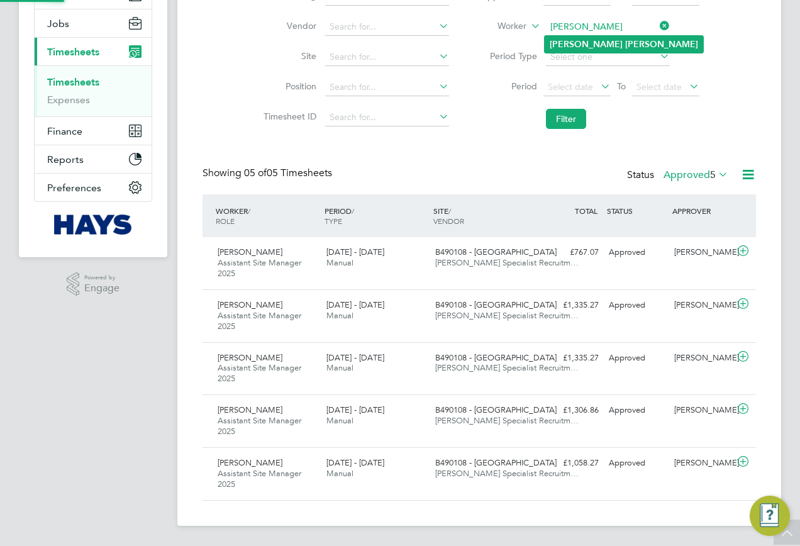
click at [625, 39] on b "Coleman" at bounding box center [661, 44] width 73 height 11
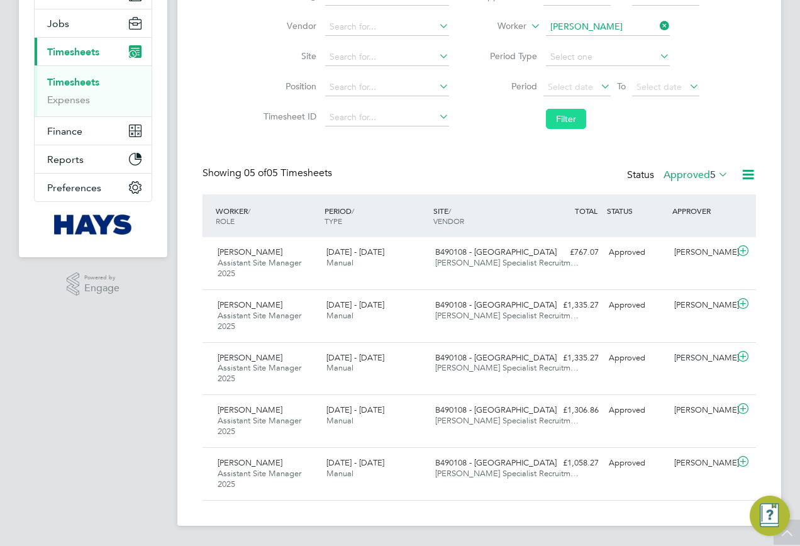
click at [562, 120] on button "Filter" at bounding box center [566, 119] width 40 height 20
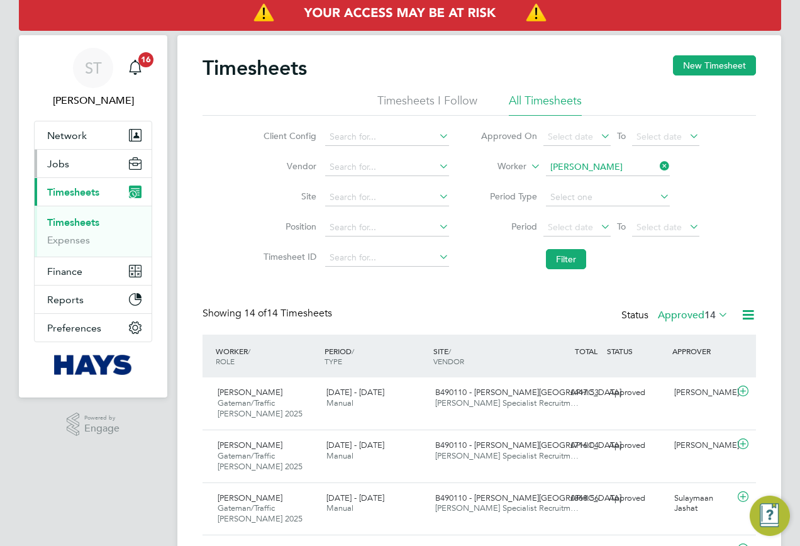
click at [67, 165] on span "Jobs" at bounding box center [58, 164] width 22 height 12
click at [652, 165] on input at bounding box center [608, 167] width 124 height 18
click at [616, 177] on li "Rebecca Roche" at bounding box center [607, 184] width 125 height 17
type input "Rebecca Roche"
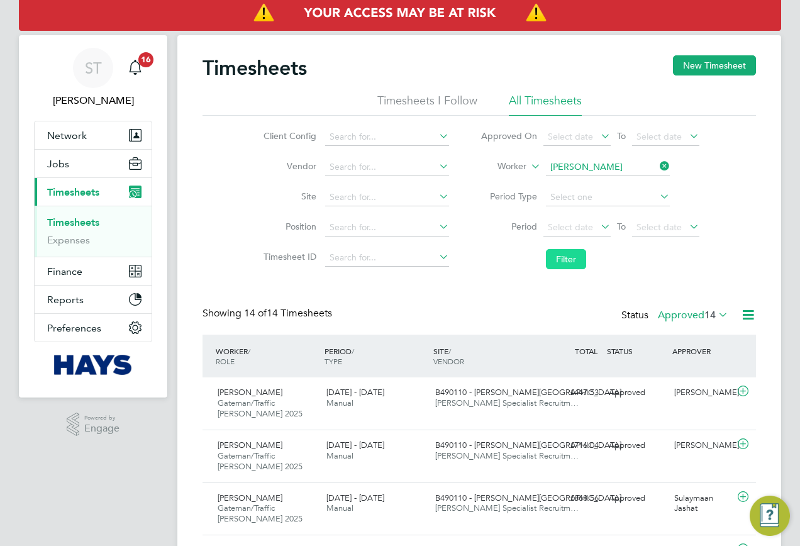
click at [562, 253] on button "Filter" at bounding box center [566, 259] width 40 height 20
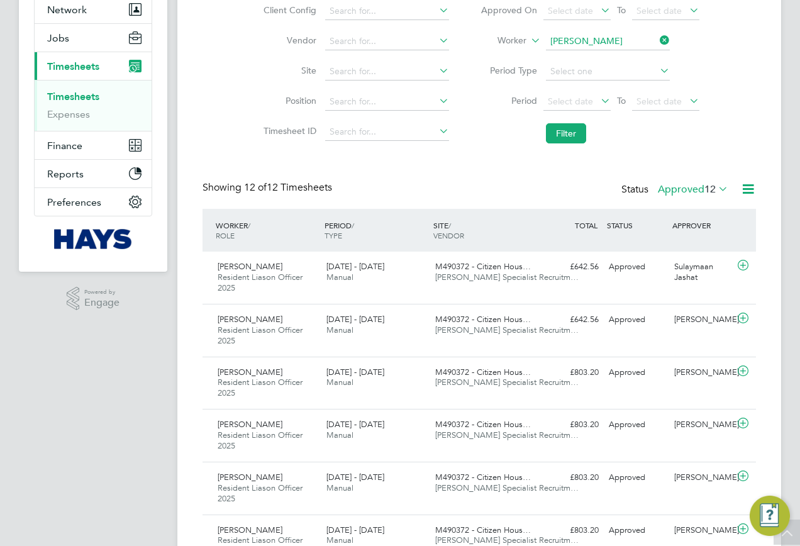
click at [689, 189] on label "Approved 12" at bounding box center [693, 189] width 70 height 13
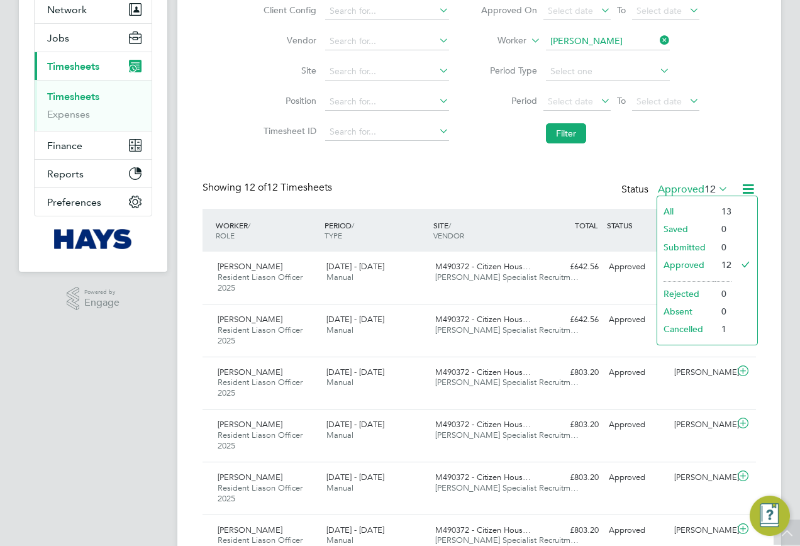
click at [601, 190] on div "Showing 12 of 12 Timesheets Status Approved 12" at bounding box center [479, 195] width 553 height 28
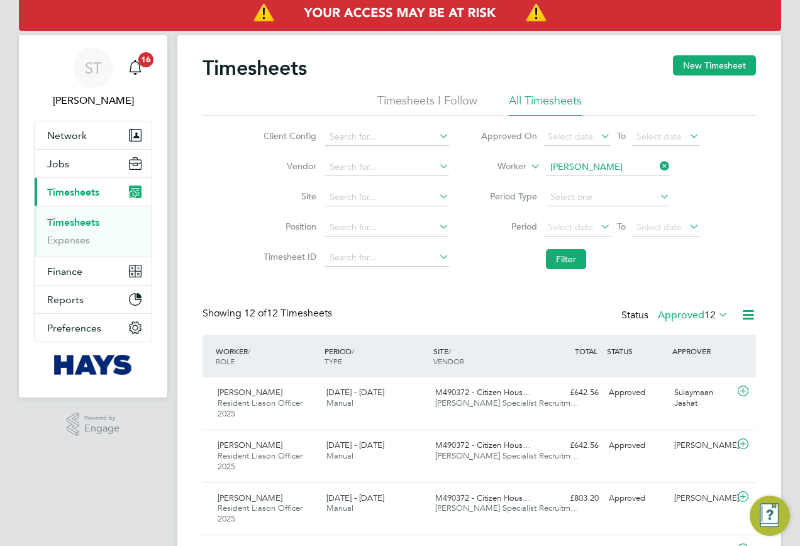
click at [657, 171] on icon at bounding box center [657, 166] width 0 height 18
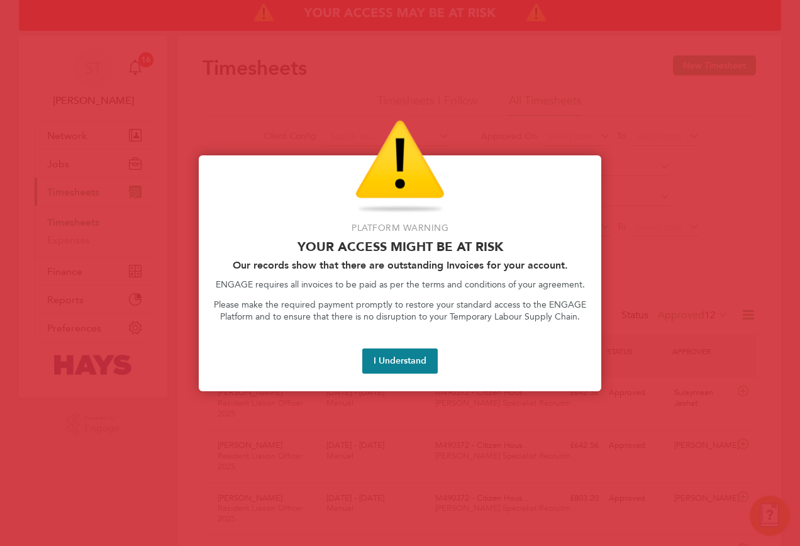
click at [619, 174] on div at bounding box center [400, 273] width 800 height 546
click at [404, 360] on button "I Understand" at bounding box center [399, 360] width 75 height 25
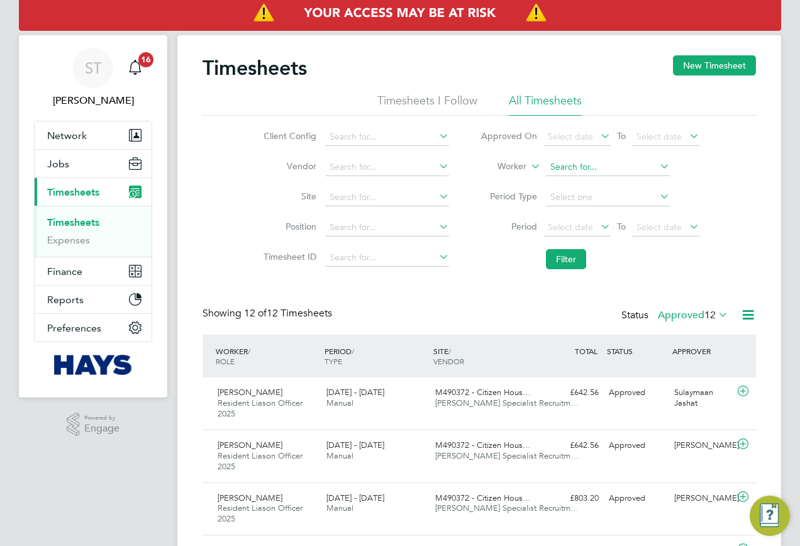
click at [610, 159] on input at bounding box center [608, 167] width 124 height 18
paste input "William Smith"
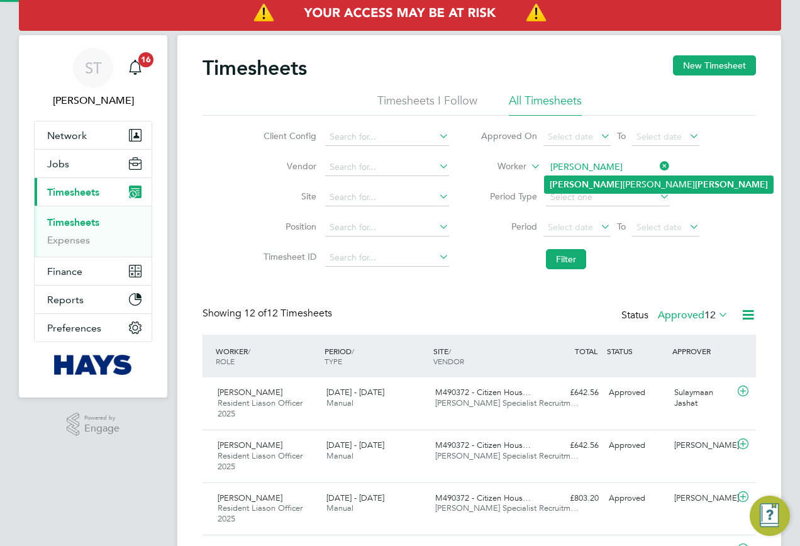
click at [587, 182] on li "William Robert Smith" at bounding box center [659, 184] width 228 height 17
type input "William Robert Smith"
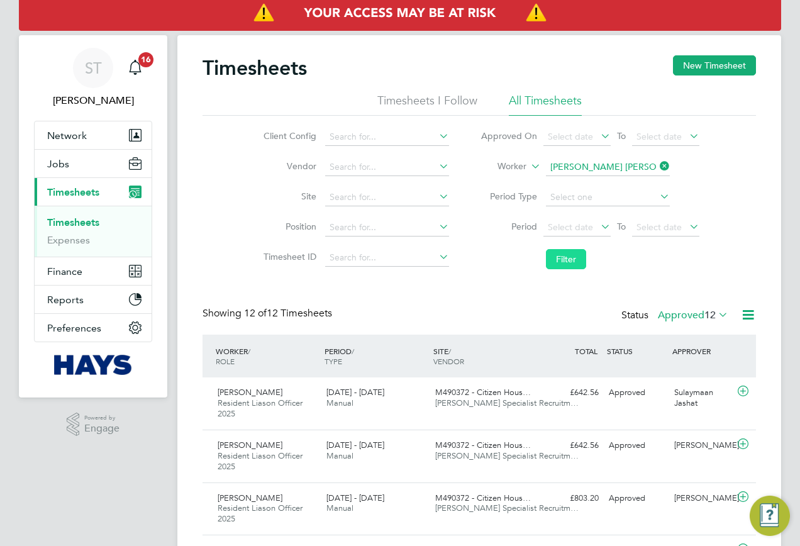
click at [574, 252] on button "Filter" at bounding box center [566, 259] width 40 height 20
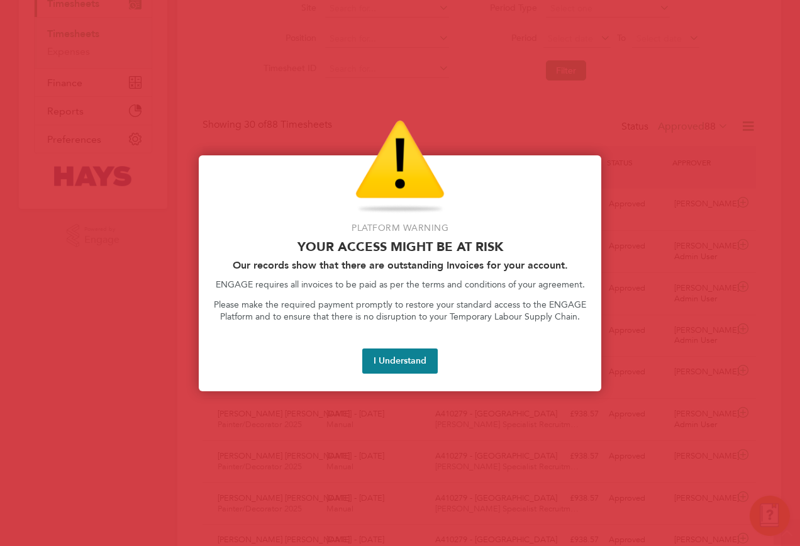
scroll to position [32, 109]
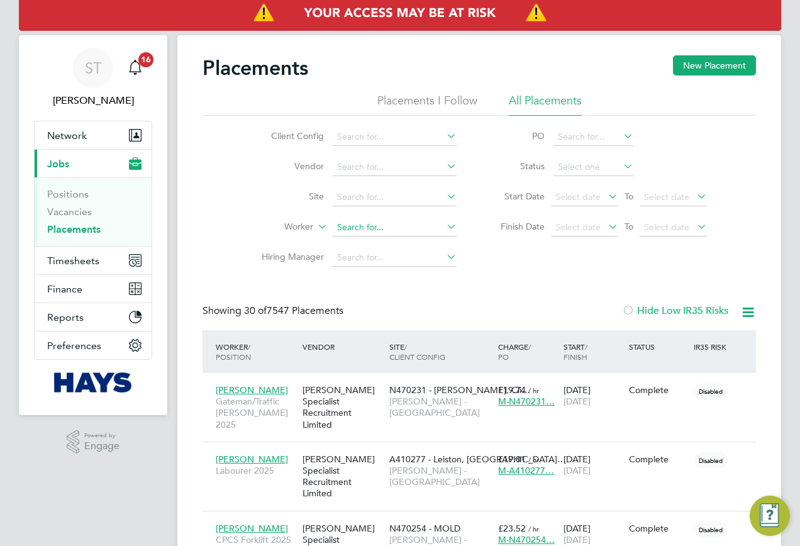
click at [349, 233] on input at bounding box center [395, 228] width 124 height 18
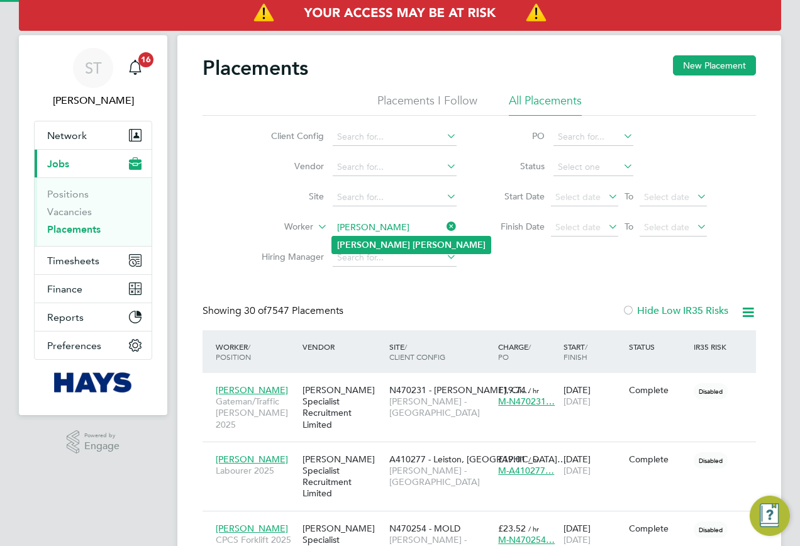
click at [413, 243] on b "Coleman" at bounding box center [449, 245] width 73 height 11
type input "Liam Coleman"
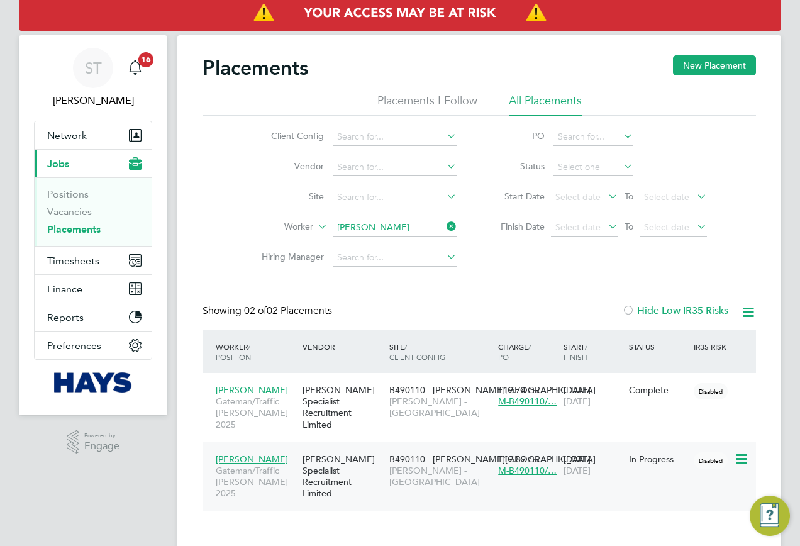
click at [414, 465] on span "Lovell - East Midlands" at bounding box center [440, 476] width 103 height 23
click at [444, 230] on icon at bounding box center [444, 227] width 0 height 18
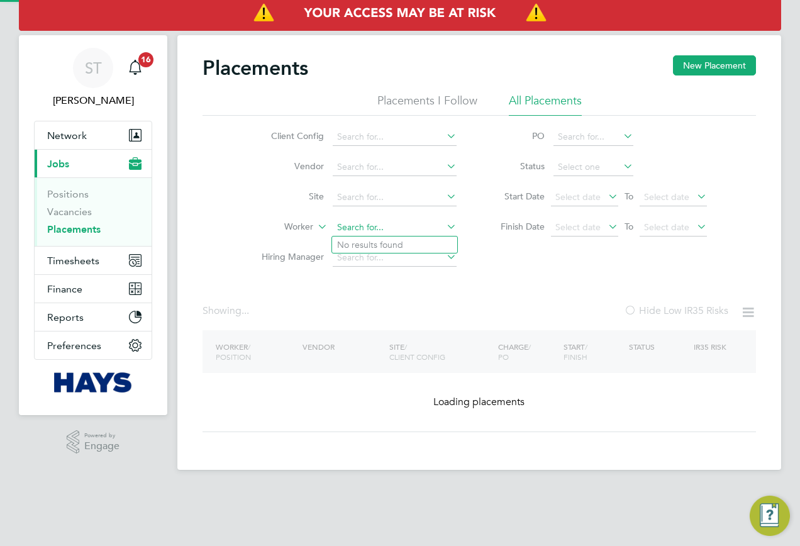
click at [428, 230] on input at bounding box center [395, 228] width 124 height 18
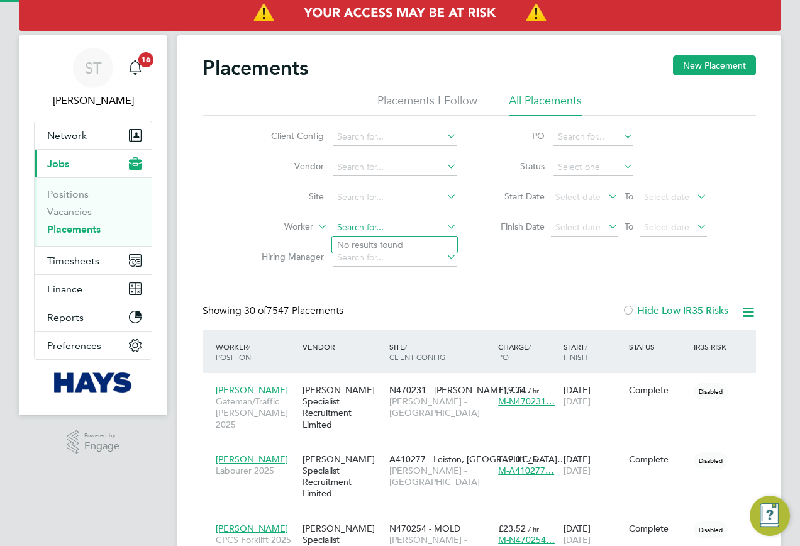
scroll to position [36, 109]
paste input "Rebecca Louisa Roche"
drag, startPoint x: 397, startPoint y: 225, endPoint x: 376, endPoint y: 230, distance: 21.8
click at [376, 230] on input "Rebecca Louisa Roche" at bounding box center [395, 228] width 124 height 18
type input "Rebecca Louisa Roche"
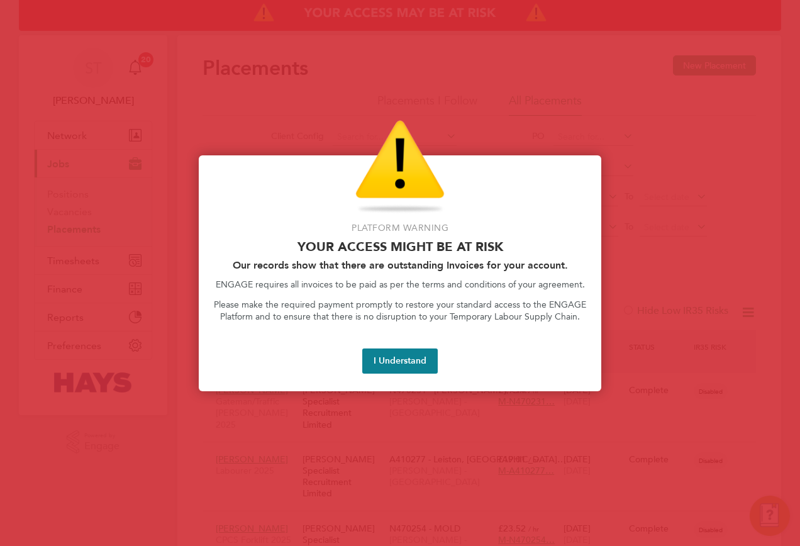
click at [395, 350] on button "I Understand" at bounding box center [399, 360] width 75 height 25
drag, startPoint x: 381, startPoint y: 362, endPoint x: 377, endPoint y: 340, distance: 23.0
click at [381, 362] on button "I Understand" at bounding box center [399, 360] width 75 height 25
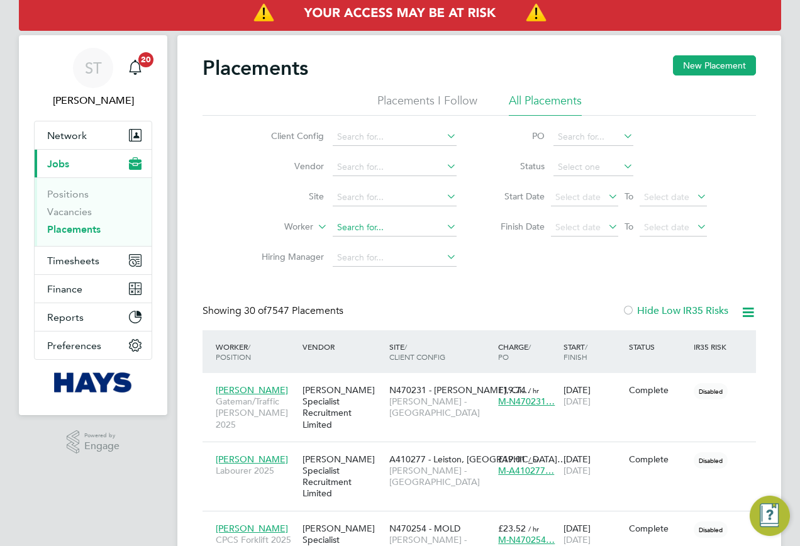
click at [343, 229] on input at bounding box center [395, 228] width 124 height 18
paste input "[PERSON_NAME]"
type input "[PERSON_NAME]"
click at [376, 244] on b "Ciobanu" at bounding box center [384, 245] width 35 height 11
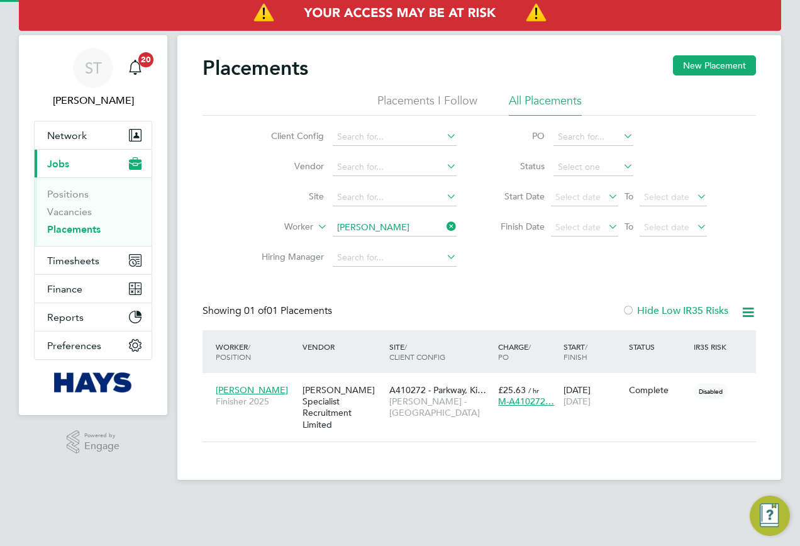
scroll to position [12, 59]
click at [438, 401] on span "[PERSON_NAME] - [GEOGRAPHIC_DATA]" at bounding box center [440, 407] width 103 height 23
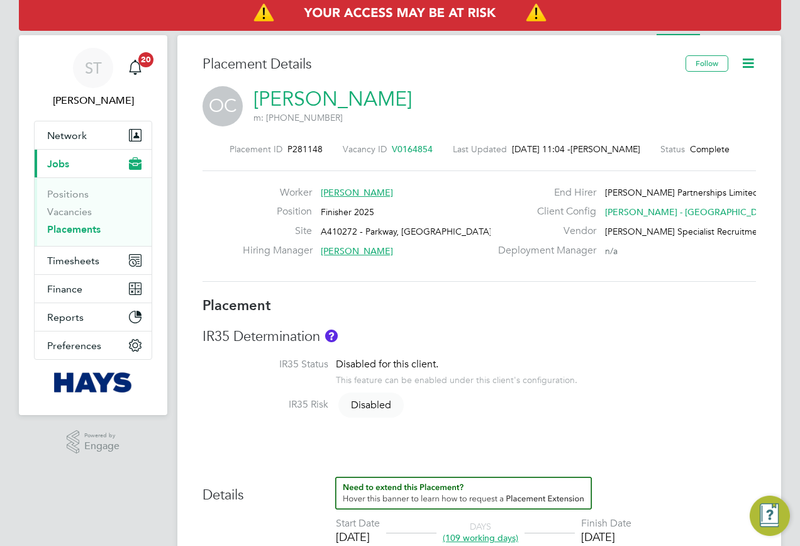
click at [753, 62] on icon at bounding box center [748, 63] width 16 height 16
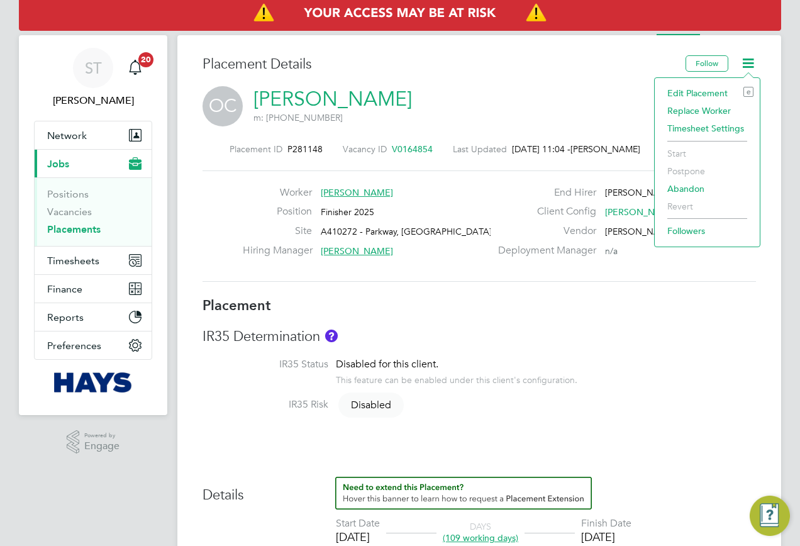
click at [704, 91] on li "Edit Placement e" at bounding box center [707, 93] width 92 height 18
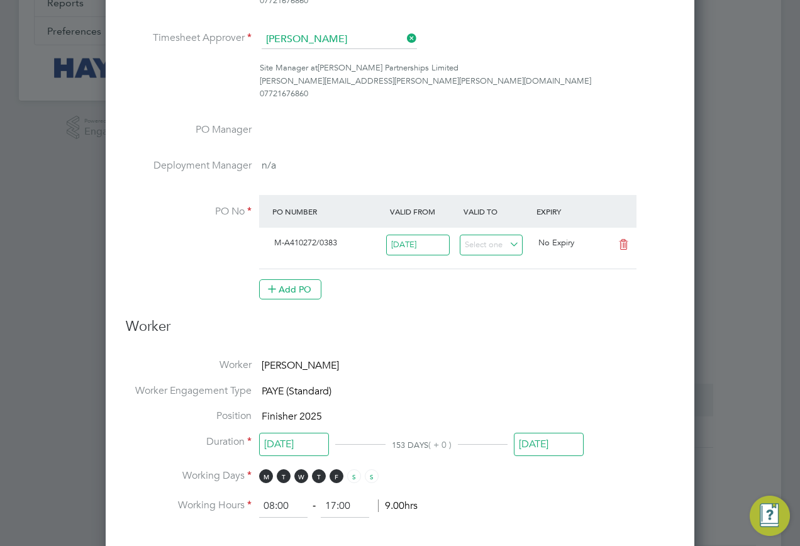
click at [524, 439] on input "[DATE]" at bounding box center [549, 444] width 70 height 23
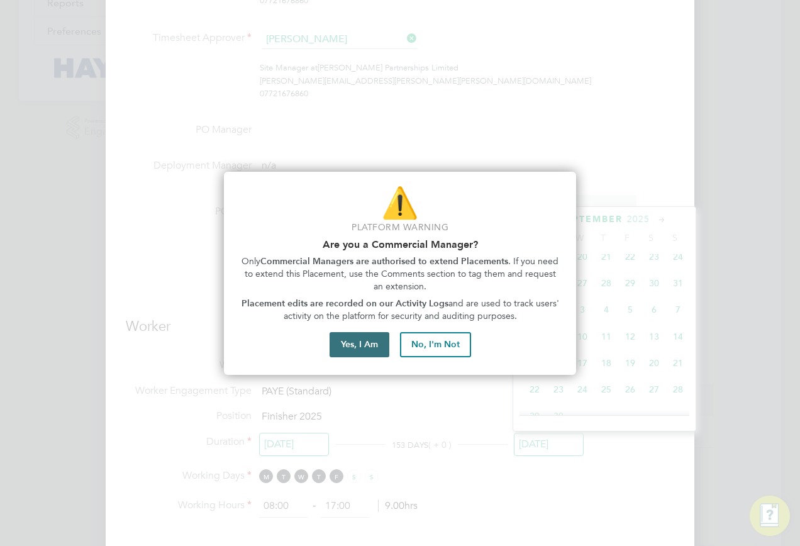
click at [360, 347] on button "Yes, I Am" at bounding box center [360, 344] width 60 height 25
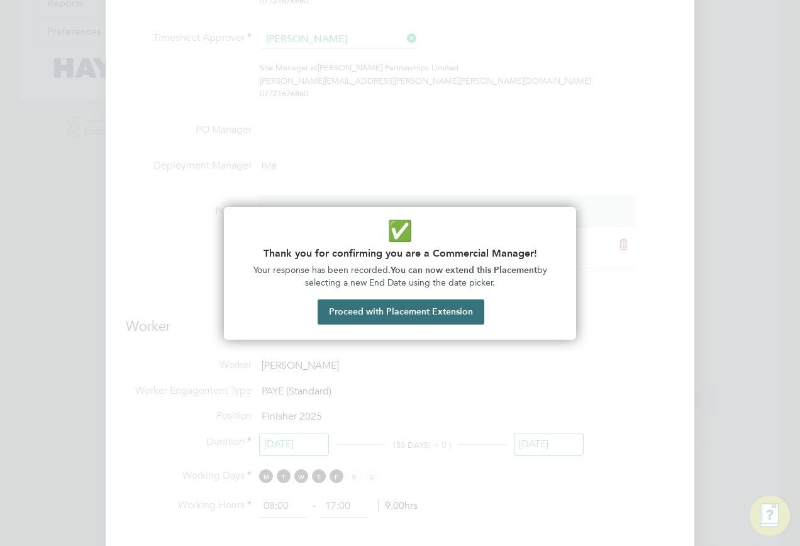
click at [387, 313] on button "Proceed with Placement Extension" at bounding box center [401, 311] width 167 height 25
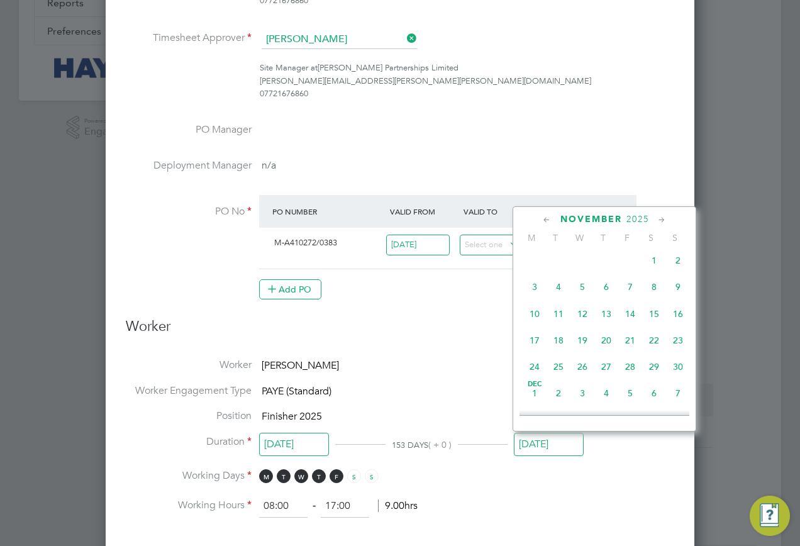
click at [535, 379] on span "24" at bounding box center [535, 367] width 24 height 24
type input "[DATE]"
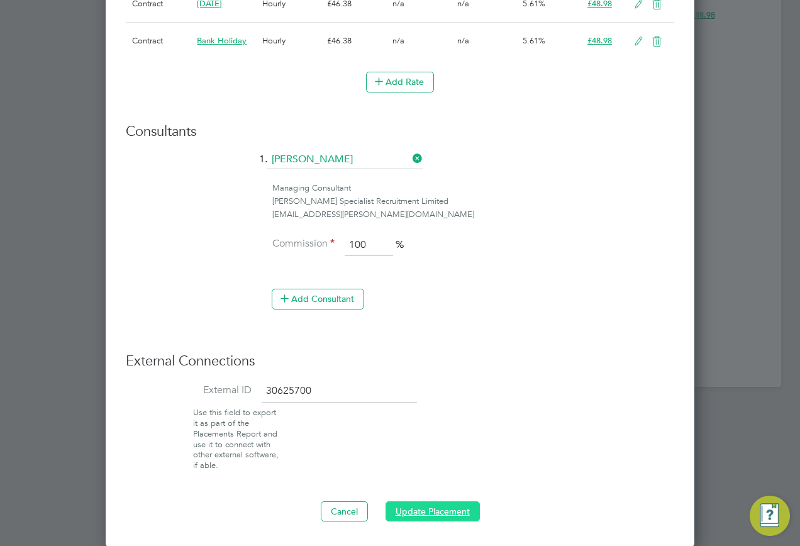
click at [413, 516] on button "Update Placement" at bounding box center [433, 511] width 94 height 20
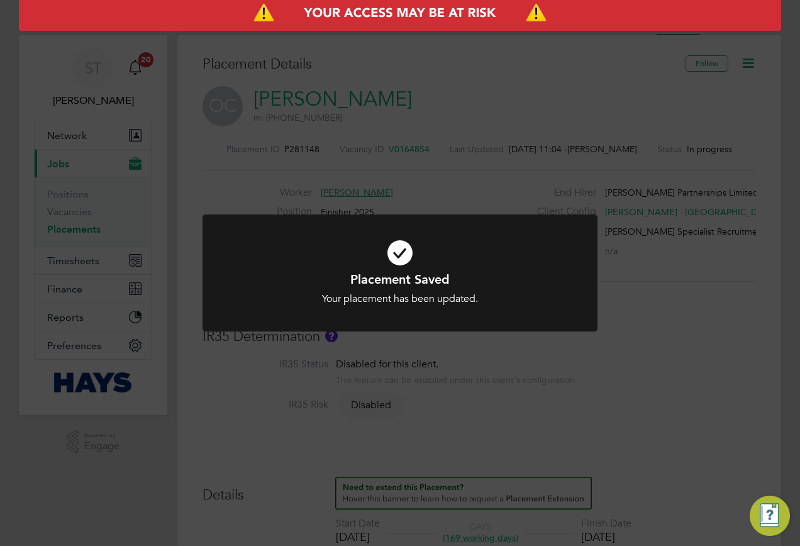
click at [716, 287] on div "Placement Saved Your placement has been updated. Cancel Okay" at bounding box center [400, 273] width 800 height 546
